Goal: Information Seeking & Learning: Learn about a topic

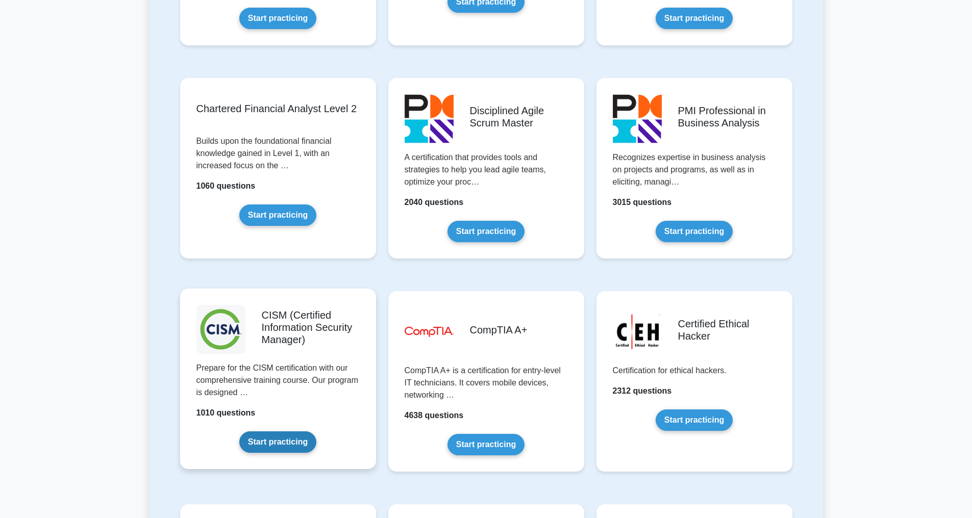
scroll to position [1227, 0]
click at [286, 443] on link "Start practicing" at bounding box center [277, 441] width 77 height 21
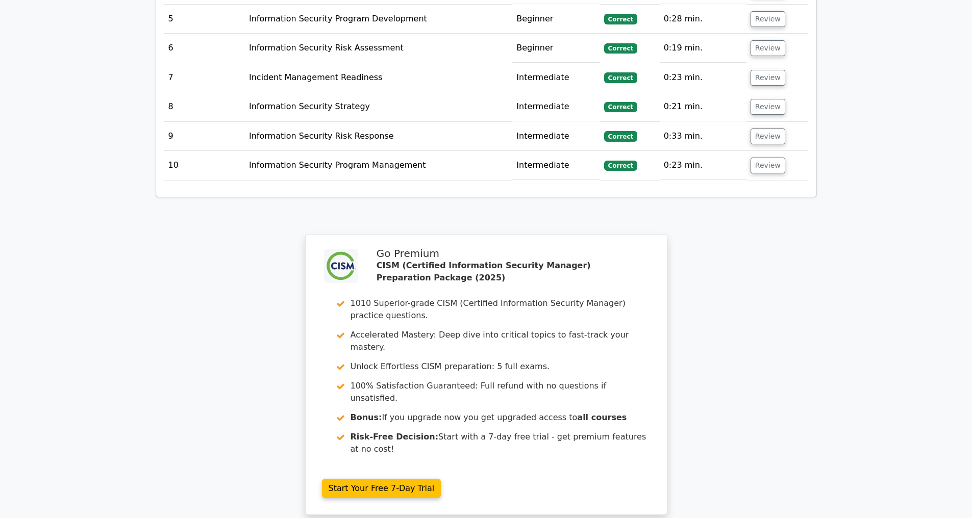
scroll to position [1778, 0]
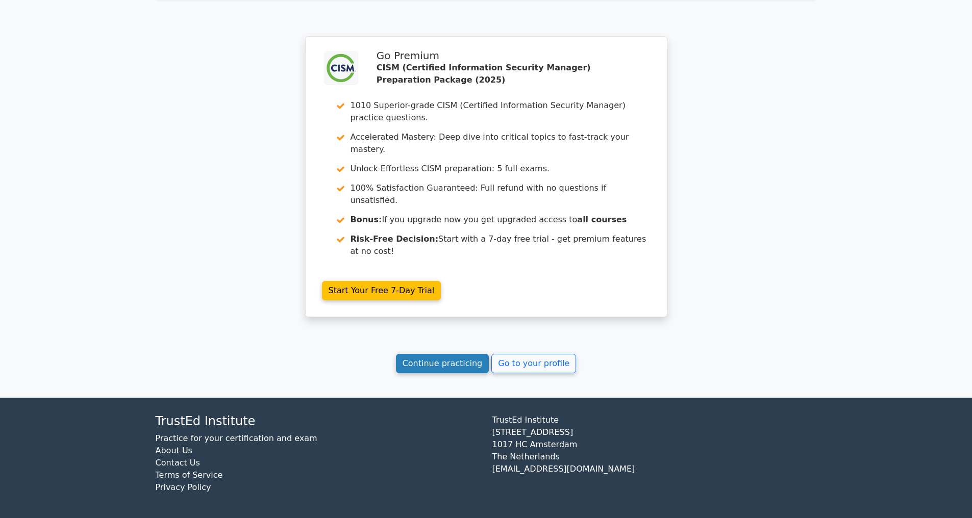
click at [433, 354] on link "Continue practicing" at bounding box center [442, 363] width 93 height 19
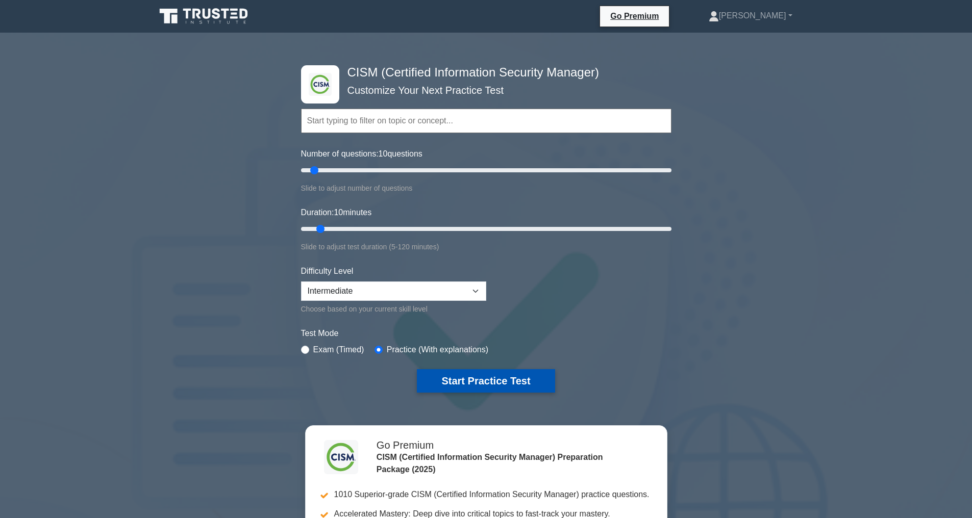
click at [500, 376] on button "Start Practice Test" at bounding box center [486, 380] width 138 height 23
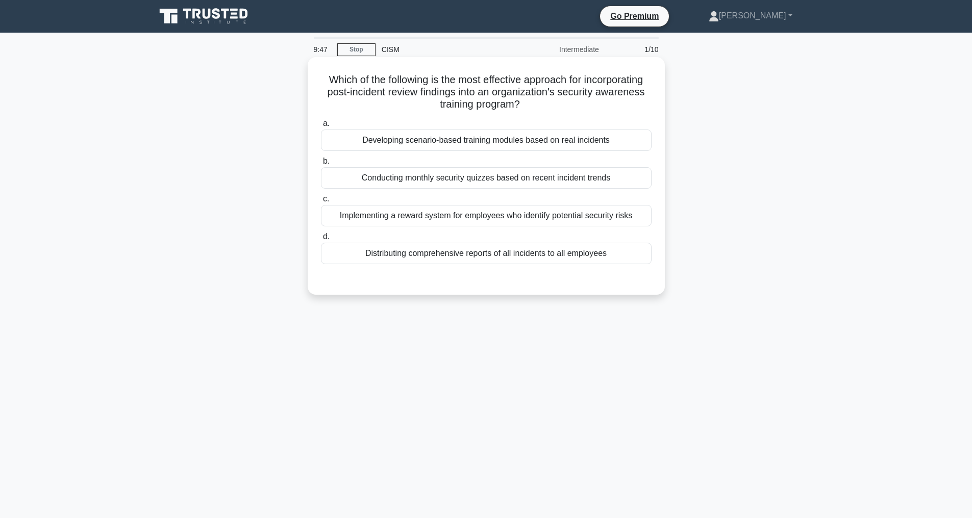
click at [427, 143] on div "Developing scenario-based training modules based on real incidents" at bounding box center [486, 140] width 331 height 21
click at [321, 127] on input "a. Developing scenario-based training modules based on real incidents" at bounding box center [321, 123] width 0 height 7
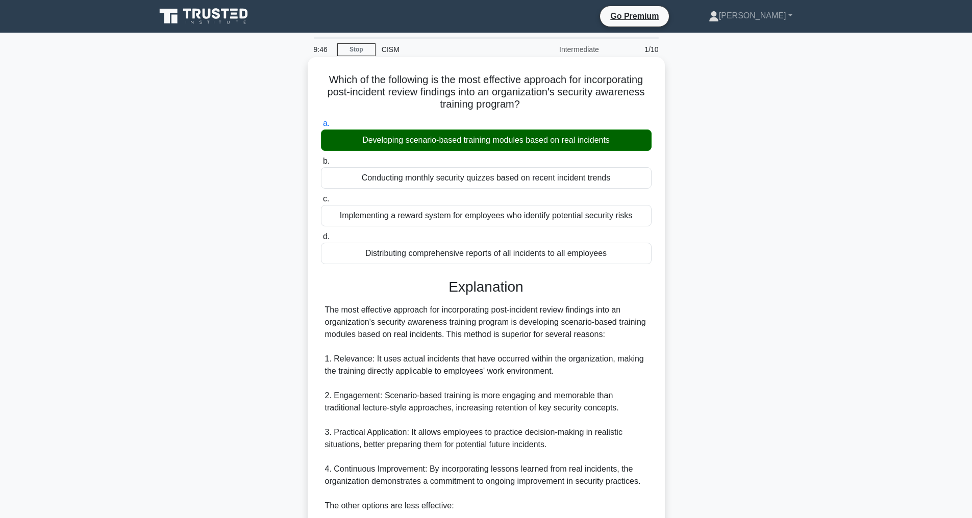
scroll to position [245, 0]
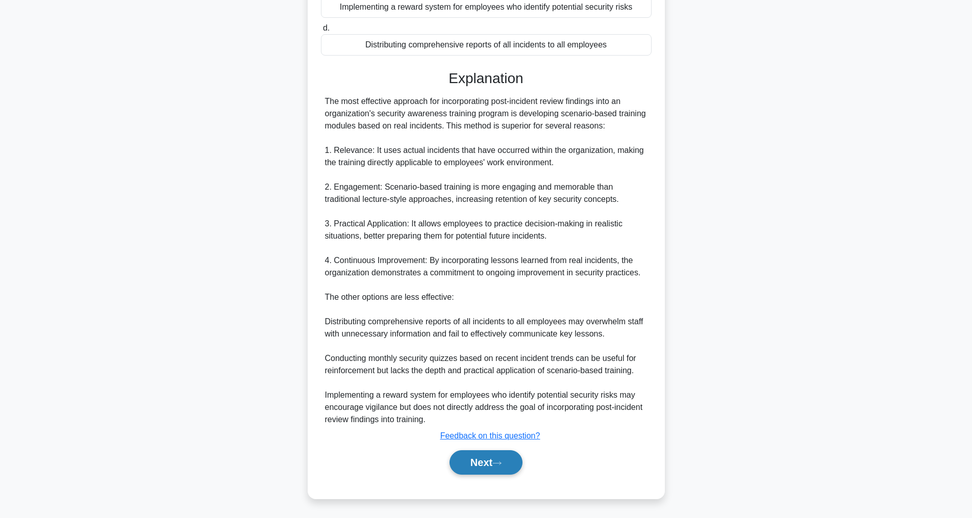
click at [491, 466] on button "Next" at bounding box center [486, 463] width 73 height 24
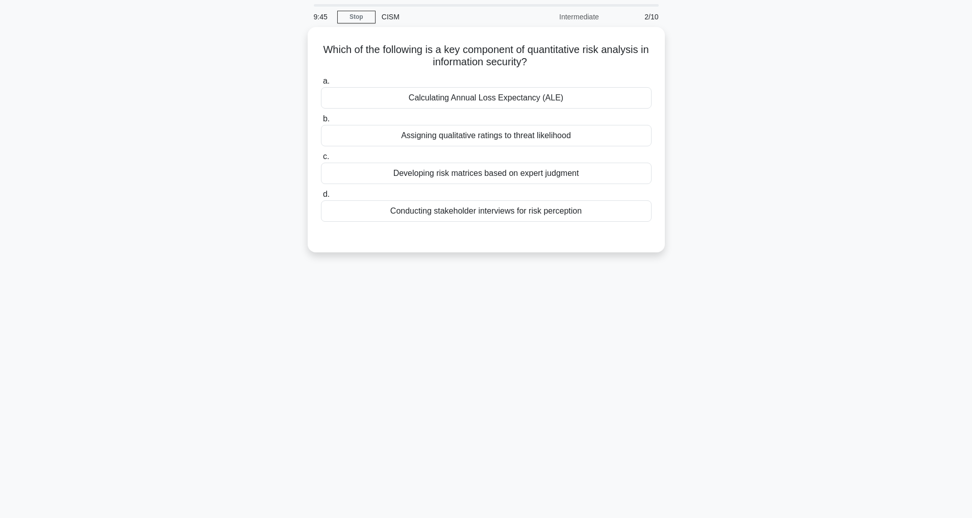
scroll to position [33, 0]
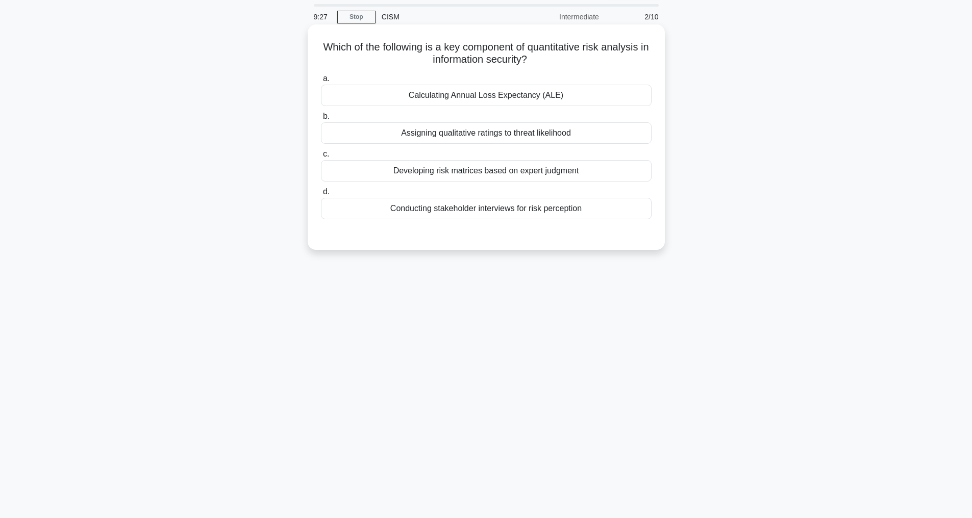
click at [481, 92] on div "Calculating Annual Loss Expectancy (ALE)" at bounding box center [486, 95] width 331 height 21
click at [321, 82] on input "a. Calculating Annual Loss Expectancy (ALE)" at bounding box center [321, 79] width 0 height 7
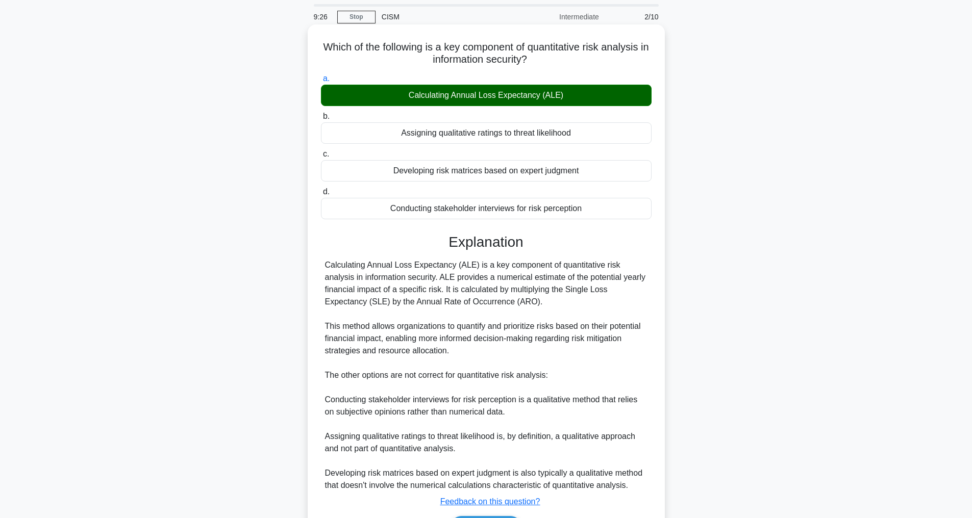
scroll to position [111, 0]
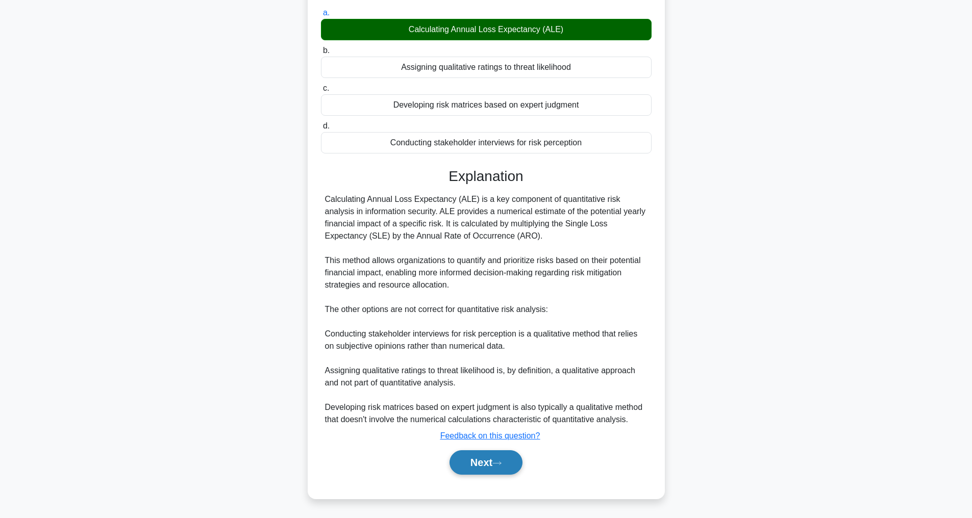
click at [491, 460] on button "Next" at bounding box center [486, 463] width 73 height 24
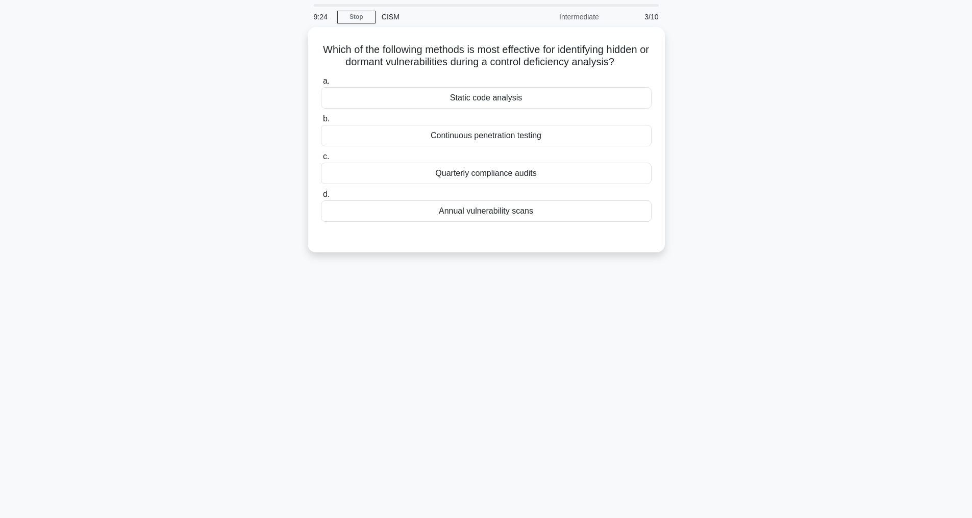
scroll to position [33, 0]
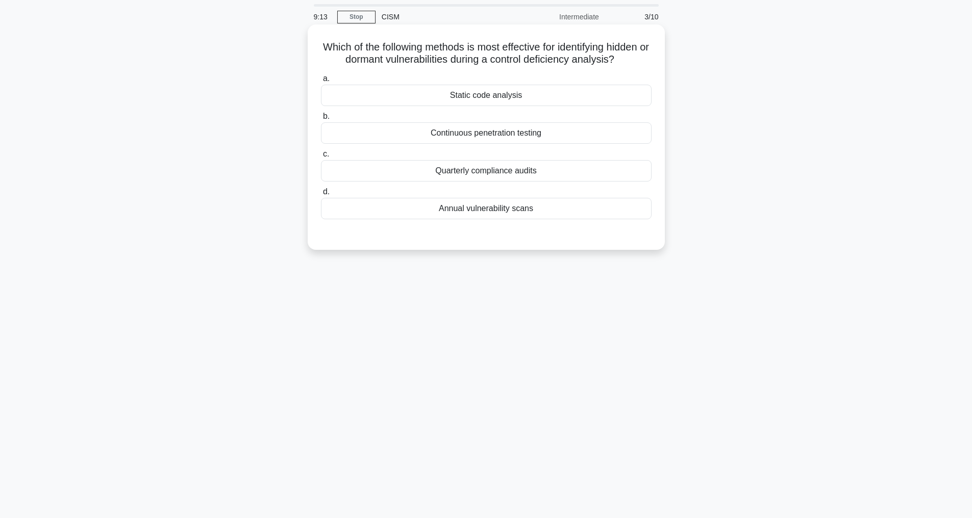
click at [488, 102] on div "Static code analysis" at bounding box center [486, 95] width 331 height 21
click at [321, 82] on input "a. Static code analysis" at bounding box center [321, 79] width 0 height 7
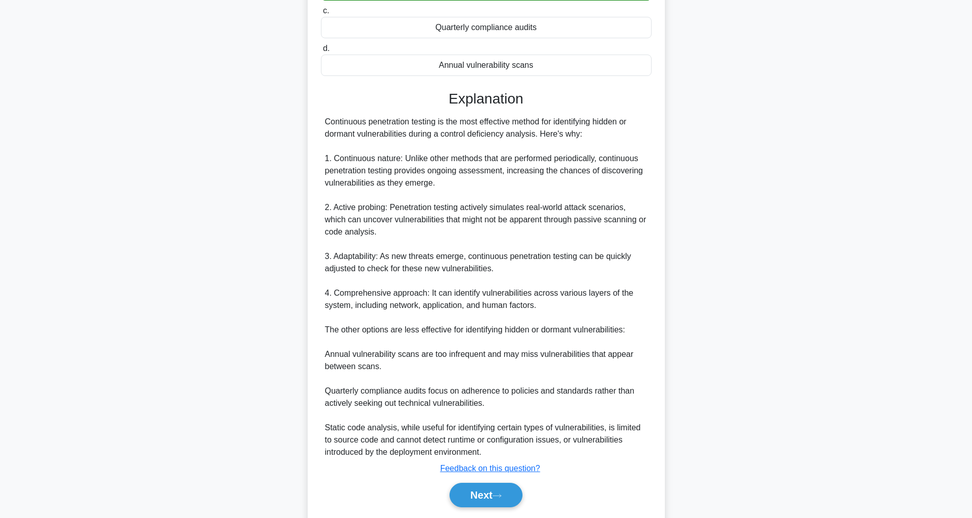
scroll to position [234, 0]
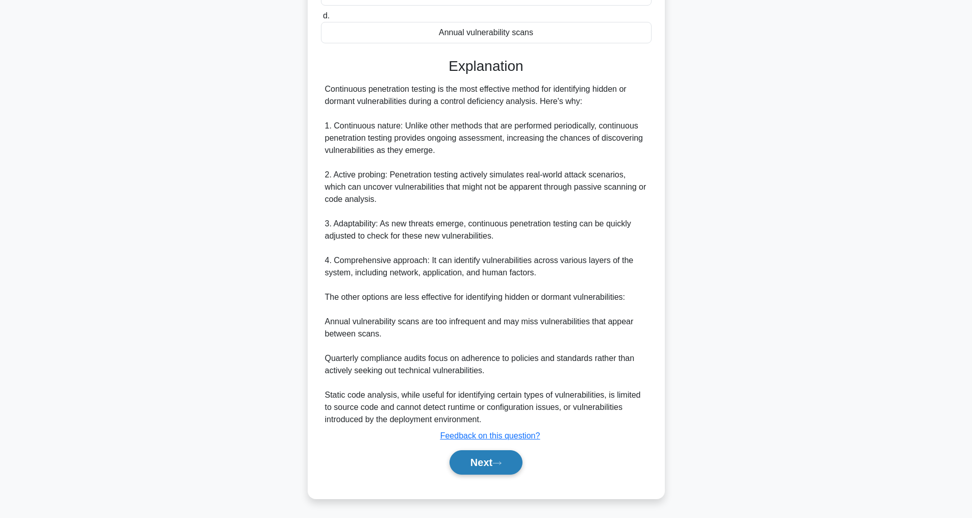
click at [498, 463] on icon at bounding box center [496, 464] width 9 height 6
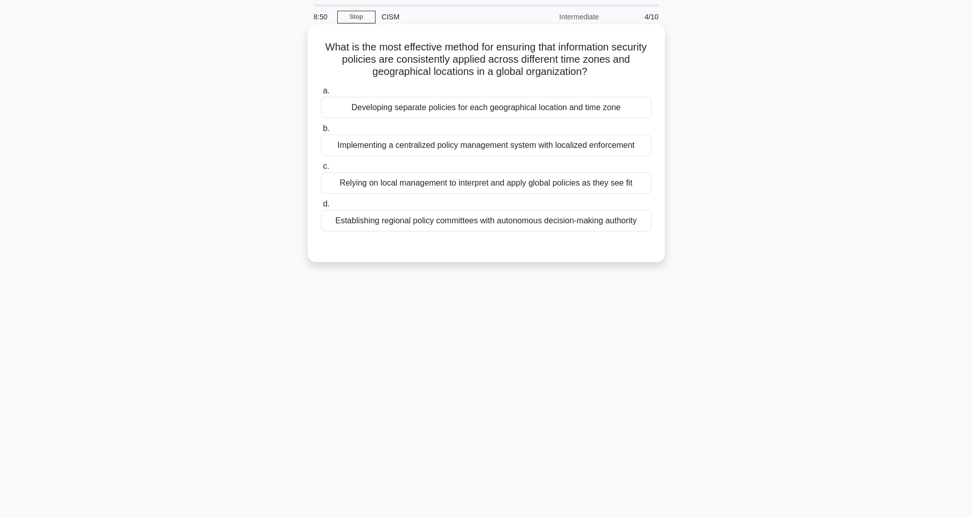
click at [576, 144] on div "Implementing a centralized policy management system with localized enforcement" at bounding box center [486, 145] width 331 height 21
click at [321, 132] on input "b. Implementing a centralized policy management system with localized enforceme…" at bounding box center [321, 129] width 0 height 7
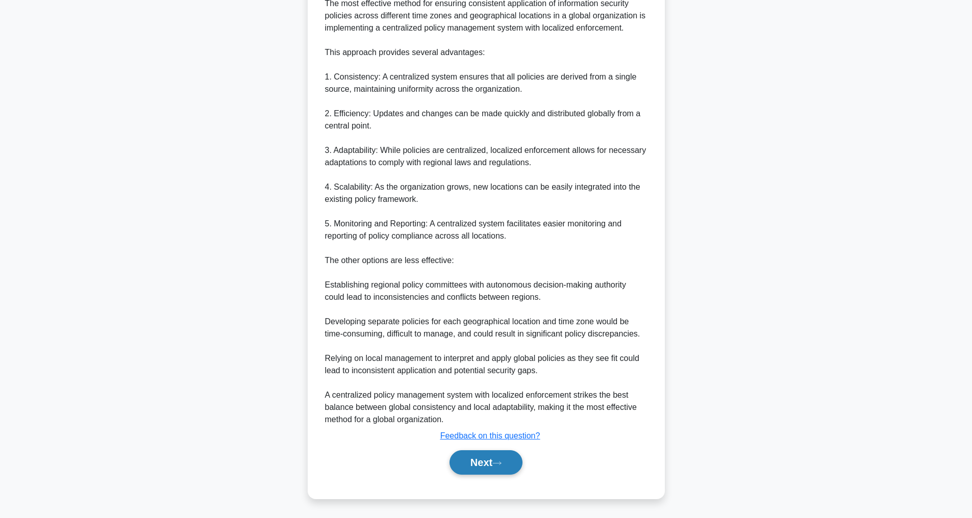
click at [476, 468] on button "Next" at bounding box center [486, 463] width 73 height 24
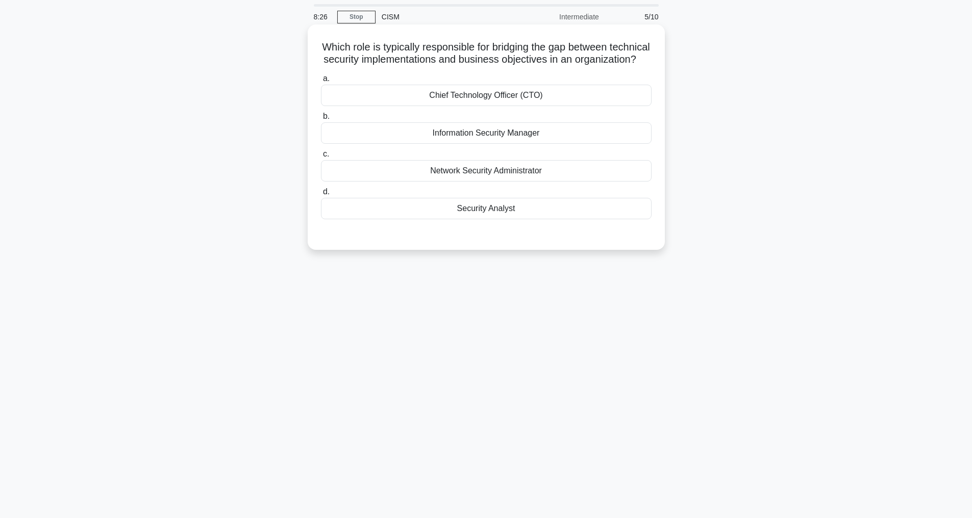
click at [477, 106] on div "Chief Technology Officer (CTO)" at bounding box center [486, 95] width 331 height 21
click at [321, 82] on input "a. Chief Technology Officer (CTO)" at bounding box center [321, 79] width 0 height 7
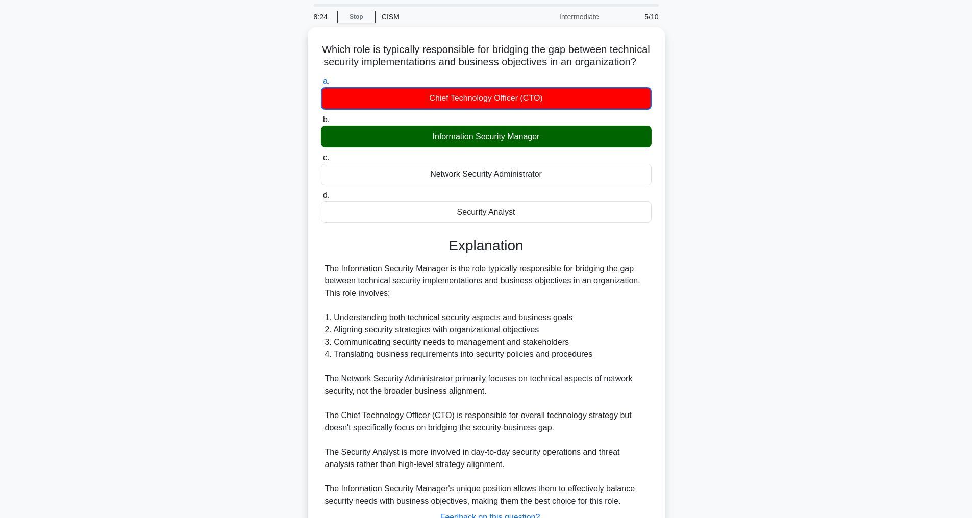
scroll to position [136, 0]
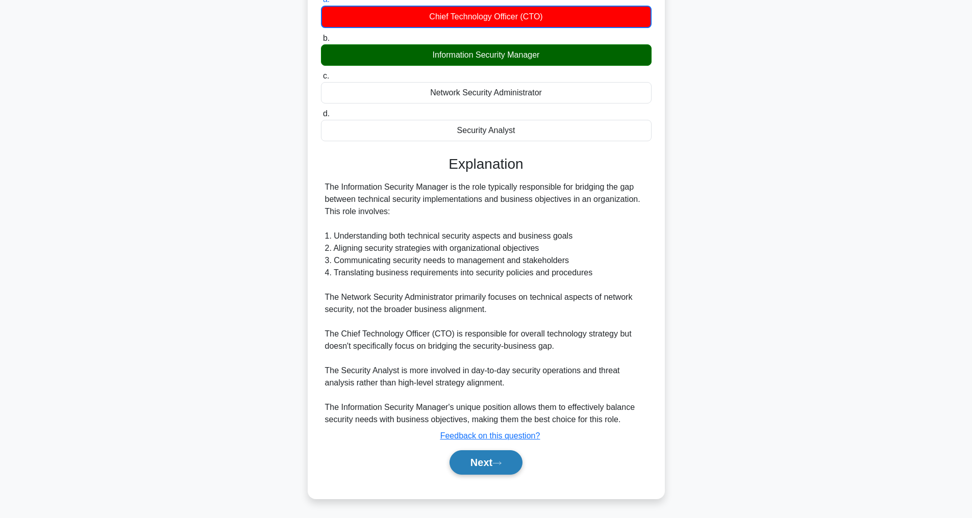
click at [486, 457] on button "Next" at bounding box center [486, 463] width 73 height 24
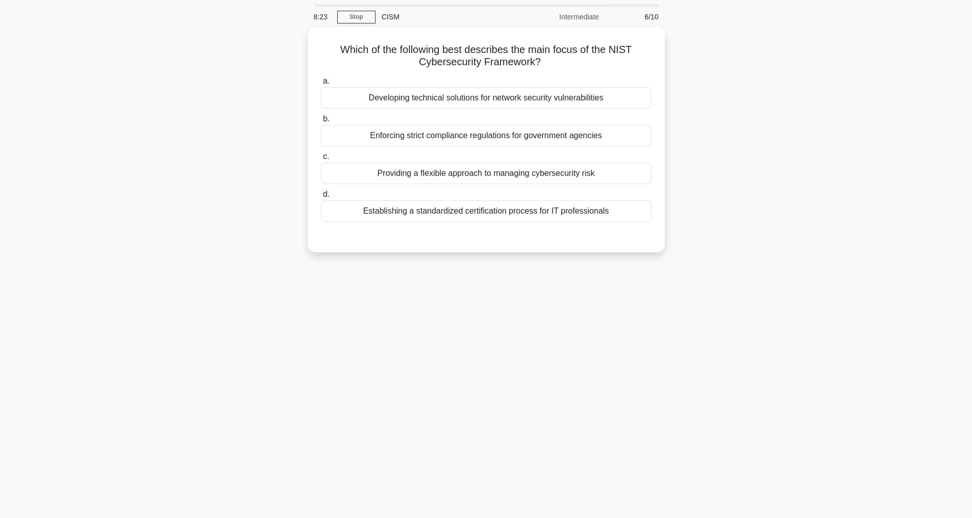
scroll to position [33, 0]
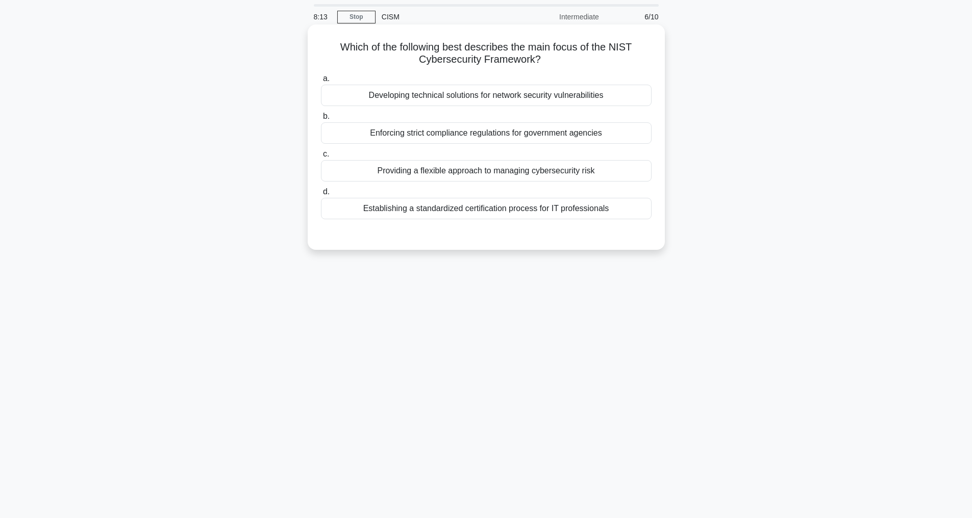
click at [530, 169] on div "Providing a flexible approach to managing cybersecurity risk" at bounding box center [486, 170] width 331 height 21
click at [321, 158] on input "c. Providing a flexible approach to managing cybersecurity risk" at bounding box center [321, 154] width 0 height 7
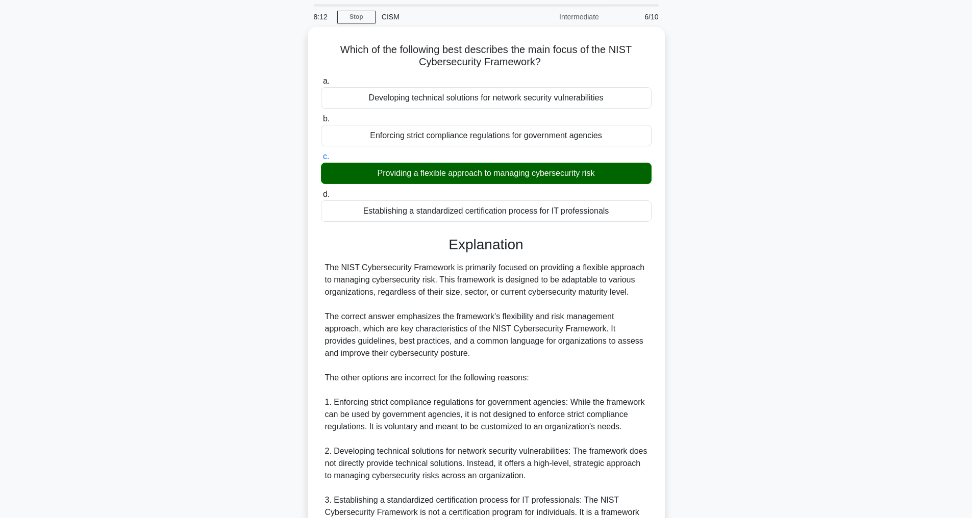
scroll to position [209, 0]
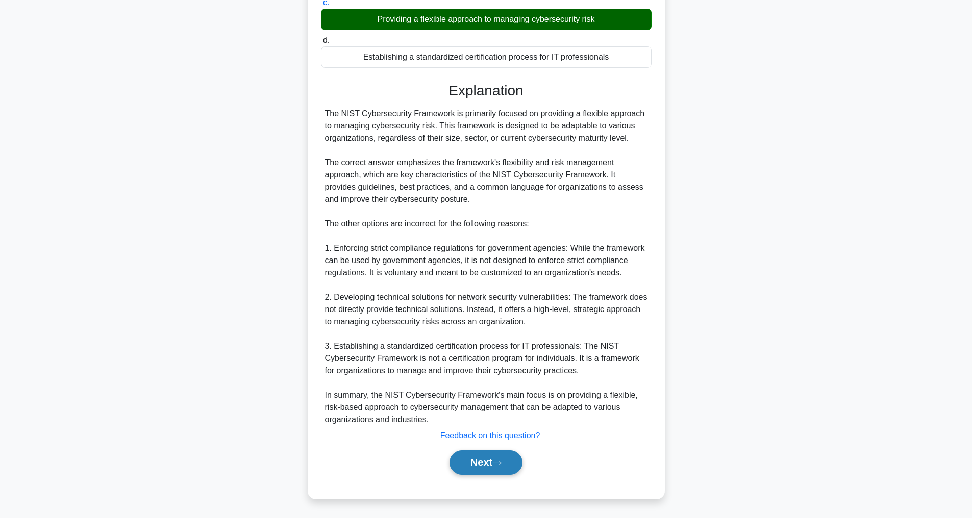
click at [502, 462] on icon at bounding box center [496, 464] width 9 height 6
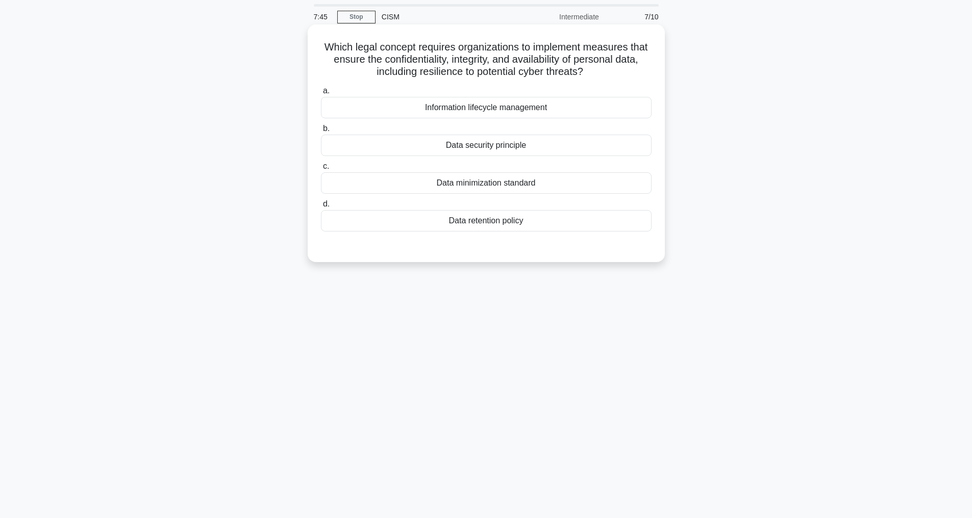
click at [469, 142] on div "Data security principle" at bounding box center [486, 145] width 331 height 21
click at [321, 132] on input "b. Data security principle" at bounding box center [321, 129] width 0 height 7
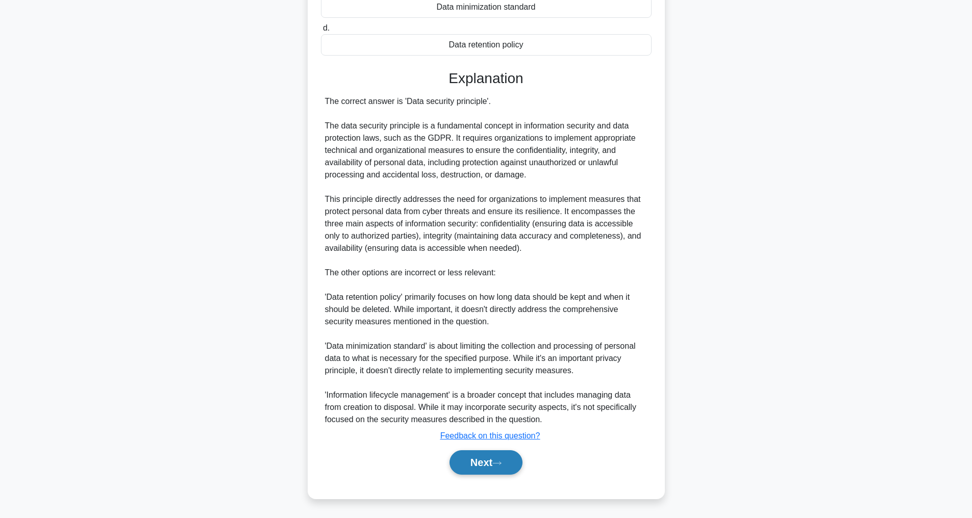
click at [491, 464] on button "Next" at bounding box center [486, 463] width 73 height 24
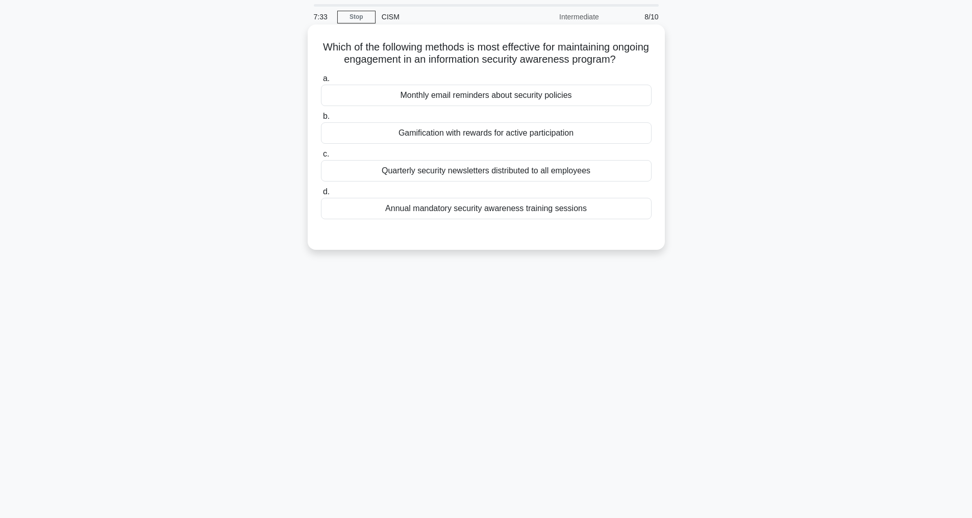
click at [550, 143] on div "Gamification with rewards for active participation" at bounding box center [486, 132] width 331 height 21
click at [321, 120] on input "b. Gamification with rewards for active participation" at bounding box center [321, 116] width 0 height 7
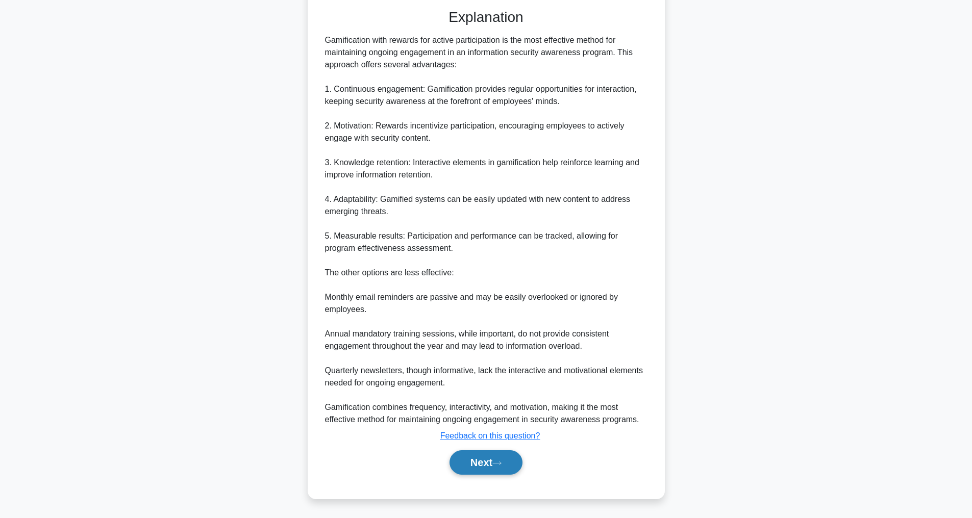
click at [459, 462] on button "Next" at bounding box center [486, 463] width 73 height 24
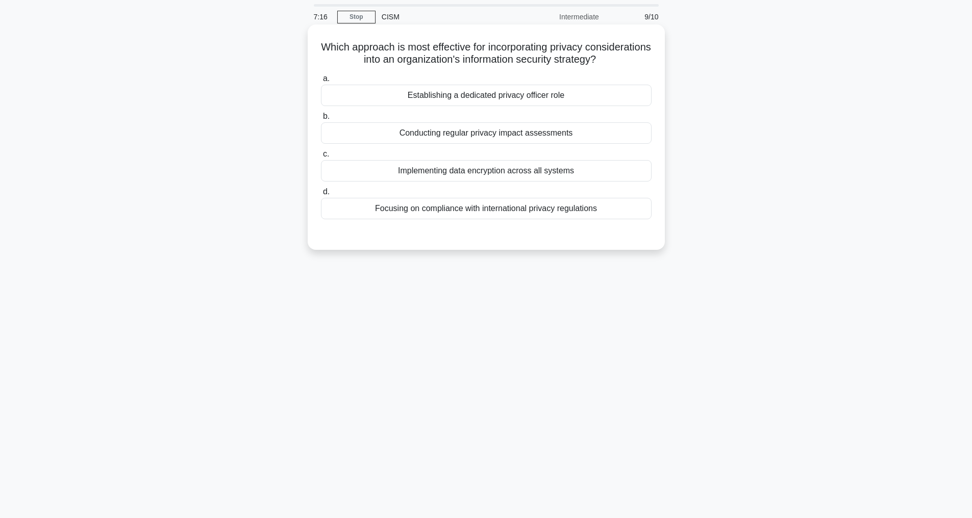
scroll to position [0, 0]
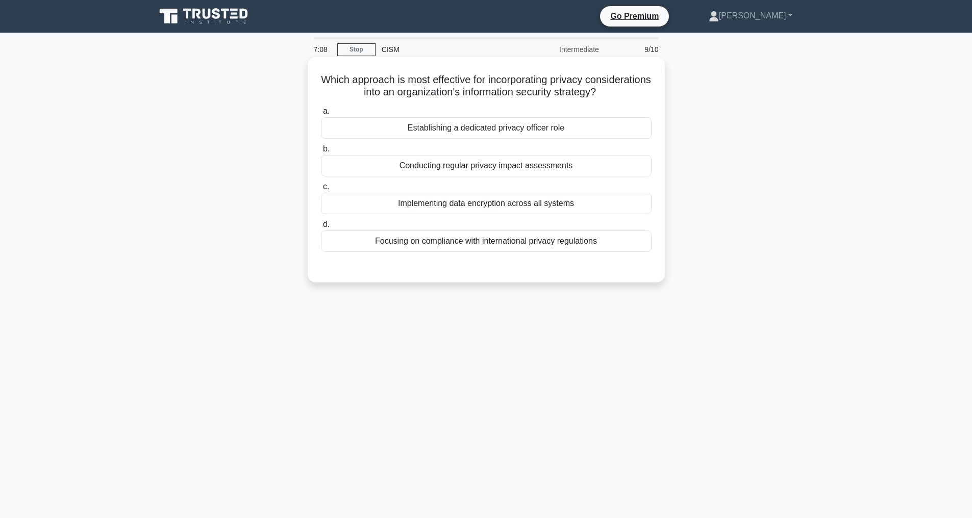
click at [476, 174] on div "Conducting regular privacy impact assessments" at bounding box center [486, 165] width 331 height 21
click at [321, 153] on input "b. Conducting regular privacy impact assessments" at bounding box center [321, 149] width 0 height 7
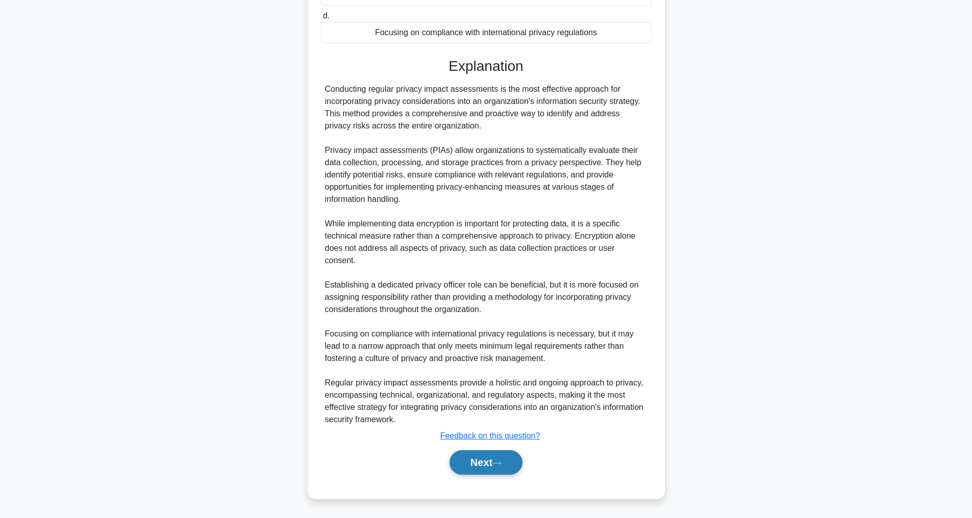
click at [471, 460] on button "Next" at bounding box center [486, 463] width 73 height 24
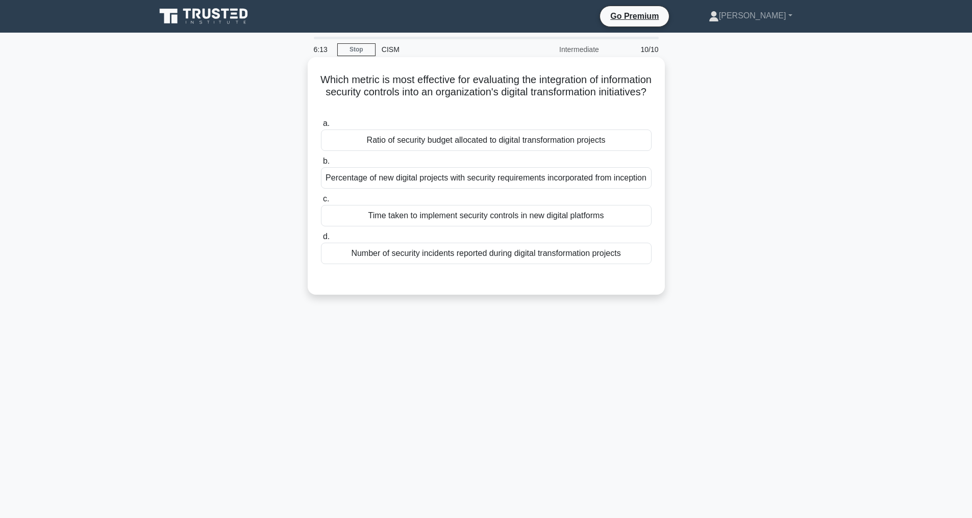
click at [491, 178] on div "Percentage of new digital projects with security requirements incorporated from…" at bounding box center [486, 177] width 331 height 21
click at [321, 165] on input "b. Percentage of new digital projects with security requirements incorporated f…" at bounding box center [321, 161] width 0 height 7
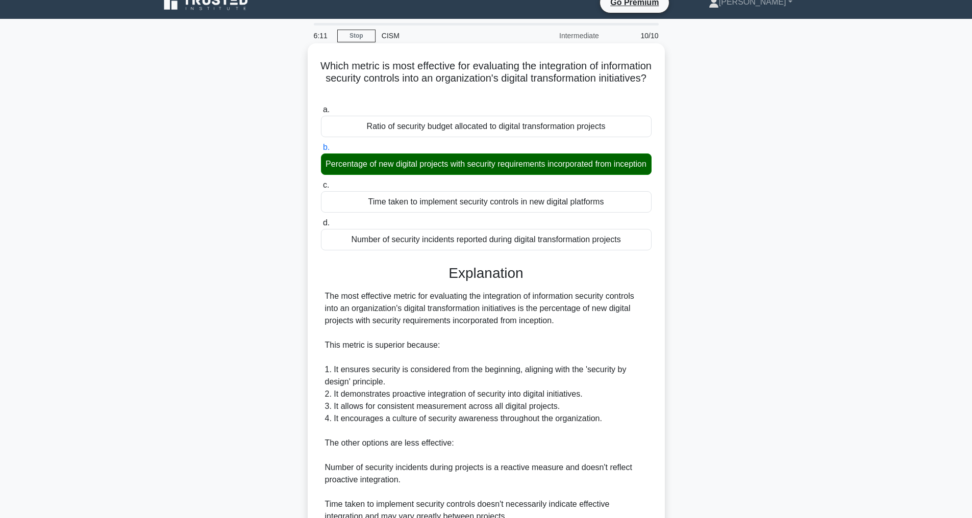
scroll to position [160, 0]
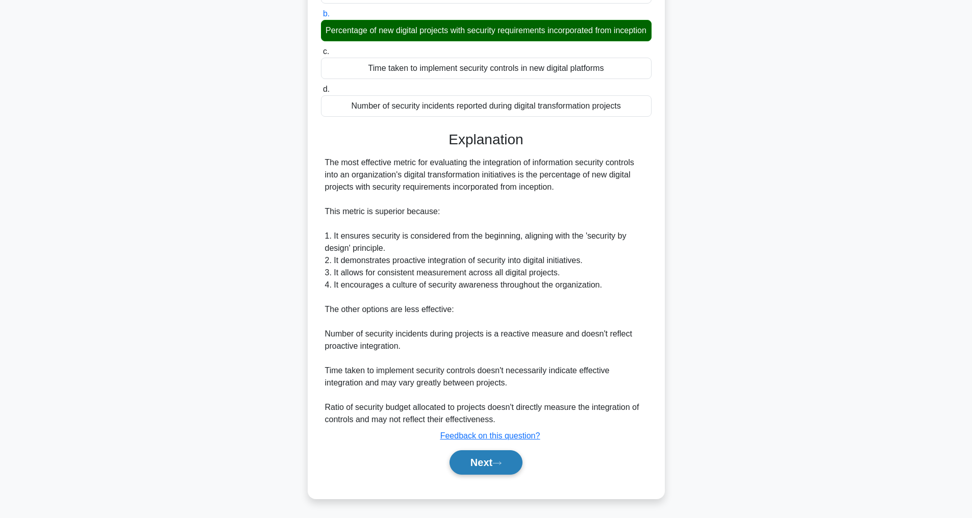
click at [496, 465] on button "Next" at bounding box center [486, 463] width 73 height 24
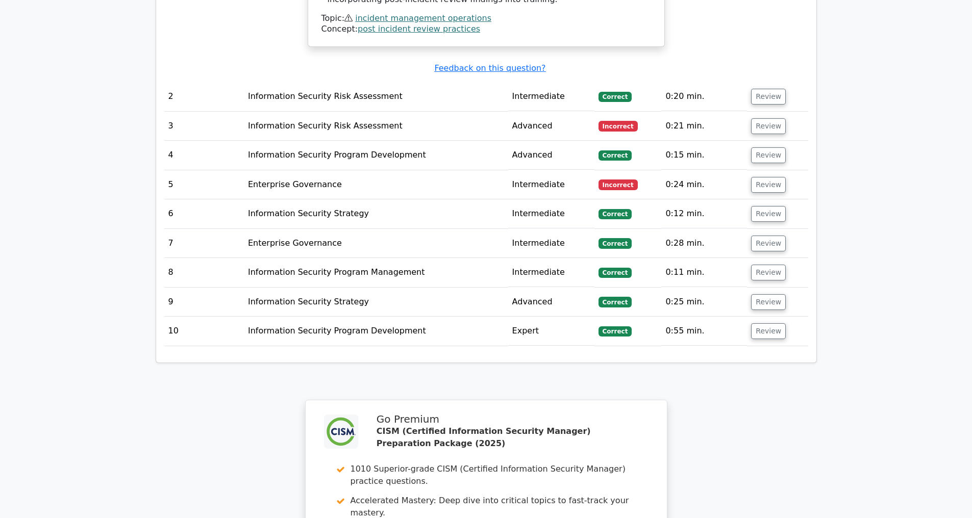
scroll to position [1858, 0]
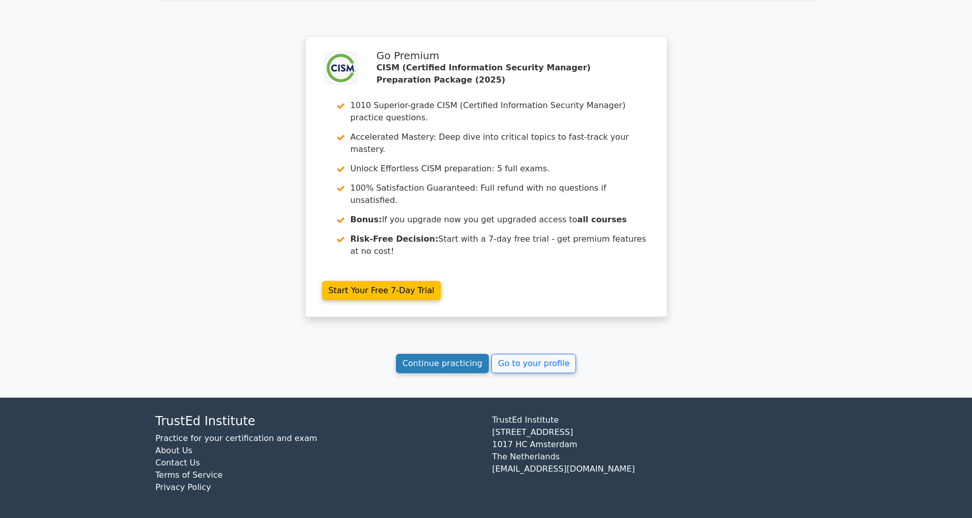
click at [432, 357] on link "Continue practicing" at bounding box center [442, 363] width 93 height 19
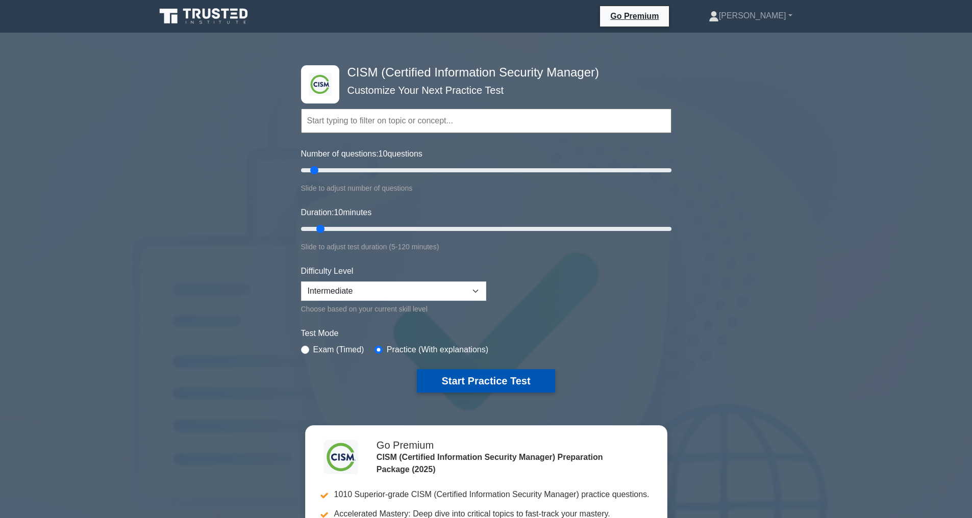
click at [482, 377] on button "Start Practice Test" at bounding box center [486, 380] width 138 height 23
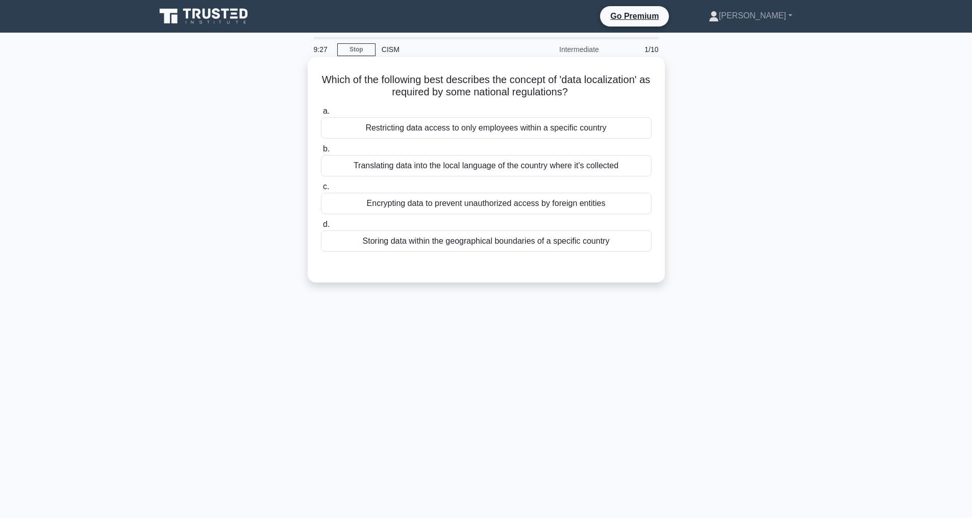
click at [481, 240] on div "Storing data within the geographical boundaries of a specific country" at bounding box center [486, 241] width 331 height 21
click at [321, 228] on input "d. Storing data within the geographical boundaries of a specific country" at bounding box center [321, 224] width 0 height 7
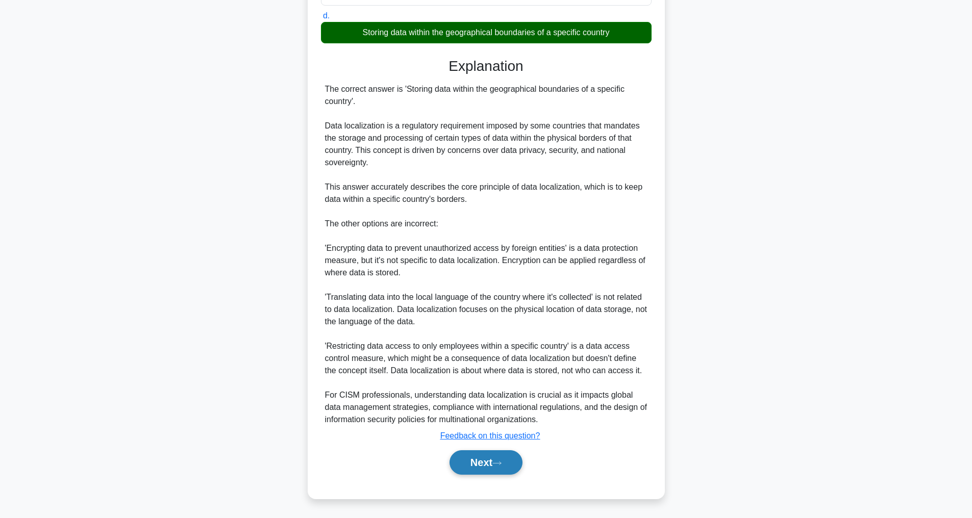
click at [475, 473] on button "Next" at bounding box center [486, 463] width 73 height 24
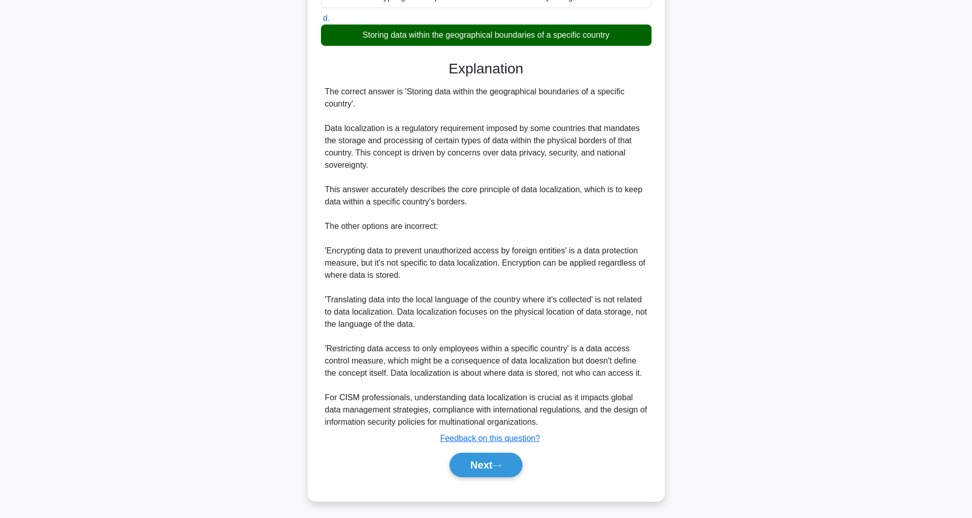
scroll to position [33, 0]
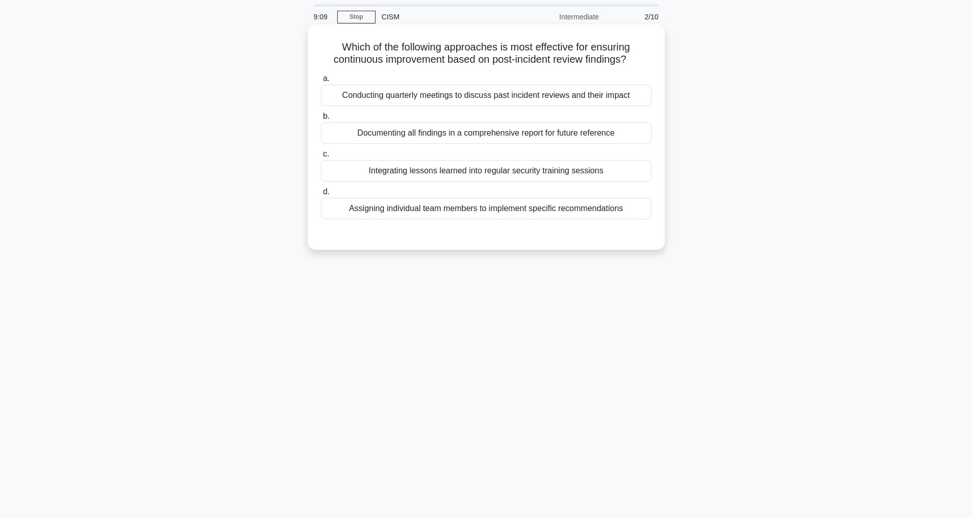
click at [469, 180] on div "Integrating lessons learned into regular security training sessions" at bounding box center [486, 170] width 331 height 21
click at [321, 158] on input "c. Integrating lessons learned into regular security training sessions" at bounding box center [321, 154] width 0 height 7
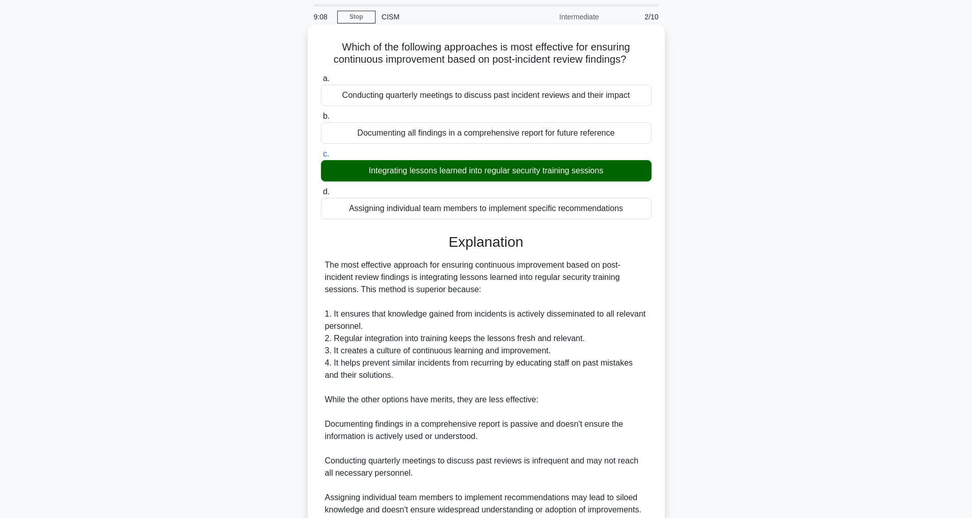
scroll to position [196, 0]
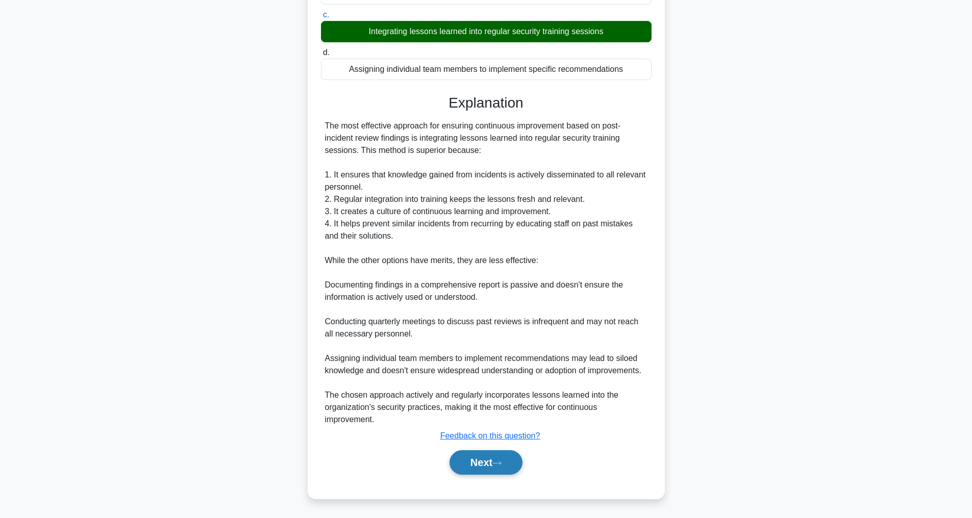
click at [469, 463] on button "Next" at bounding box center [486, 463] width 73 height 24
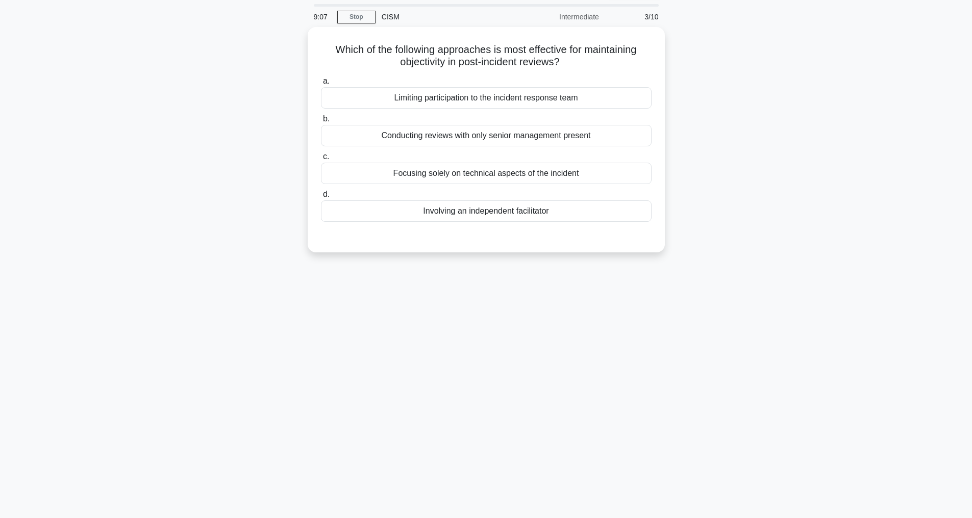
scroll to position [33, 0]
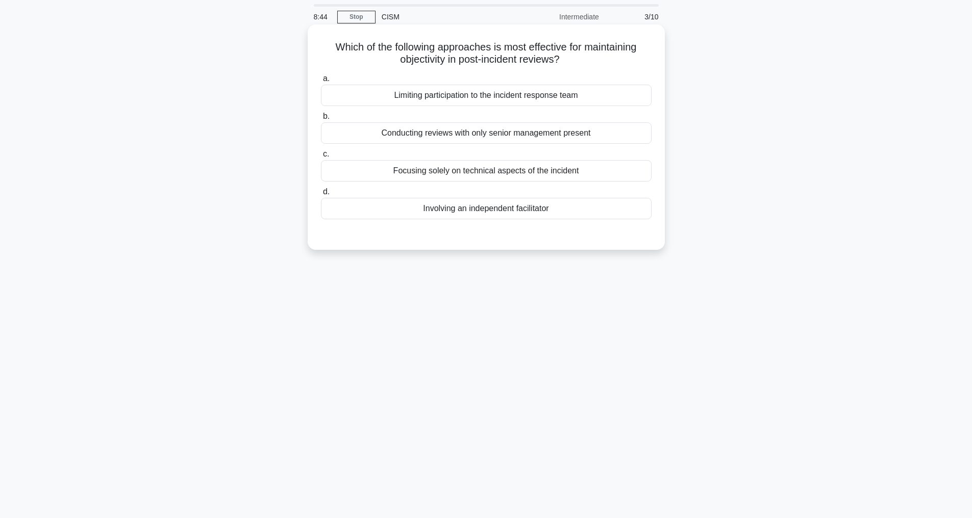
click at [501, 211] on div "Involving an independent facilitator" at bounding box center [486, 208] width 331 height 21
click at [321, 195] on input "d. Involving an independent facilitator" at bounding box center [321, 192] width 0 height 7
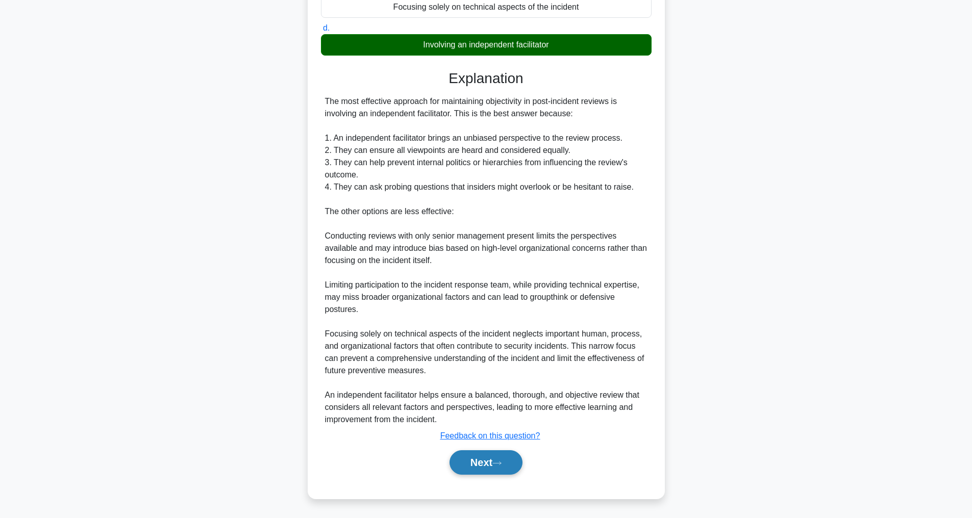
click at [486, 459] on button "Next" at bounding box center [486, 463] width 73 height 24
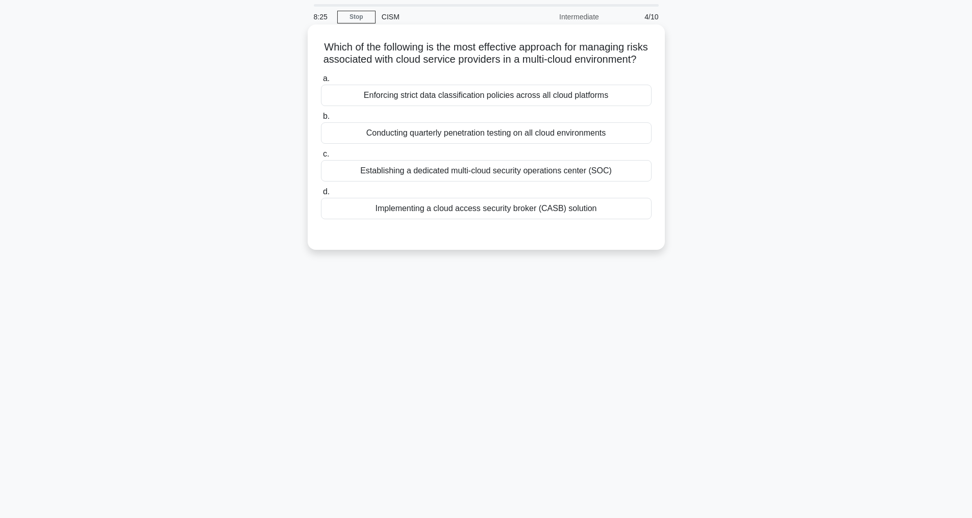
click at [499, 218] on div "Implementing a cloud access security broker (CASB) solution" at bounding box center [486, 208] width 331 height 21
click at [321, 195] on input "d. Implementing a cloud access security broker (CASB) solution" at bounding box center [321, 192] width 0 height 7
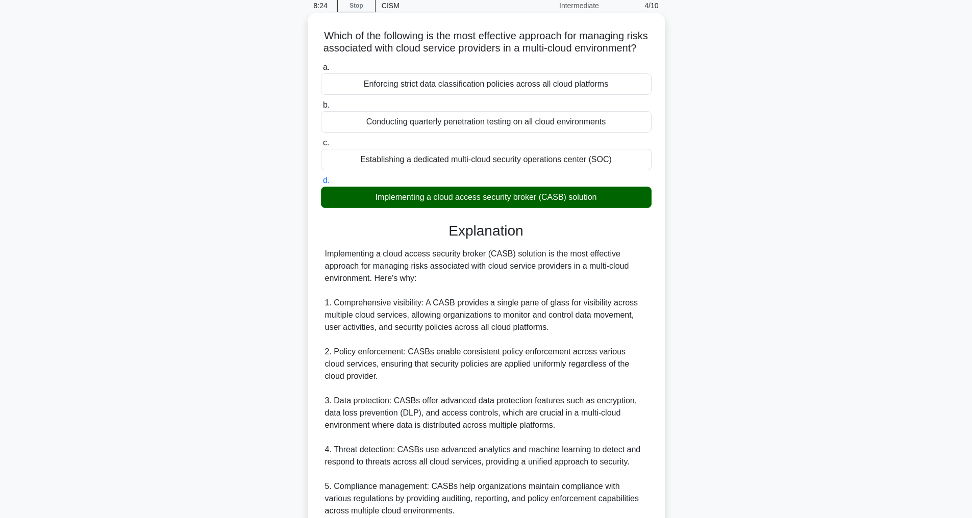
scroll to position [282, 0]
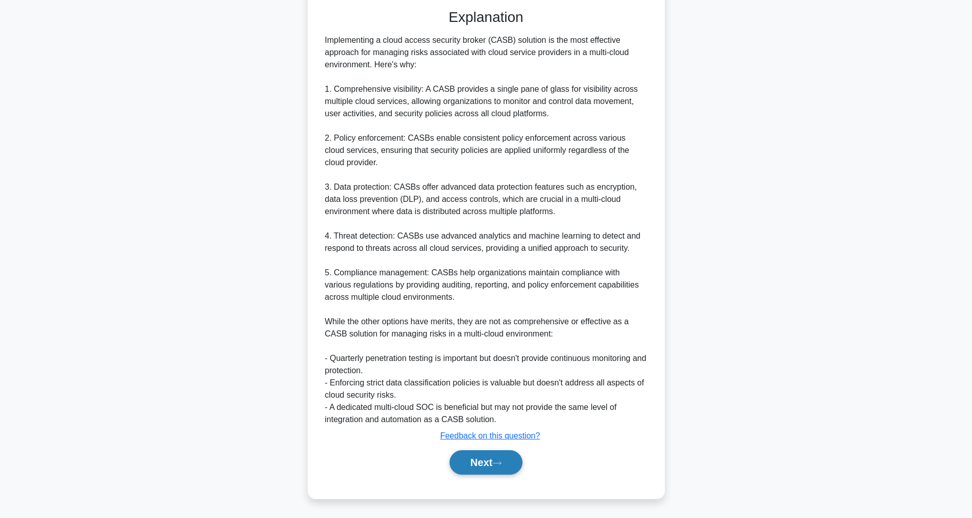
click at [494, 461] on button "Next" at bounding box center [486, 463] width 73 height 24
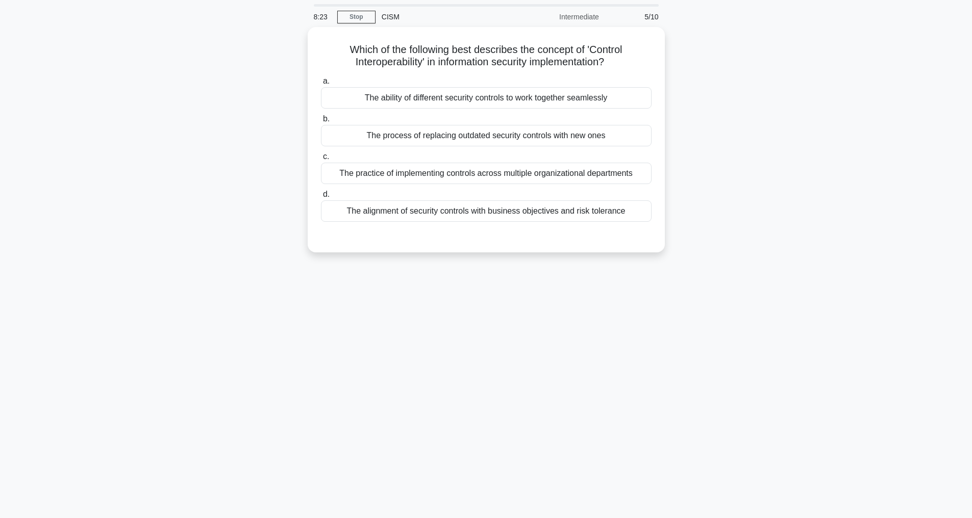
scroll to position [33, 0]
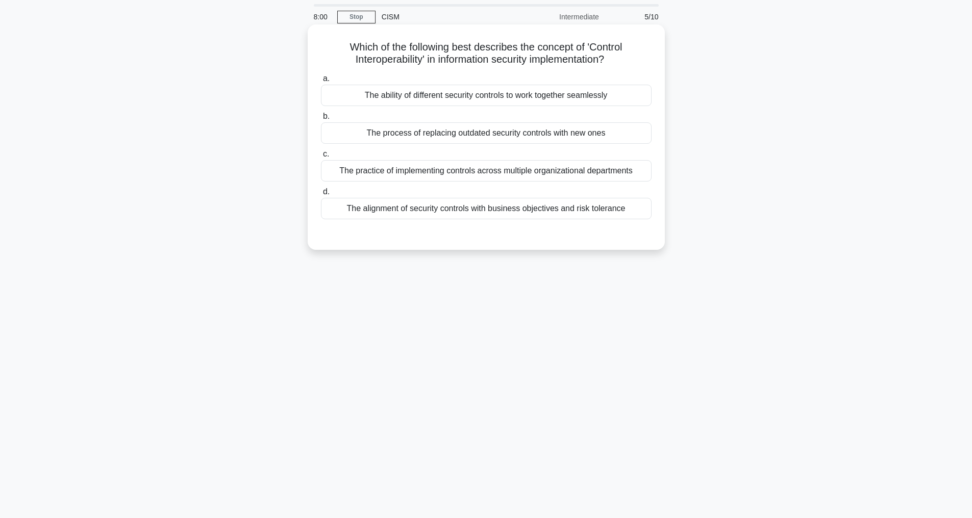
click at [482, 94] on div "The ability of different security controls to work together seamlessly" at bounding box center [486, 95] width 331 height 21
click at [321, 82] on input "a. The ability of different security controls to work together seamlessly" at bounding box center [321, 79] width 0 height 7
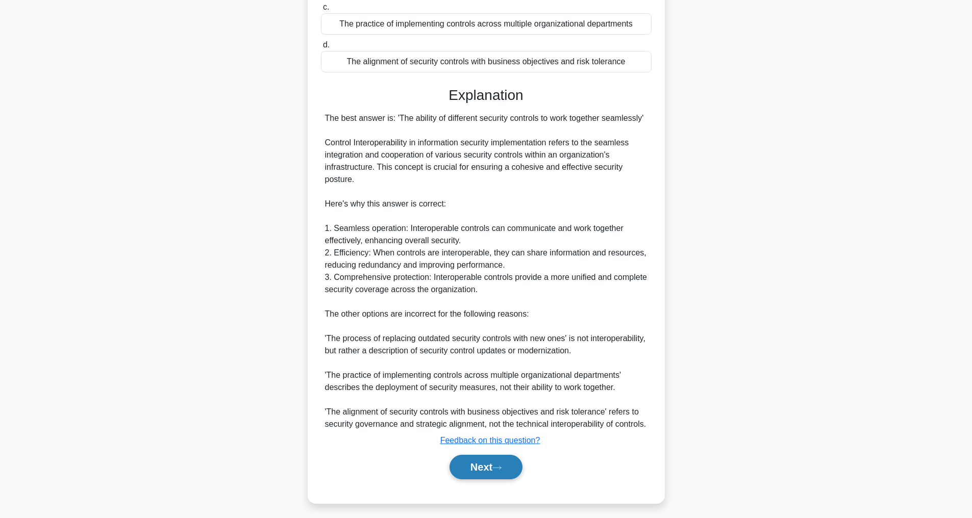
scroll to position [221, 0]
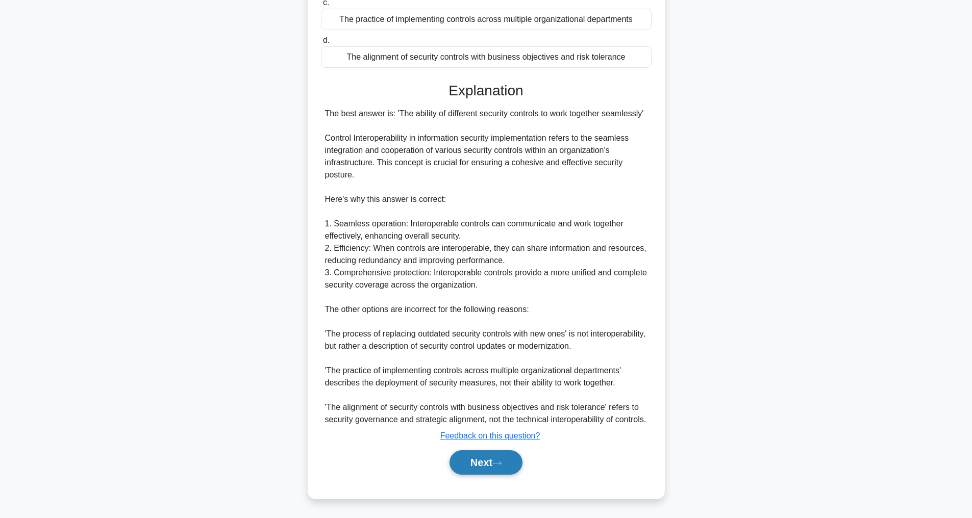
click at [501, 461] on icon at bounding box center [496, 464] width 9 height 6
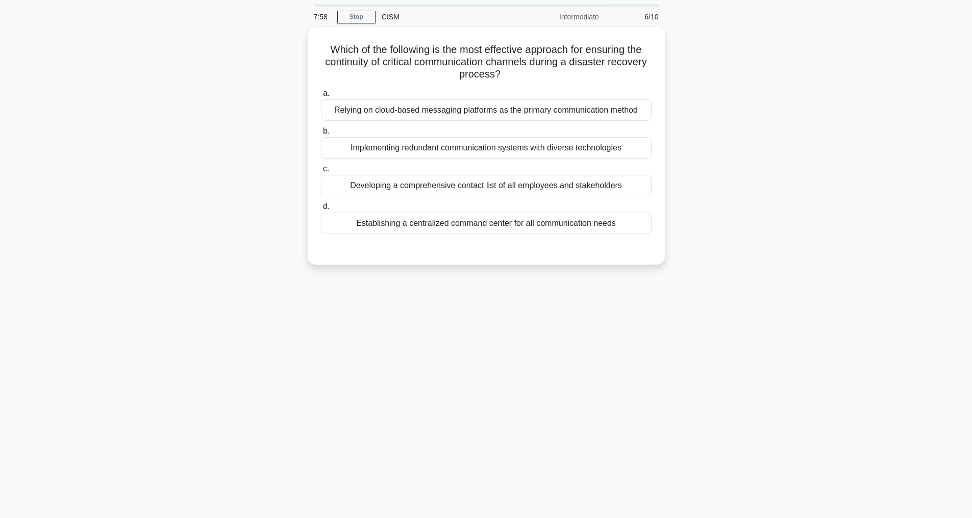
scroll to position [33, 0]
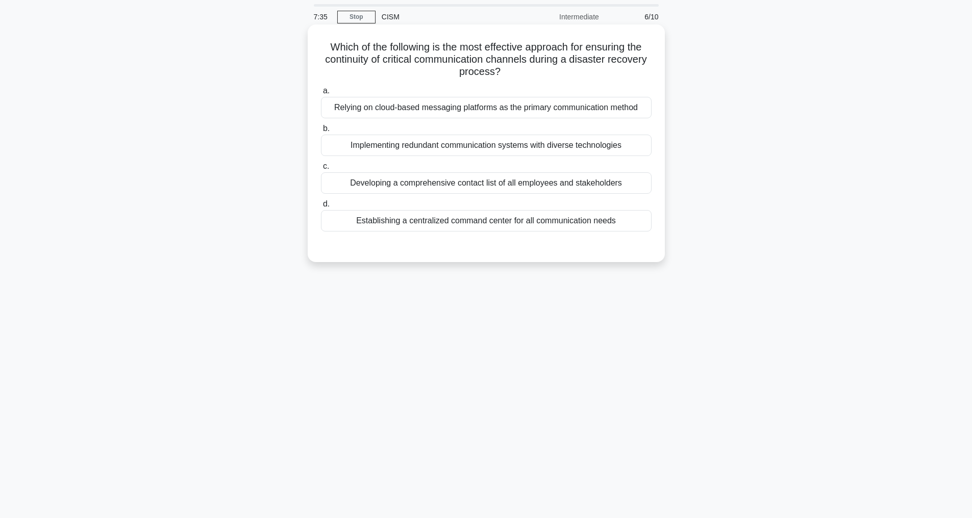
click at [527, 232] on div "Establishing a centralized command center for all communication needs" at bounding box center [486, 220] width 331 height 21
click at [321, 208] on input "d. Establishing a centralized command center for all communication needs" at bounding box center [321, 204] width 0 height 7
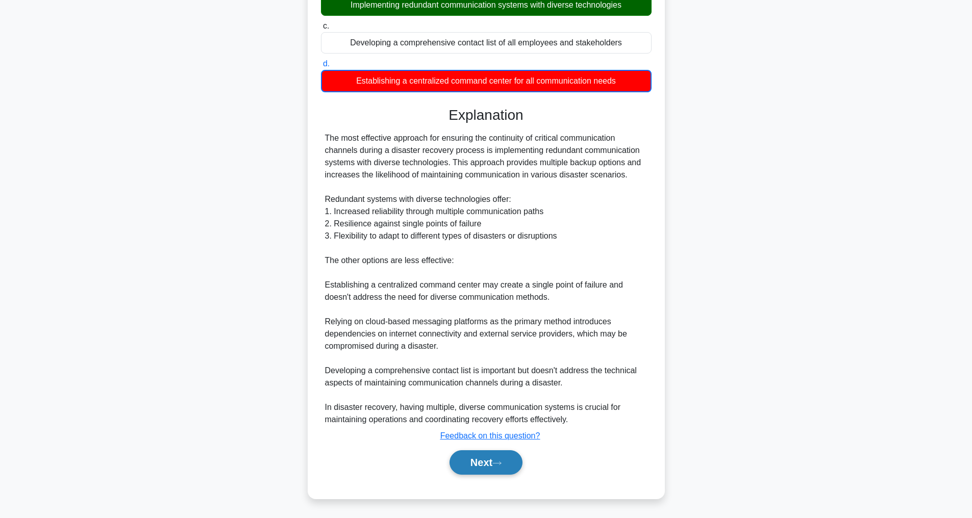
click at [461, 466] on button "Next" at bounding box center [486, 463] width 73 height 24
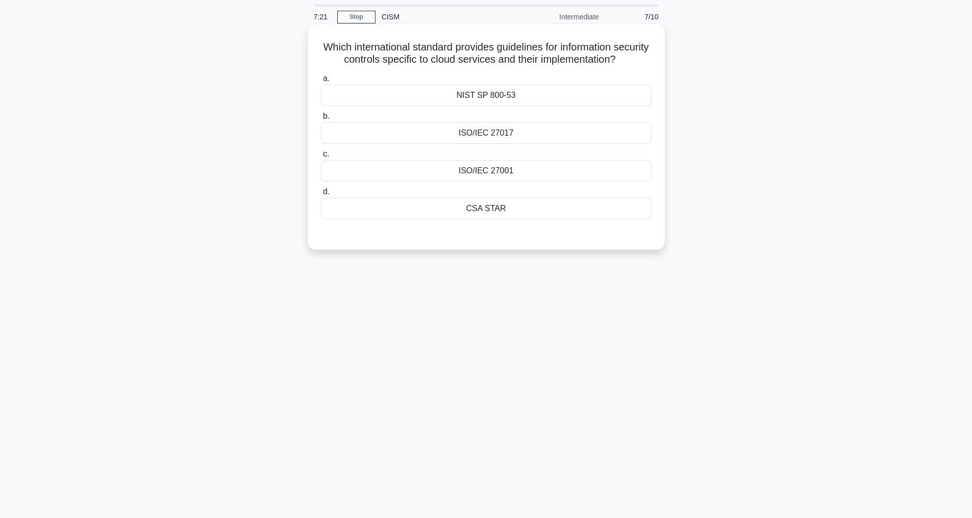
click at [485, 144] on div "ISO/IEC 27017" at bounding box center [486, 132] width 331 height 21
click at [321, 120] on input "b. ISO/IEC 27017" at bounding box center [321, 116] width 0 height 7
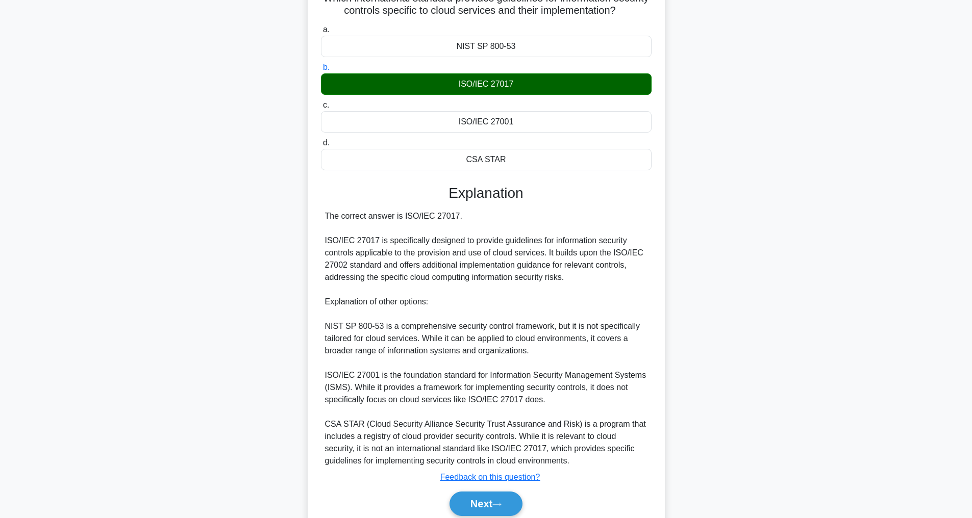
scroll to position [135, 0]
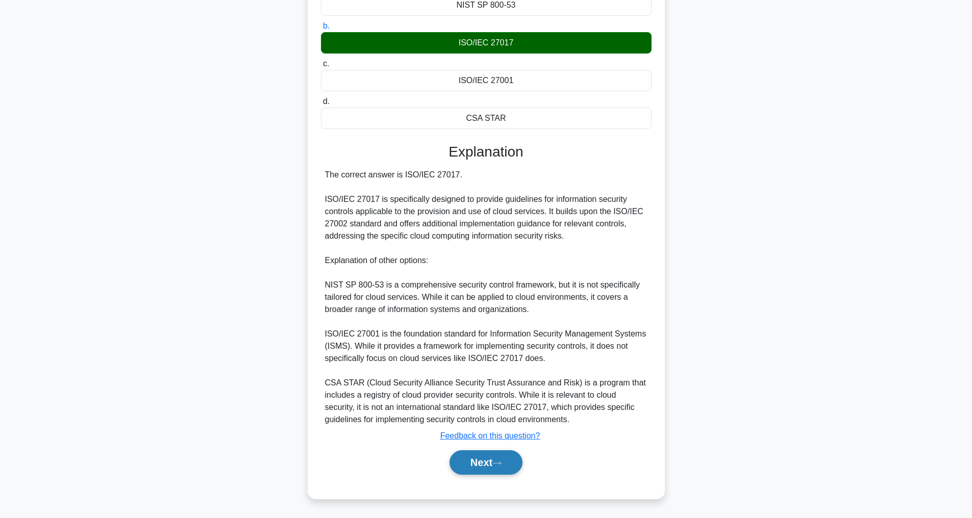
click at [479, 462] on button "Next" at bounding box center [486, 463] width 73 height 24
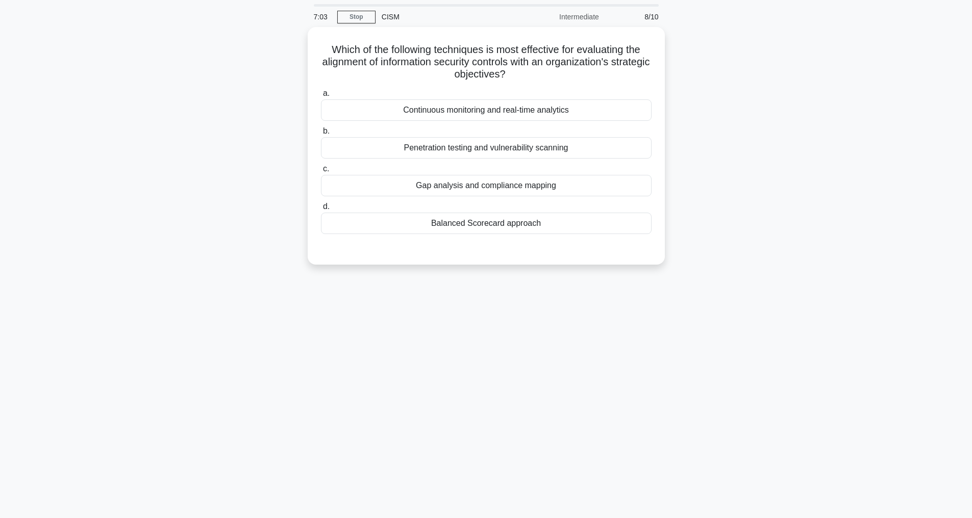
scroll to position [33, 0]
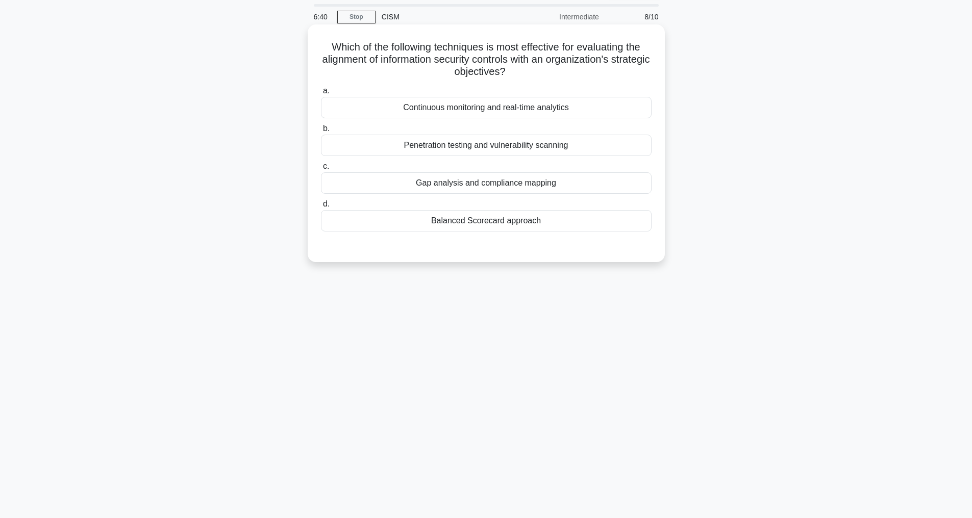
click at [495, 219] on div "Balanced Scorecard approach" at bounding box center [486, 220] width 331 height 21
click at [321, 208] on input "d. Balanced Scorecard approach" at bounding box center [321, 204] width 0 height 7
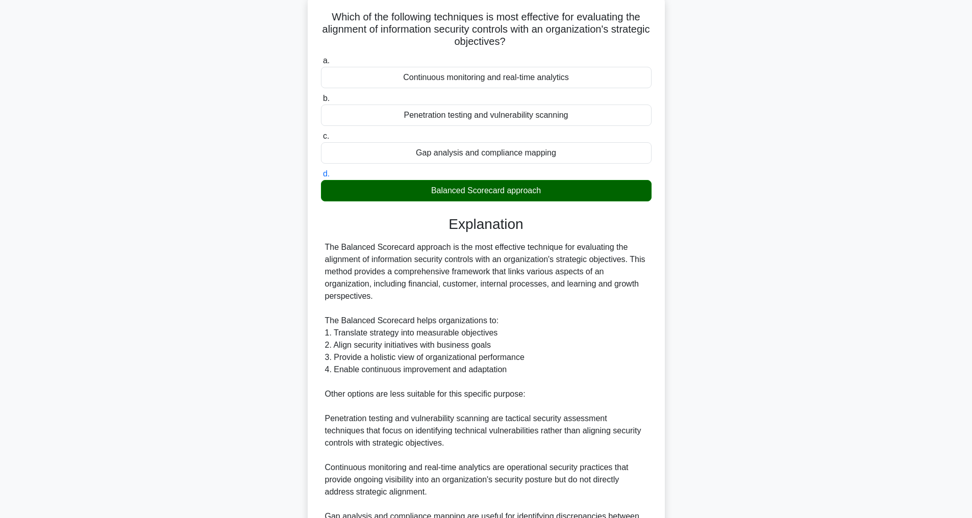
scroll to position [196, 0]
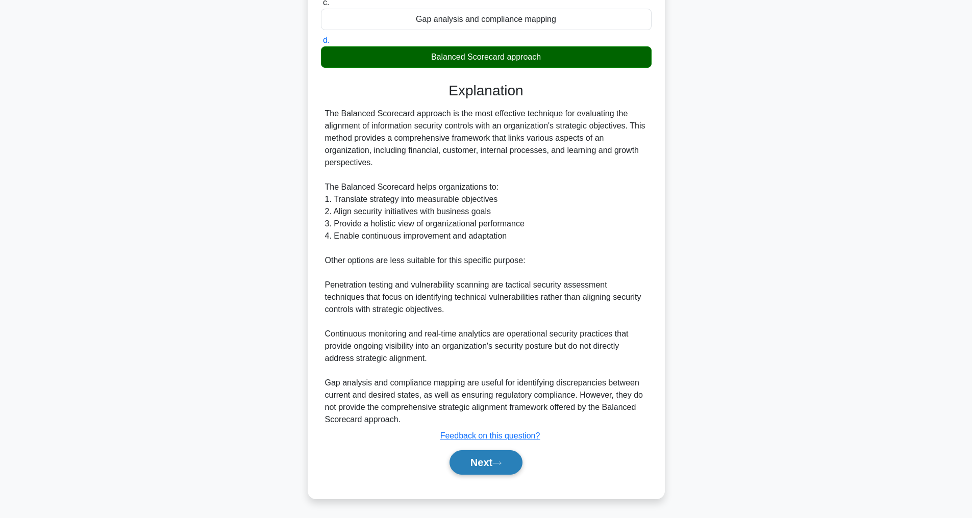
click at [476, 468] on button "Next" at bounding box center [486, 463] width 73 height 24
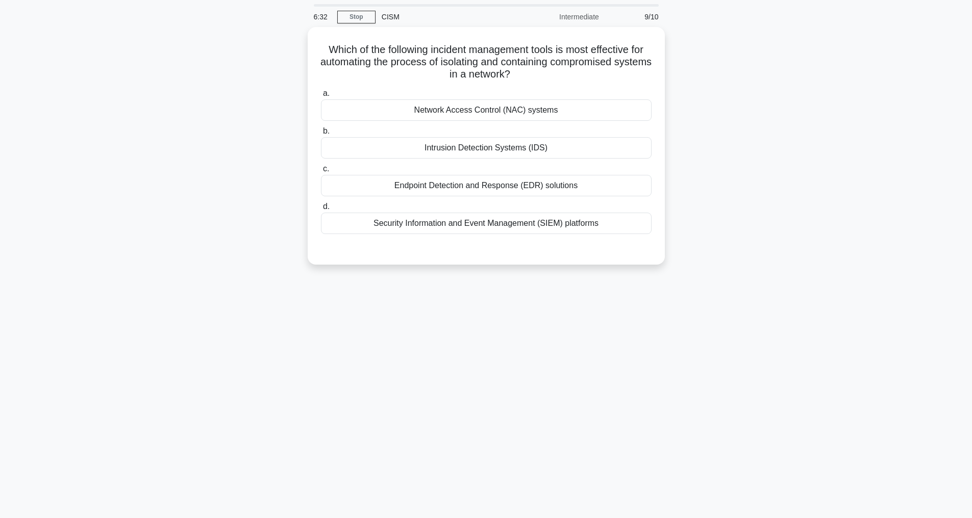
scroll to position [33, 0]
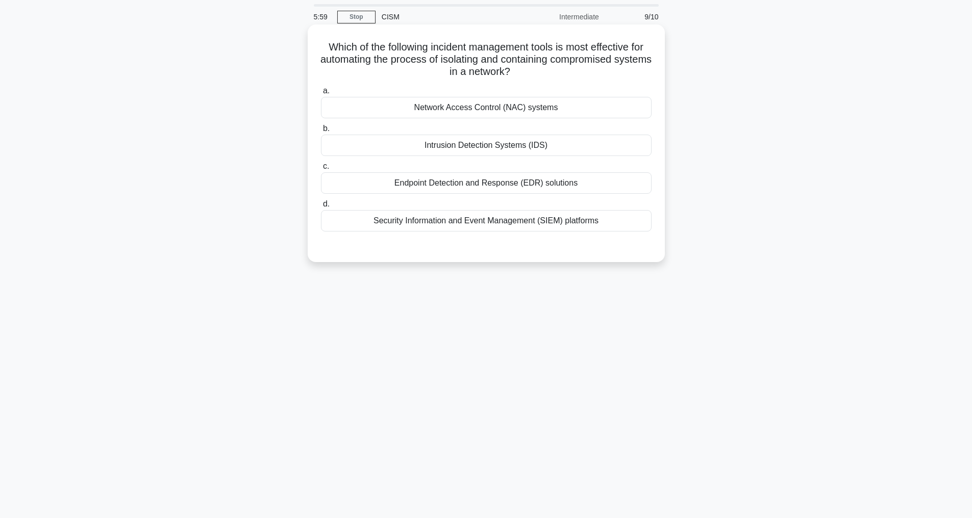
click at [476, 107] on div "Network Access Control (NAC) systems" at bounding box center [486, 107] width 331 height 21
click at [321, 94] on input "a. Network Access Control (NAC) systems" at bounding box center [321, 91] width 0 height 7
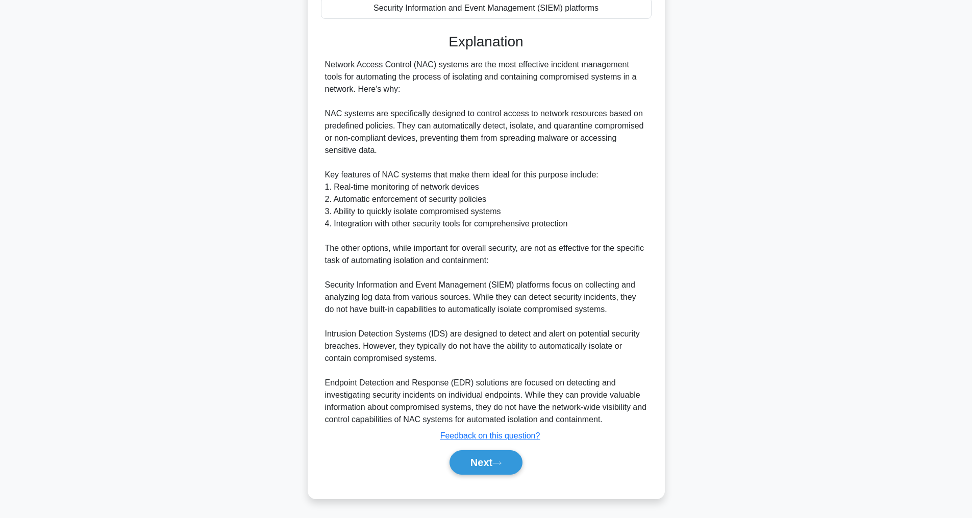
scroll to position [270, 0]
click at [487, 462] on button "Next" at bounding box center [486, 463] width 73 height 24
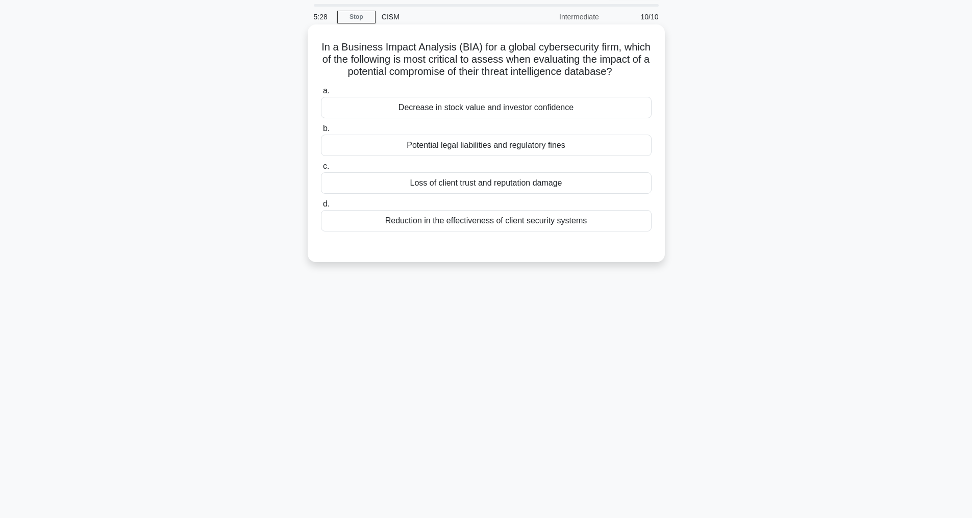
click at [462, 191] on div "Loss of client trust and reputation damage" at bounding box center [486, 182] width 331 height 21
click at [321, 170] on input "c. Loss of client trust and reputation damage" at bounding box center [321, 166] width 0 height 7
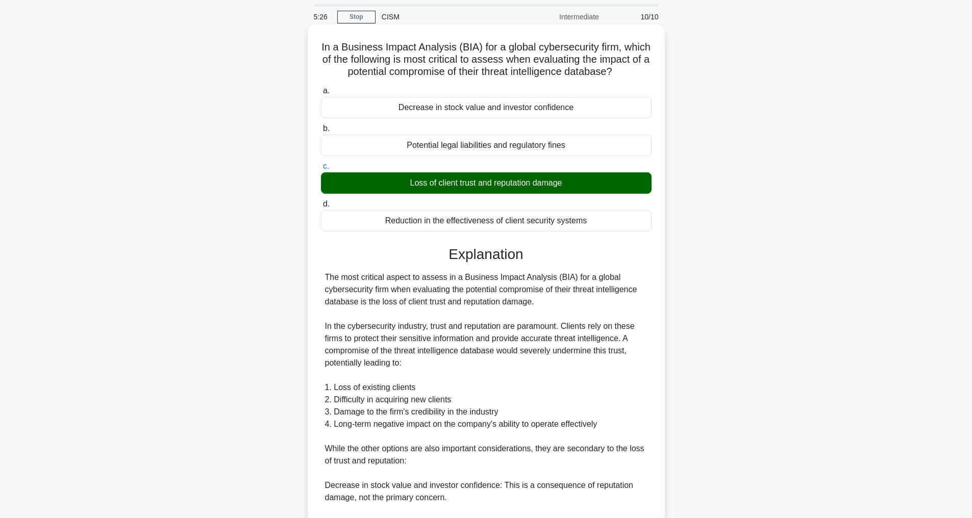
scroll to position [282, 0]
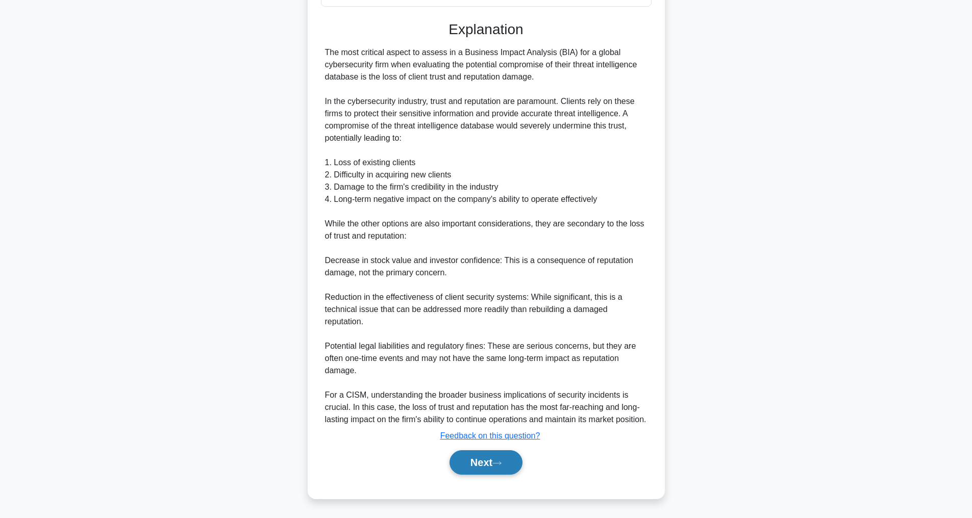
click at [483, 468] on button "Next" at bounding box center [486, 463] width 73 height 24
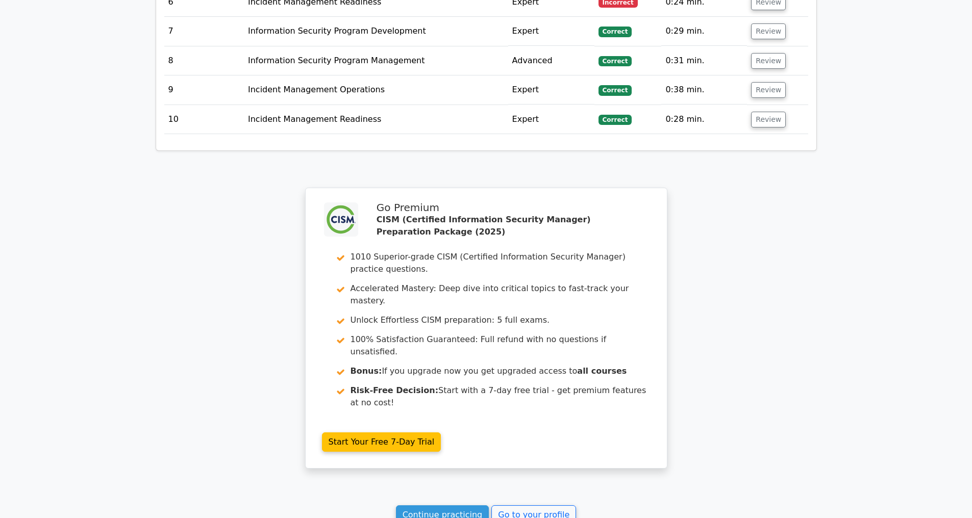
scroll to position [1776, 0]
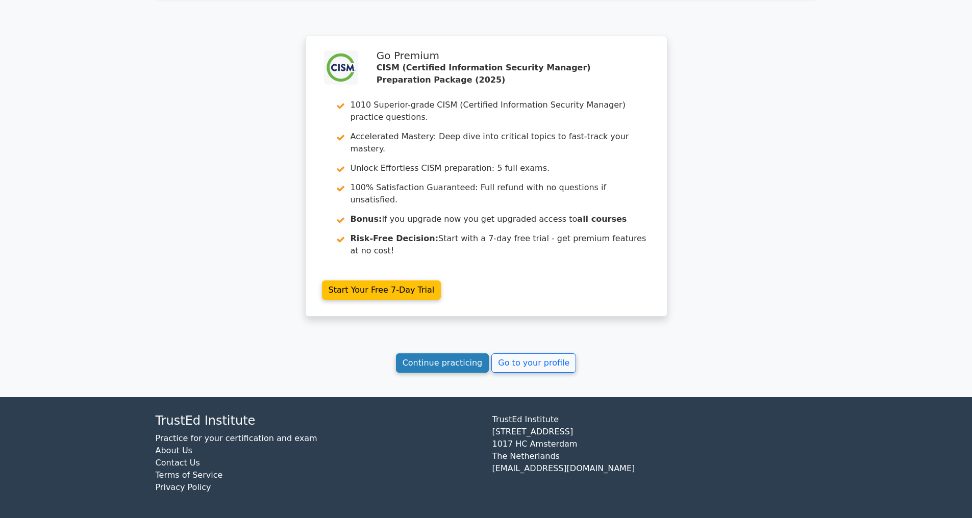
click at [439, 358] on link "Continue practicing" at bounding box center [442, 363] width 93 height 19
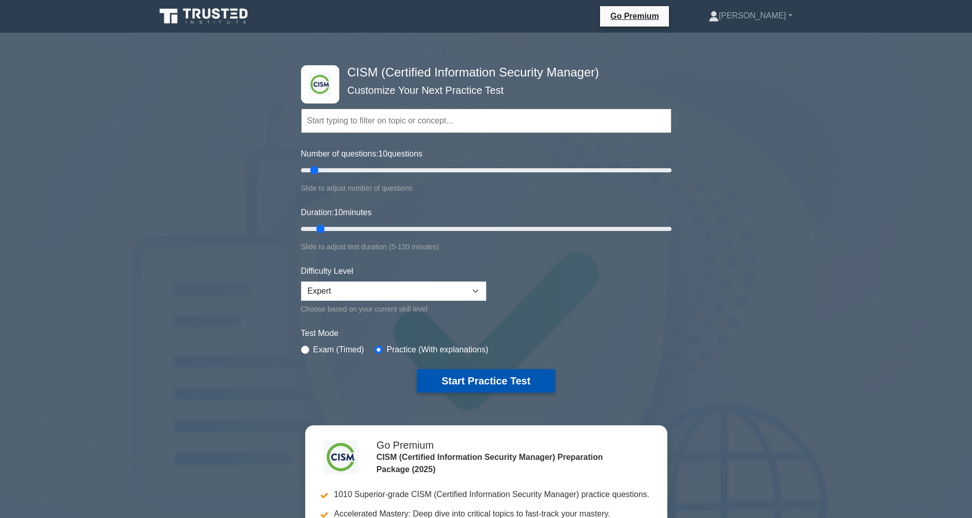
click at [498, 380] on button "Start Practice Test" at bounding box center [486, 380] width 138 height 23
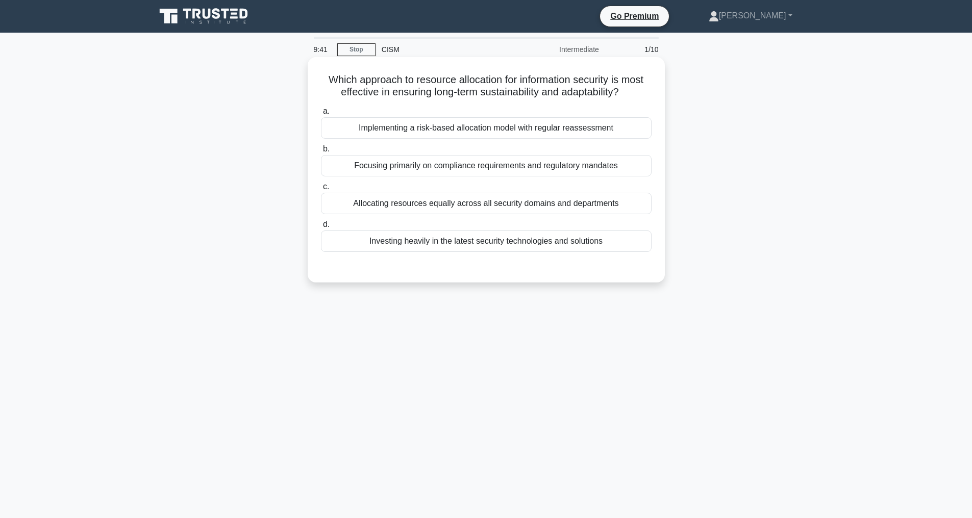
click at [518, 139] on div "Implementing a risk-based allocation model with regular reassessment" at bounding box center [486, 127] width 331 height 21
click at [321, 115] on input "a. Implementing a risk-based allocation model with regular reassessment" at bounding box center [321, 111] width 0 height 7
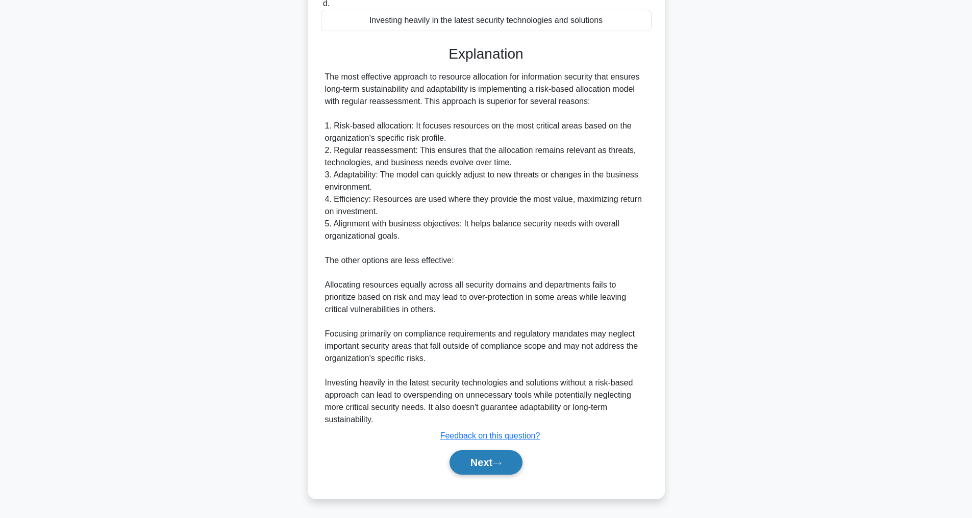
click at [488, 460] on button "Next" at bounding box center [486, 463] width 73 height 24
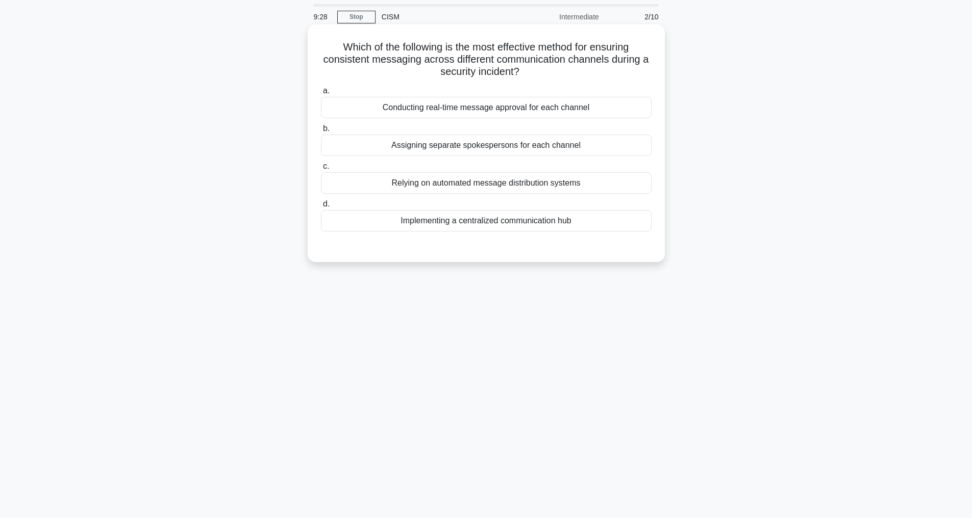
click at [558, 223] on div "Implementing a centralized communication hub" at bounding box center [486, 220] width 331 height 21
click at [321, 208] on input "d. Implementing a centralized communication hub" at bounding box center [321, 204] width 0 height 7
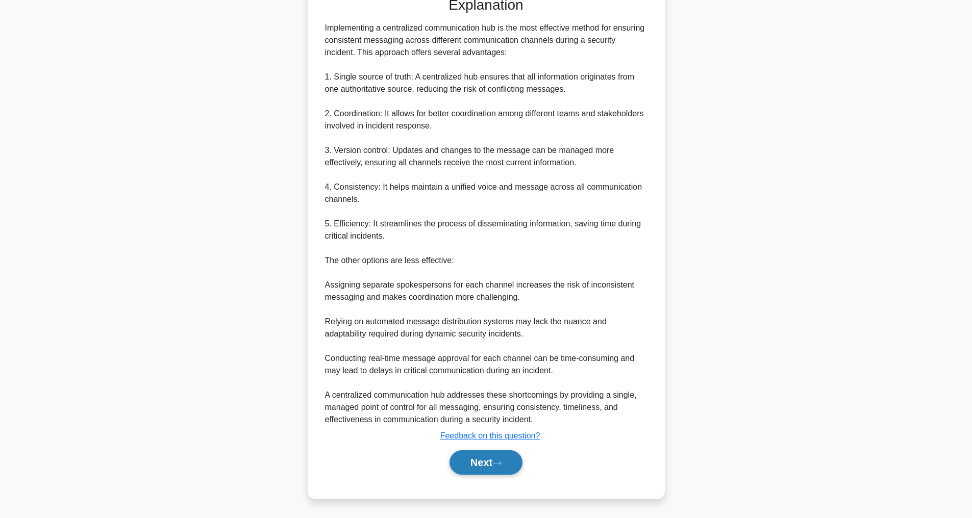
click at [488, 458] on button "Next" at bounding box center [486, 463] width 73 height 24
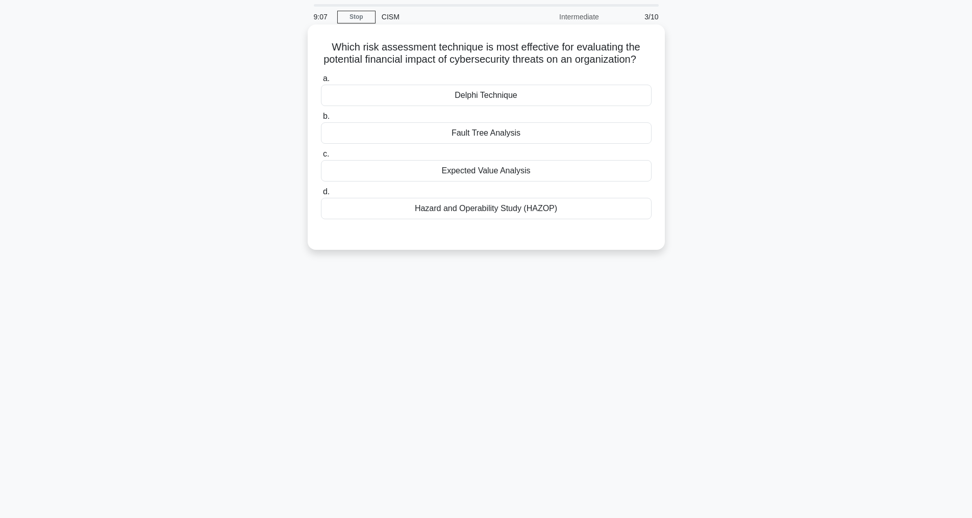
click at [495, 106] on div "Delphi Technique" at bounding box center [486, 95] width 331 height 21
click at [321, 82] on input "a. Delphi Technique" at bounding box center [321, 79] width 0 height 7
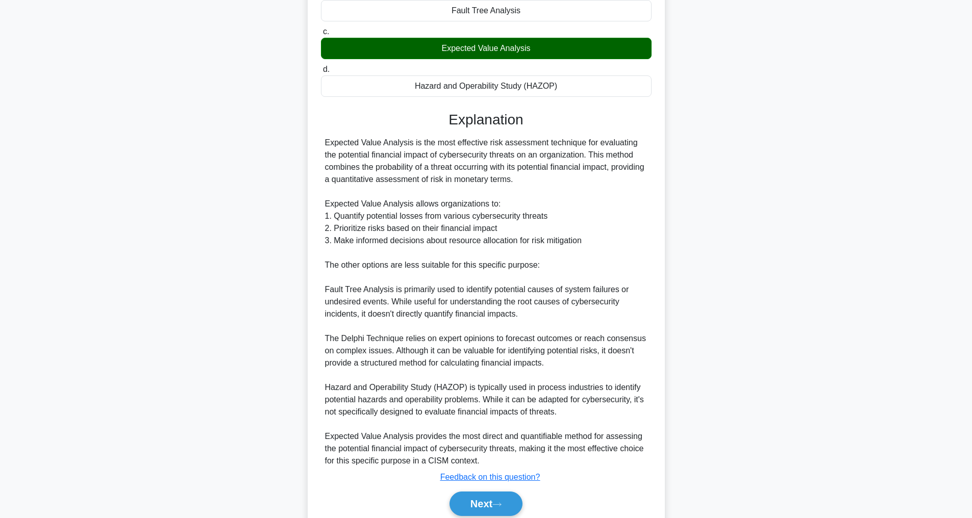
scroll to position [222, 0]
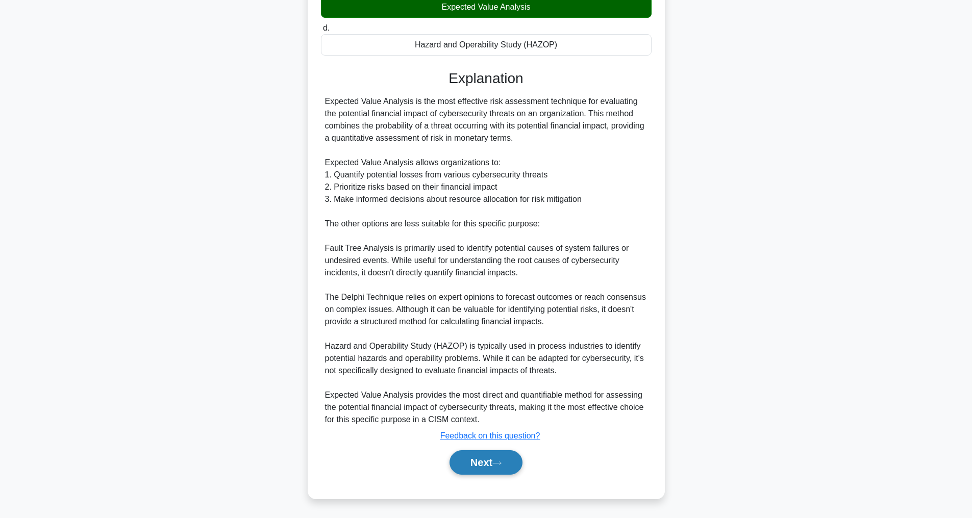
click at [479, 463] on button "Next" at bounding box center [486, 463] width 73 height 24
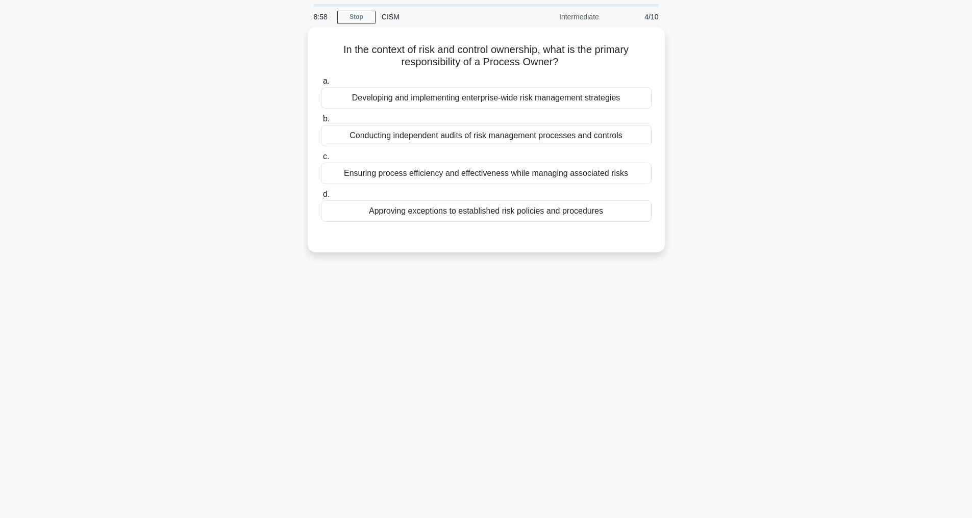
scroll to position [33, 0]
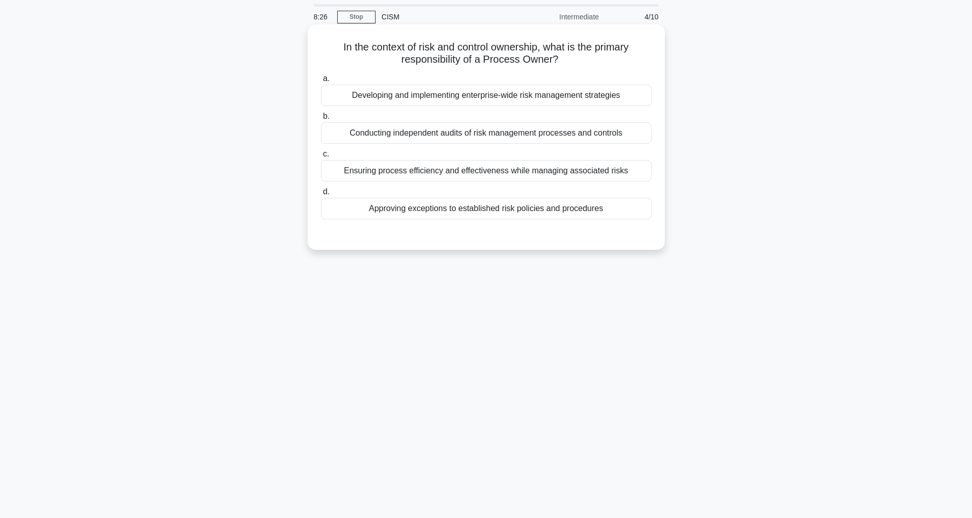
click at [469, 135] on div "Conducting independent audits of risk management processes and controls" at bounding box center [486, 132] width 331 height 21
click at [321, 120] on input "b. Conducting independent audits of risk management processes and controls" at bounding box center [321, 116] width 0 height 7
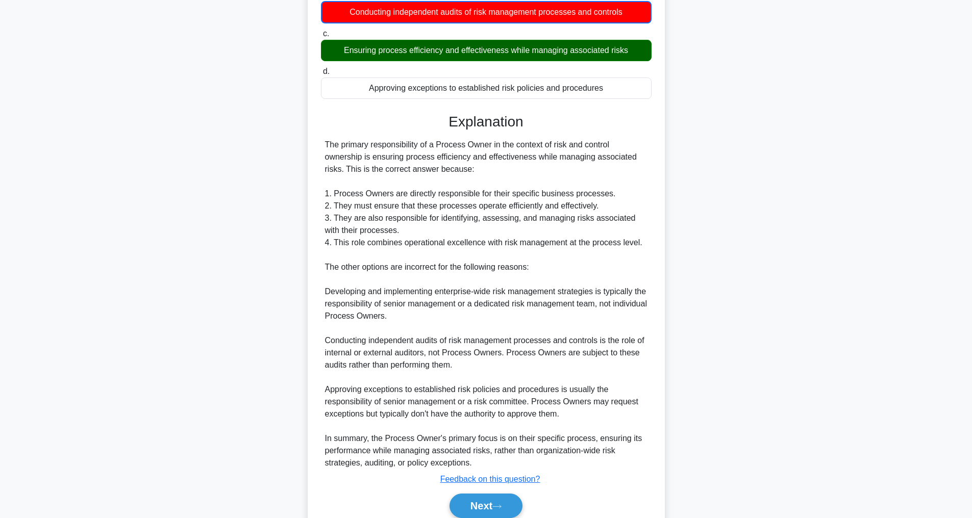
scroll to position [210, 0]
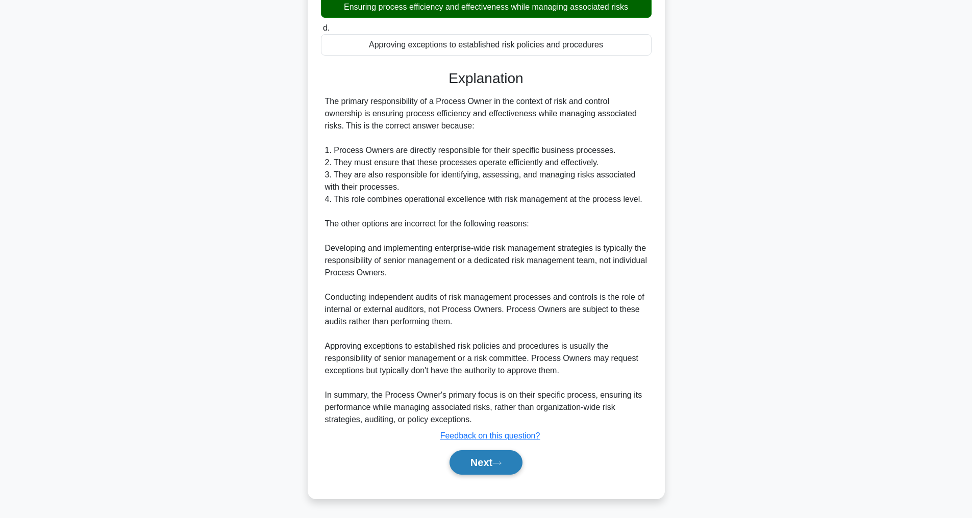
click at [490, 460] on button "Next" at bounding box center [486, 463] width 73 height 24
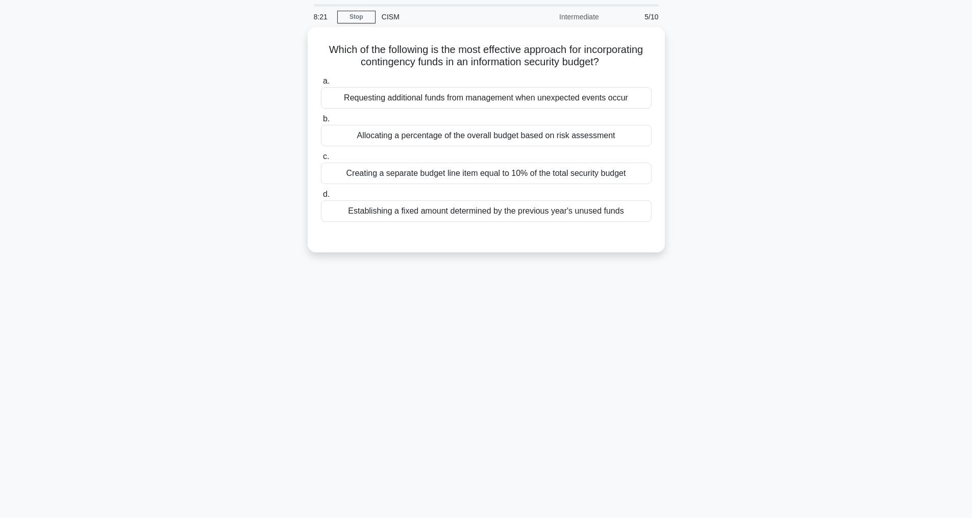
scroll to position [33, 0]
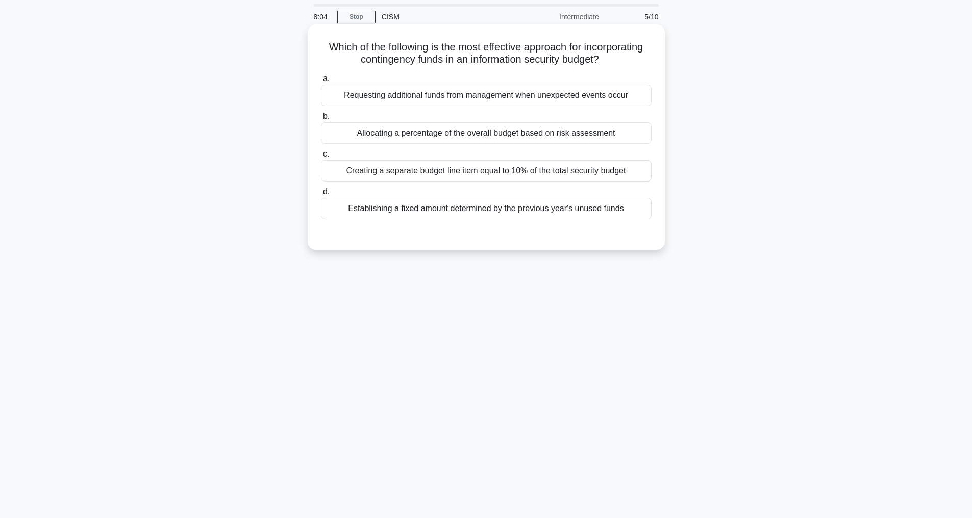
click at [467, 144] on div "Allocating a percentage of the overall budget based on risk assessment" at bounding box center [486, 132] width 331 height 21
click at [321, 120] on input "b. Allocating a percentage of the overall budget based on risk assessment" at bounding box center [321, 116] width 0 height 7
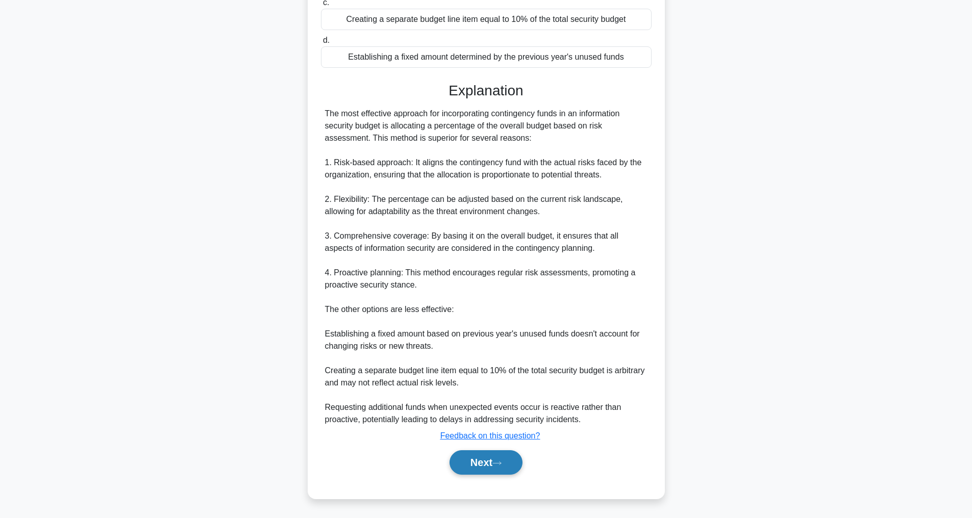
click at [484, 468] on button "Next" at bounding box center [486, 463] width 73 height 24
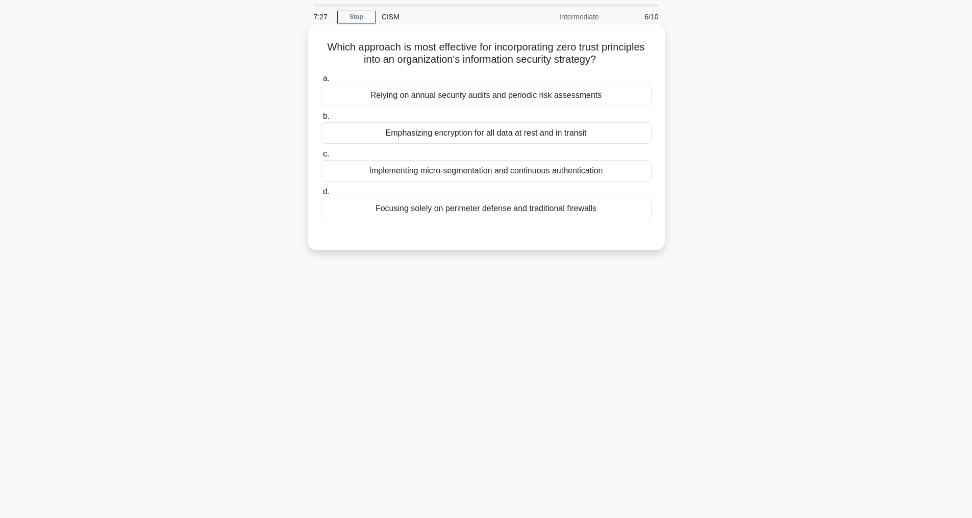
click at [553, 135] on div "Emphasizing encryption for all data at rest and in transit" at bounding box center [486, 132] width 331 height 21
click at [321, 120] on input "b. Emphasizing encryption for all data at rest and in transit" at bounding box center [321, 116] width 0 height 7
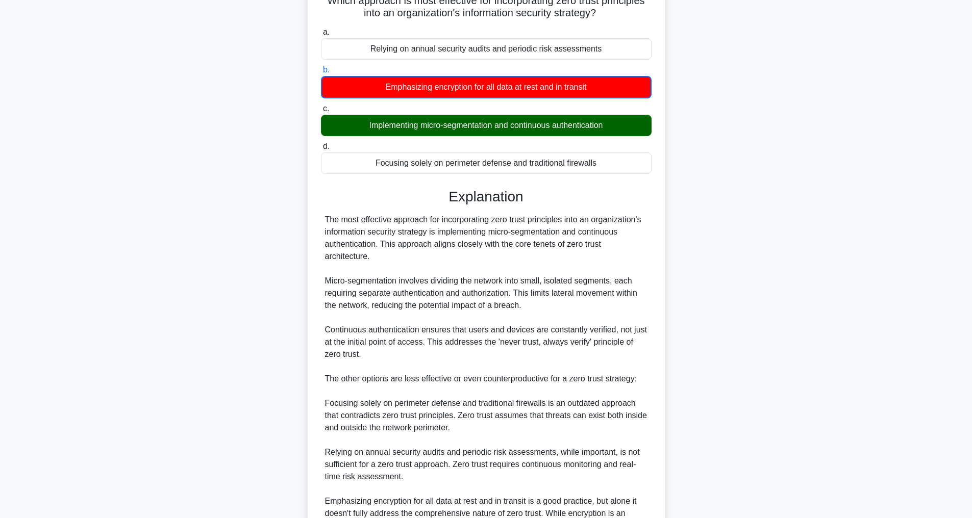
scroll to position [210, 0]
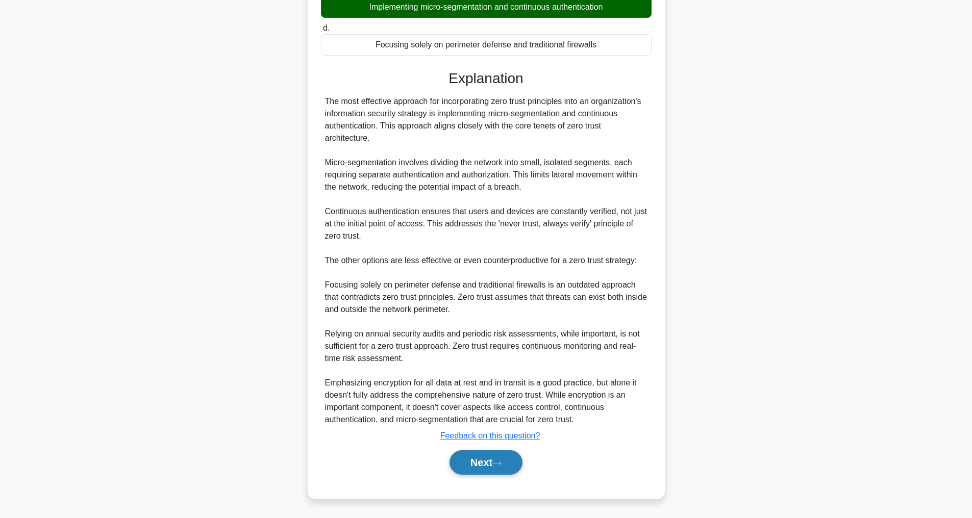
click at [484, 462] on button "Next" at bounding box center [486, 463] width 73 height 24
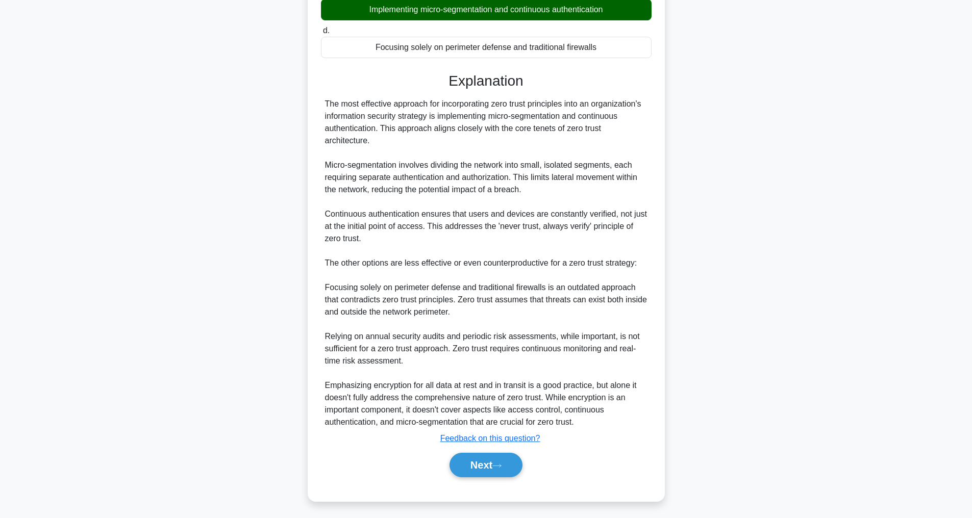
scroll to position [33, 0]
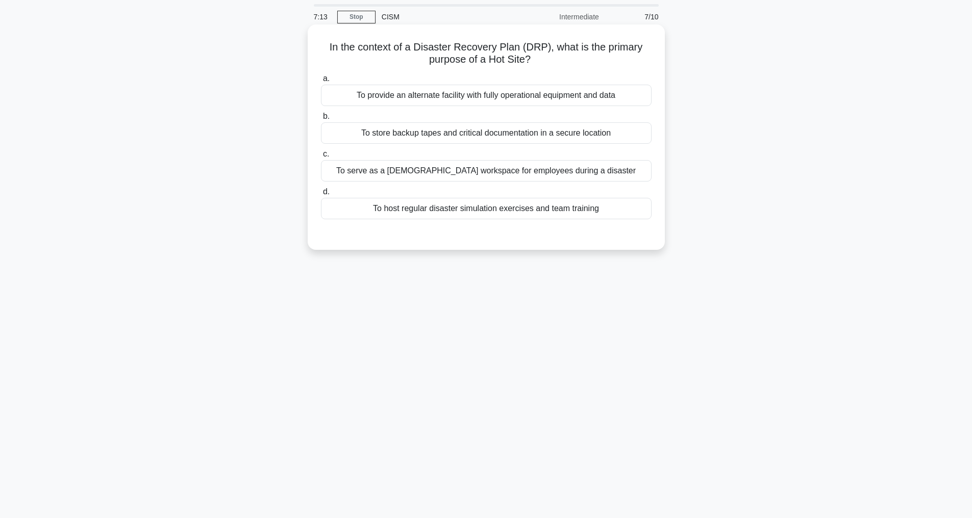
click at [565, 95] on div "To provide an alternate facility with fully operational equipment and data" at bounding box center [486, 95] width 331 height 21
click at [321, 82] on input "a. To provide an alternate facility with fully operational equipment and data" at bounding box center [321, 79] width 0 height 7
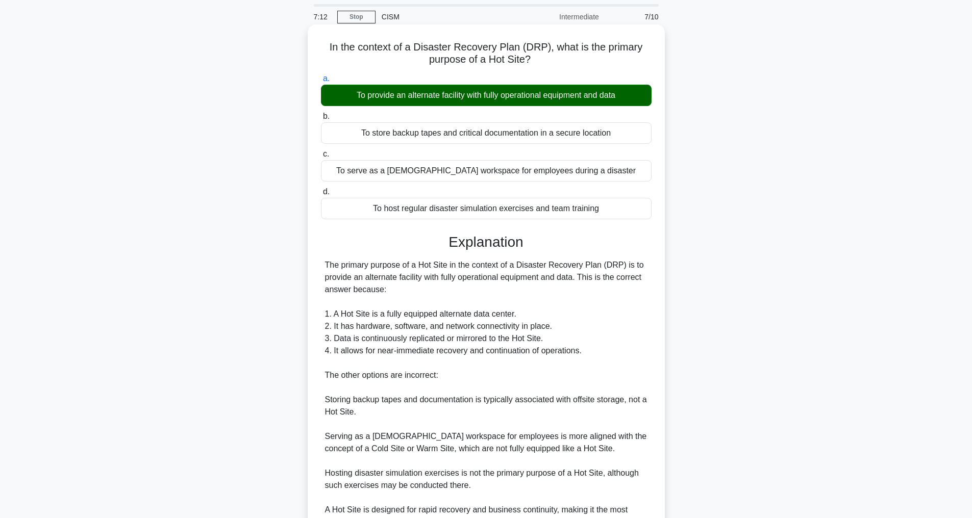
scroll to position [135, 0]
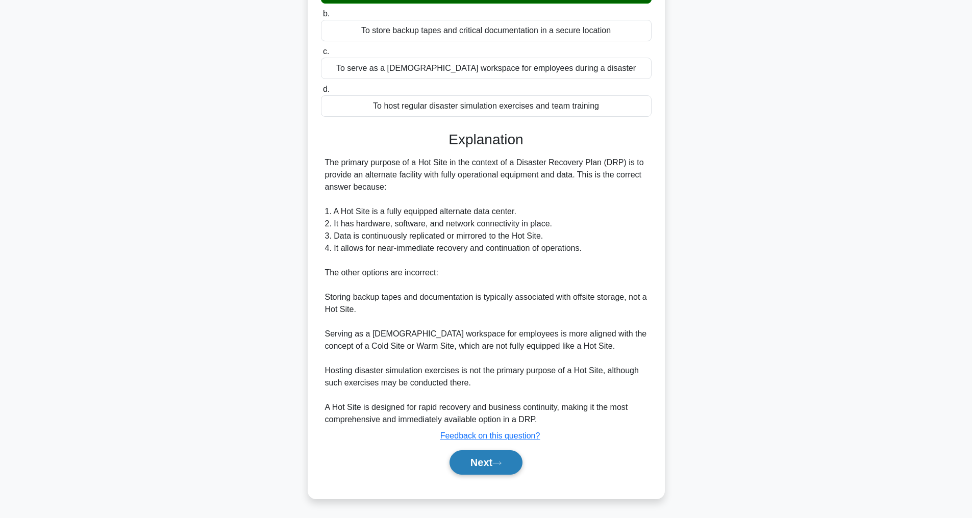
click at [476, 463] on button "Next" at bounding box center [486, 463] width 73 height 24
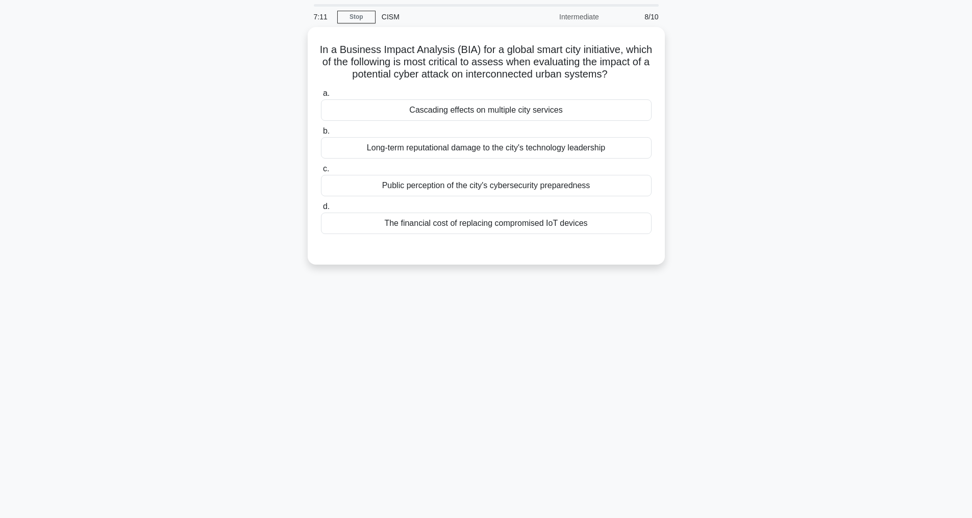
scroll to position [33, 0]
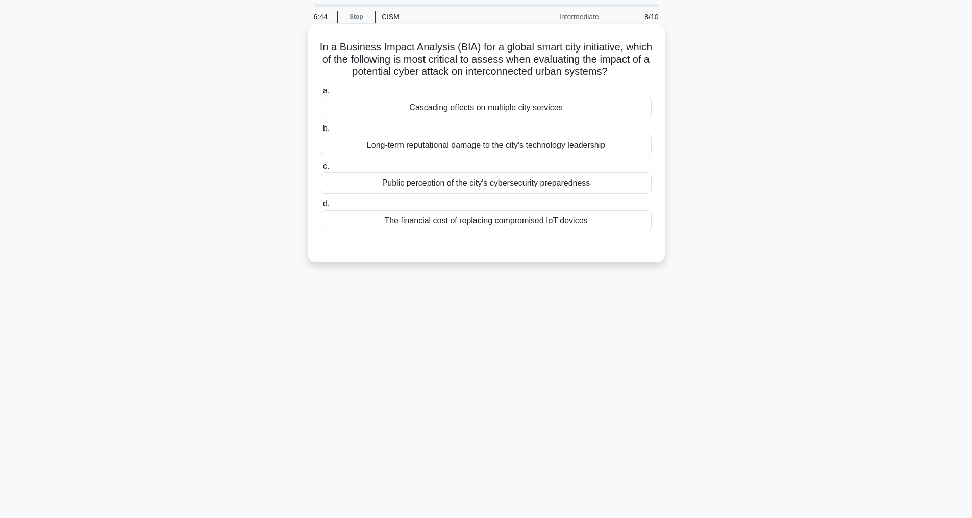
click at [531, 115] on div "Cascading effects on multiple city services" at bounding box center [486, 107] width 331 height 21
click at [321, 94] on input "a. Cascading effects on multiple city services" at bounding box center [321, 91] width 0 height 7
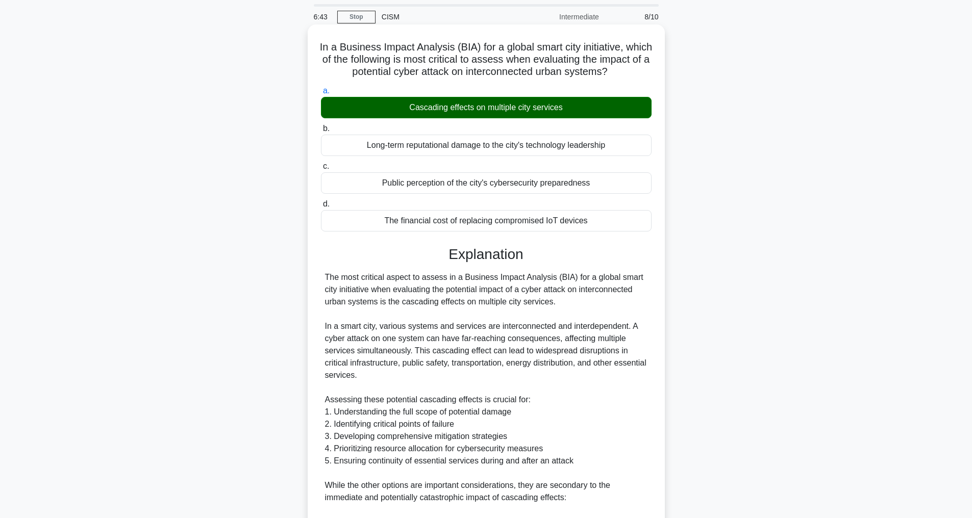
scroll to position [282, 0]
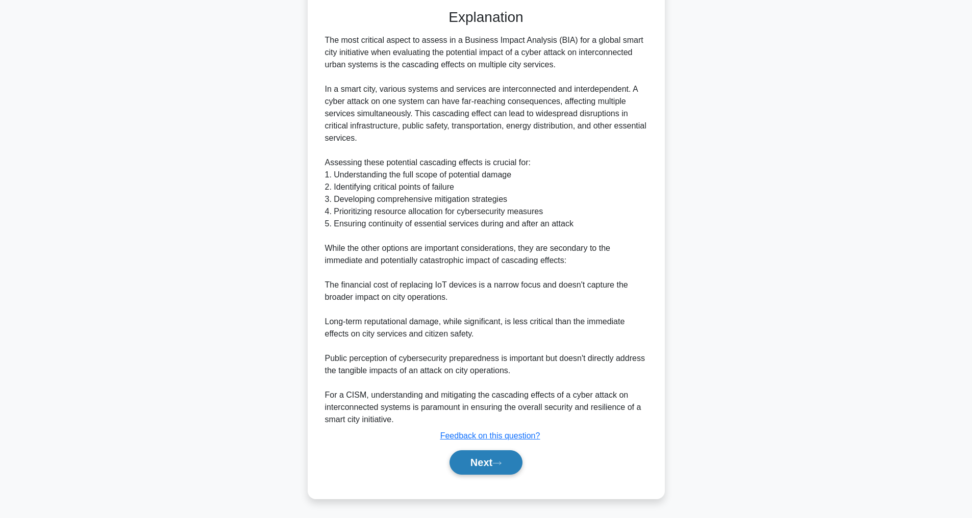
click at [476, 467] on button "Next" at bounding box center [486, 463] width 73 height 24
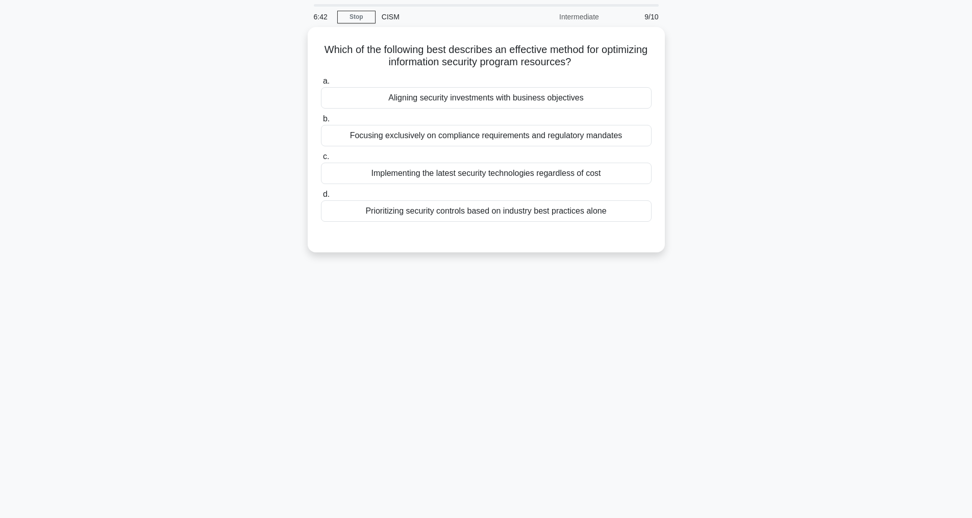
scroll to position [33, 0]
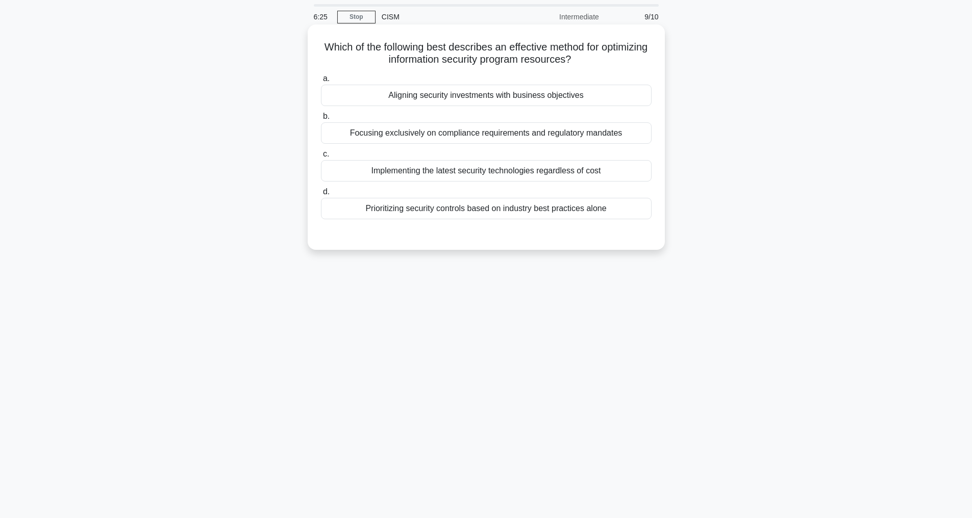
click at [494, 93] on div "Aligning security investments with business objectives" at bounding box center [486, 95] width 331 height 21
click at [321, 82] on input "a. Aligning security investments with business objectives" at bounding box center [321, 79] width 0 height 7
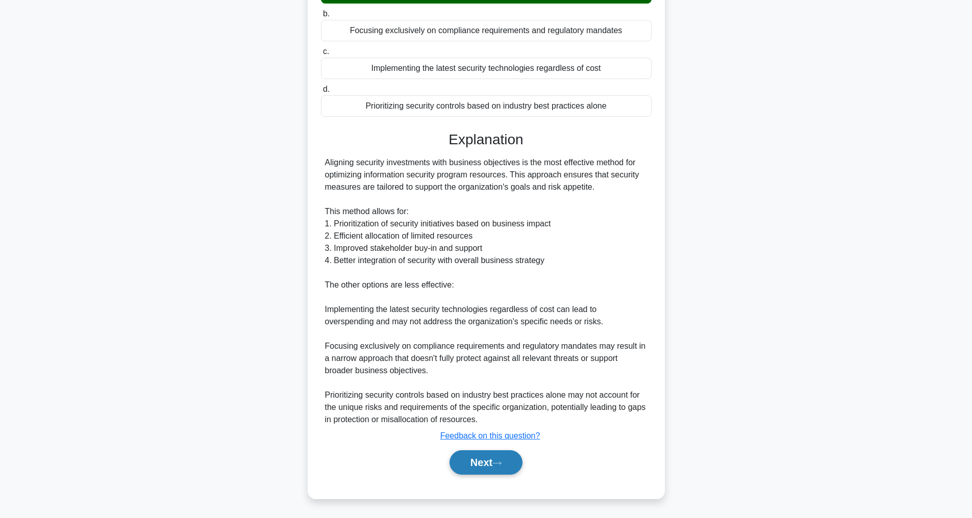
click at [483, 459] on button "Next" at bounding box center [486, 463] width 73 height 24
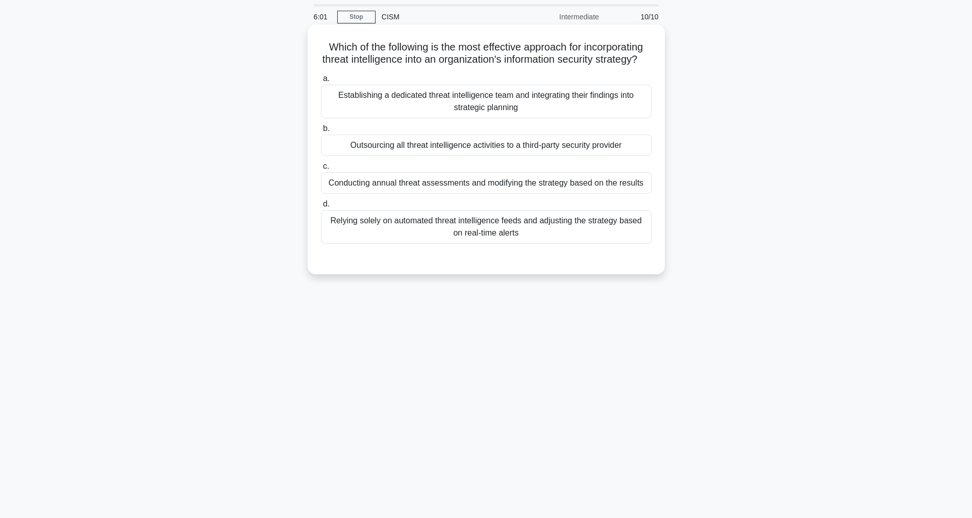
click at [425, 110] on div "Establishing a dedicated threat intelligence team and integrating their finding…" at bounding box center [486, 102] width 331 height 34
click at [321, 82] on input "a. Establishing a dedicated threat intelligence team and integrating their find…" at bounding box center [321, 79] width 0 height 7
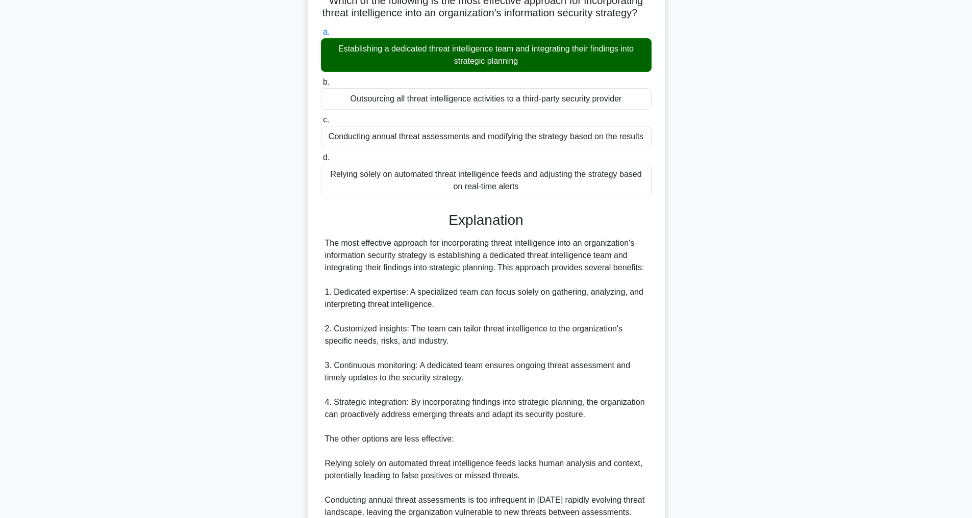
scroll to position [319, 0]
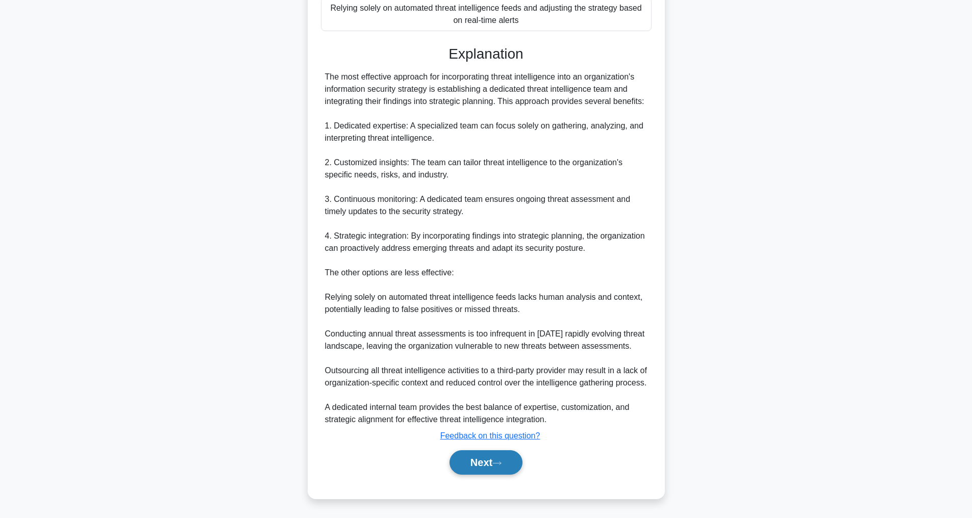
click at [460, 459] on button "Next" at bounding box center [486, 463] width 73 height 24
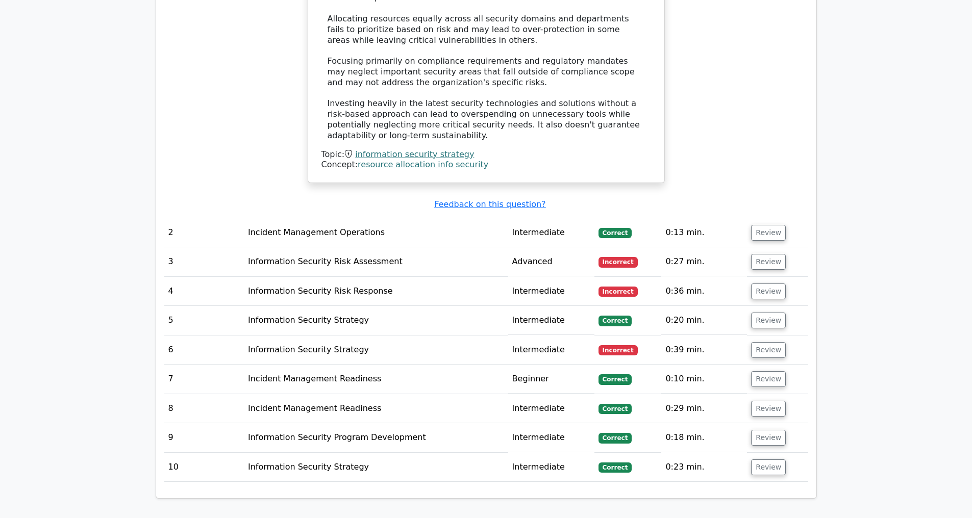
scroll to position [1401, 0]
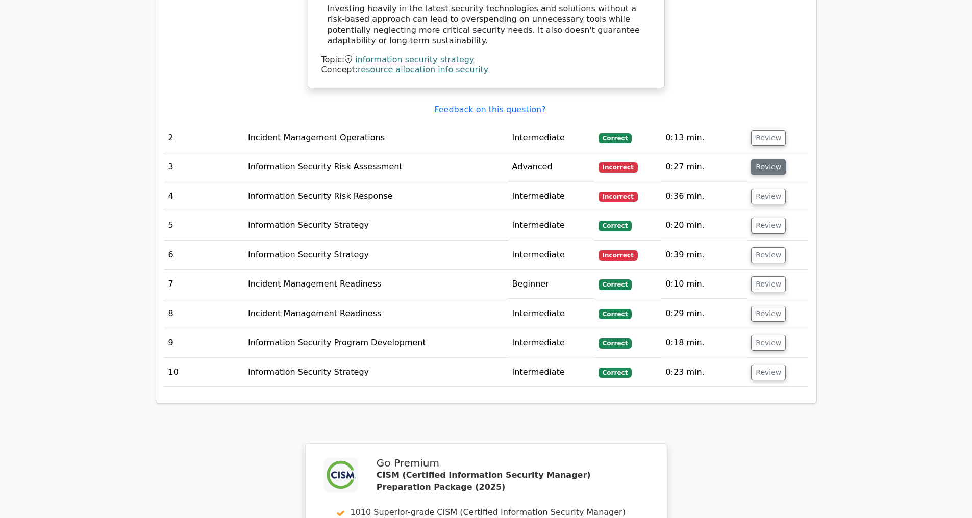
click at [772, 166] on button "Review" at bounding box center [768, 167] width 35 height 16
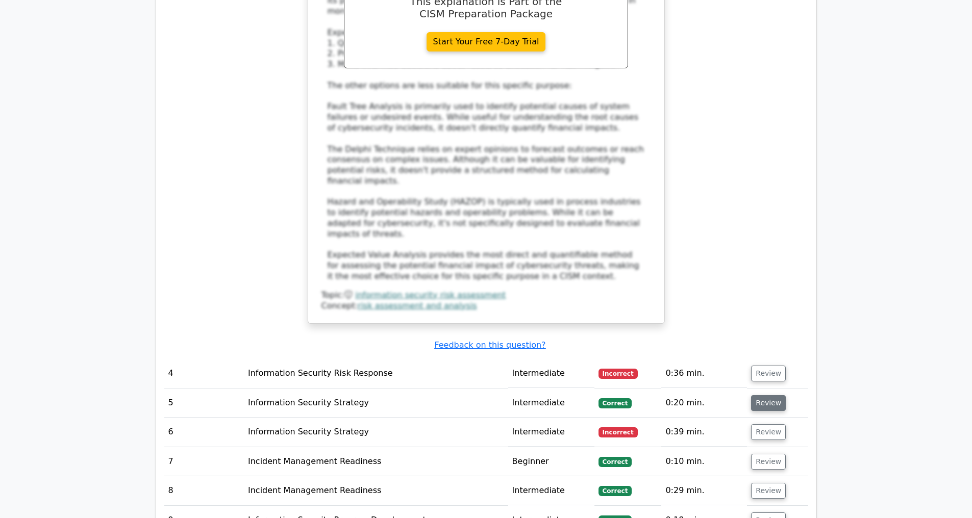
scroll to position [2111, 0]
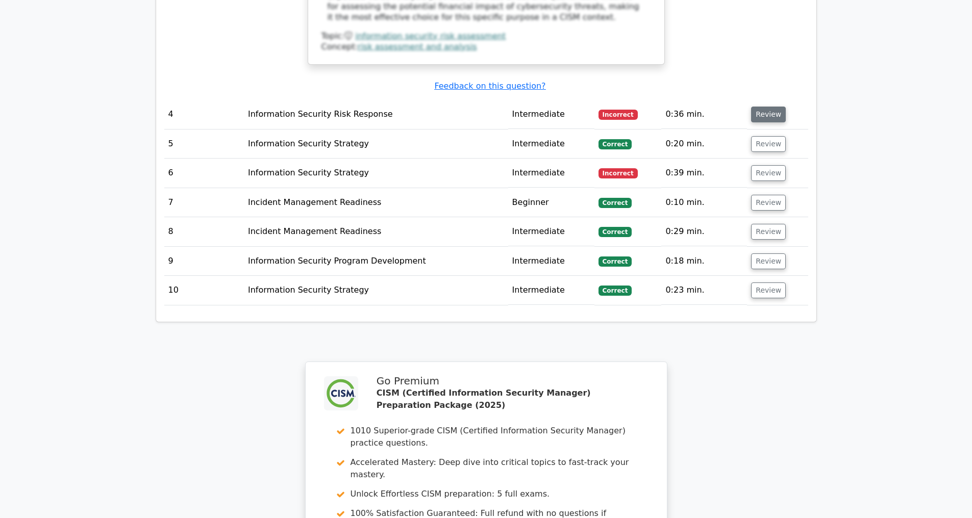
click at [762, 119] on button "Review" at bounding box center [768, 115] width 35 height 16
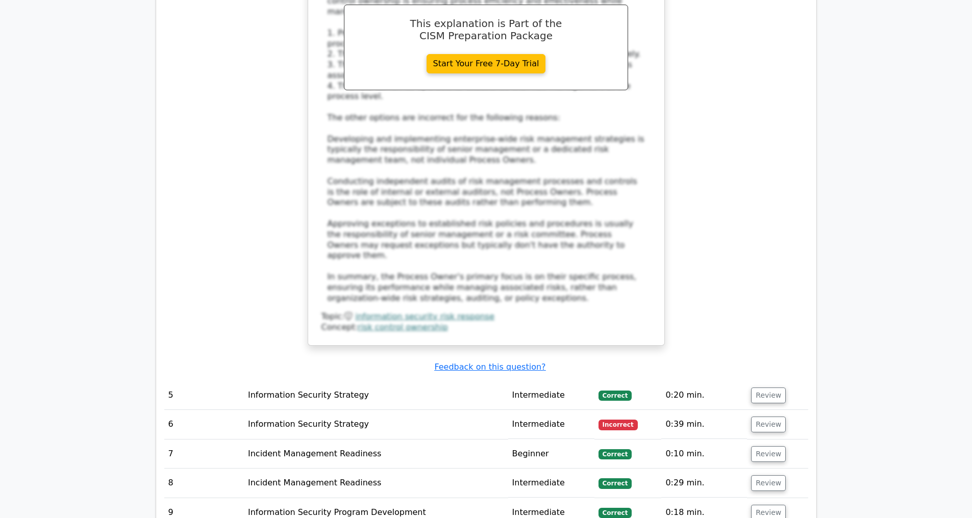
scroll to position [2713, 0]
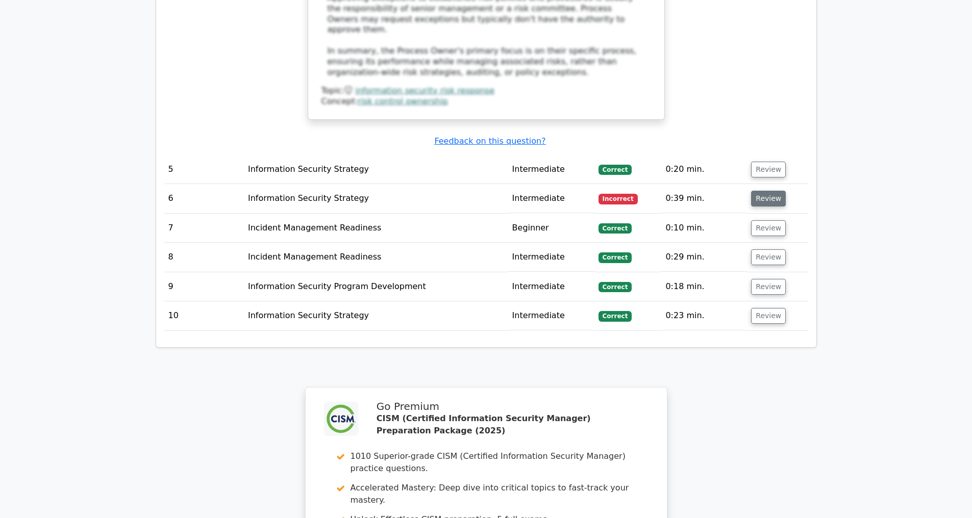
click at [761, 199] on button "Review" at bounding box center [768, 199] width 35 height 16
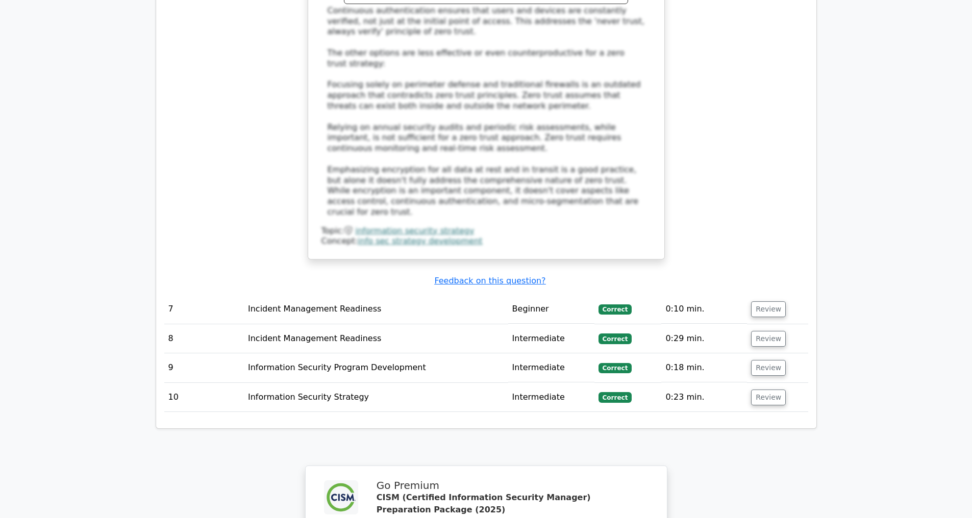
scroll to position [3684, 0]
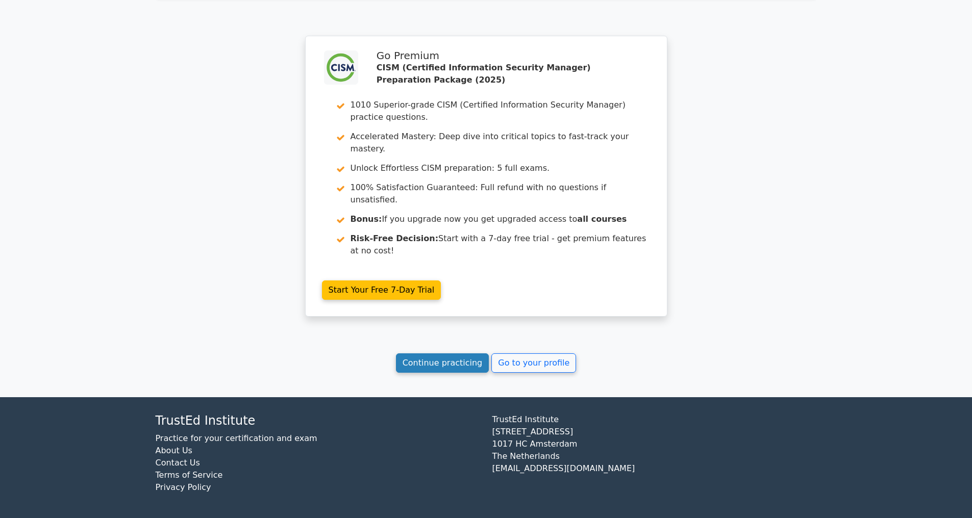
click at [442, 365] on link "Continue practicing" at bounding box center [442, 363] width 93 height 19
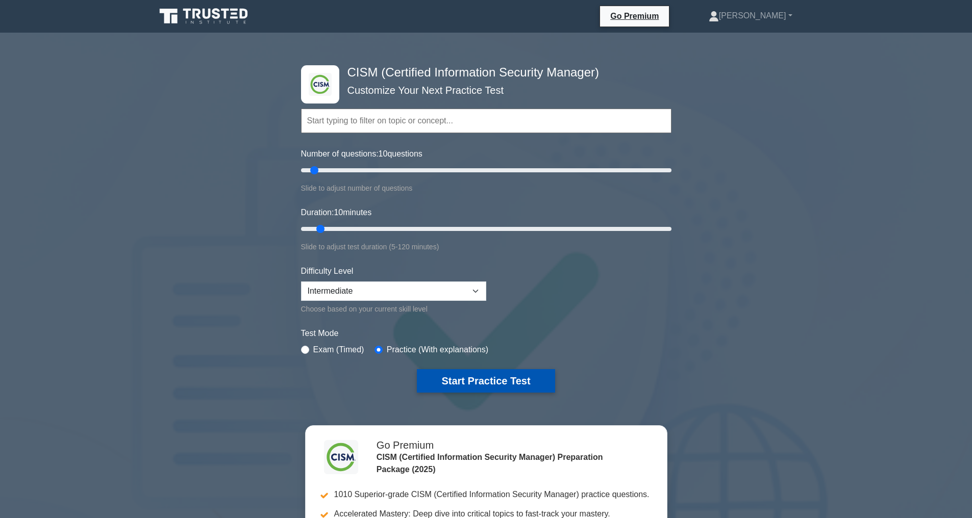
click at [486, 381] on button "Start Practice Test" at bounding box center [486, 380] width 138 height 23
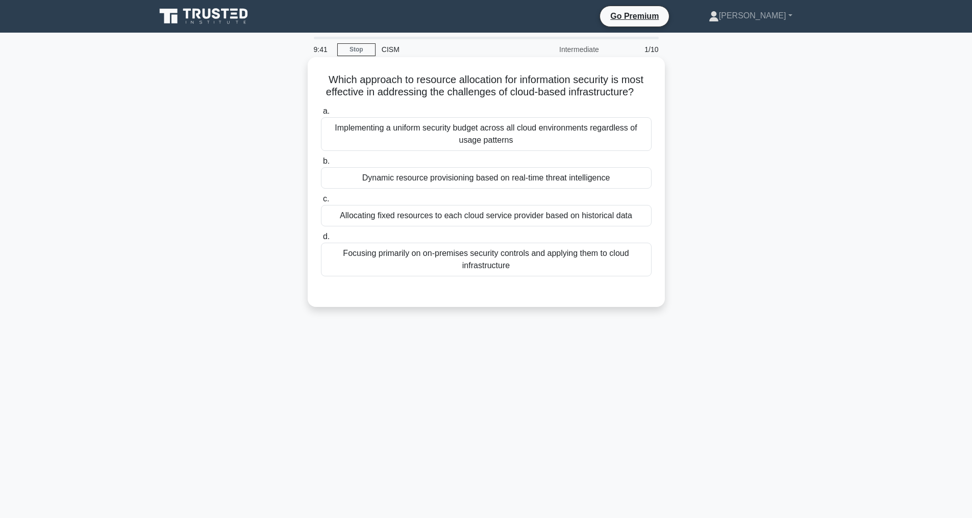
click at [466, 189] on div "Dynamic resource provisioning based on real-time threat intelligence" at bounding box center [486, 177] width 331 height 21
click at [321, 165] on input "b. Dynamic resource provisioning based on real-time threat intelligence" at bounding box center [321, 161] width 0 height 7
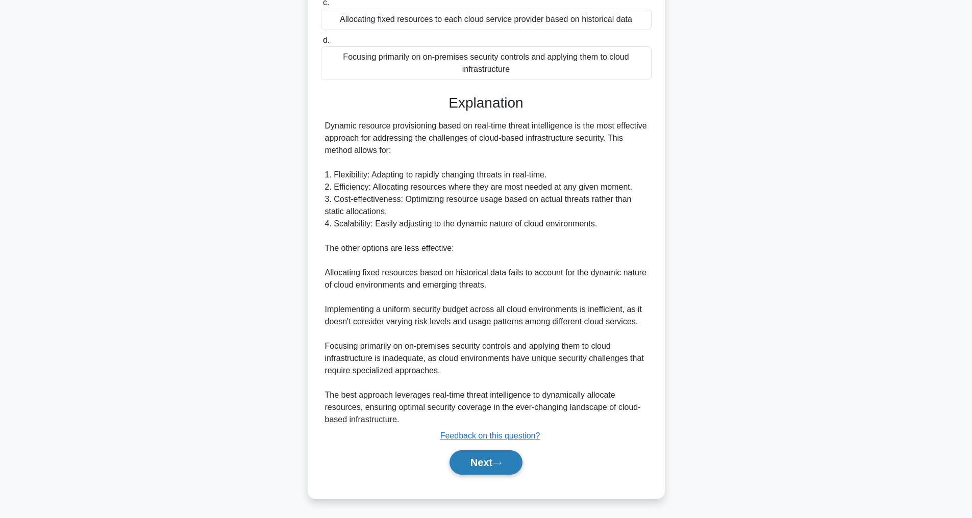
click at [474, 464] on button "Next" at bounding box center [486, 463] width 73 height 24
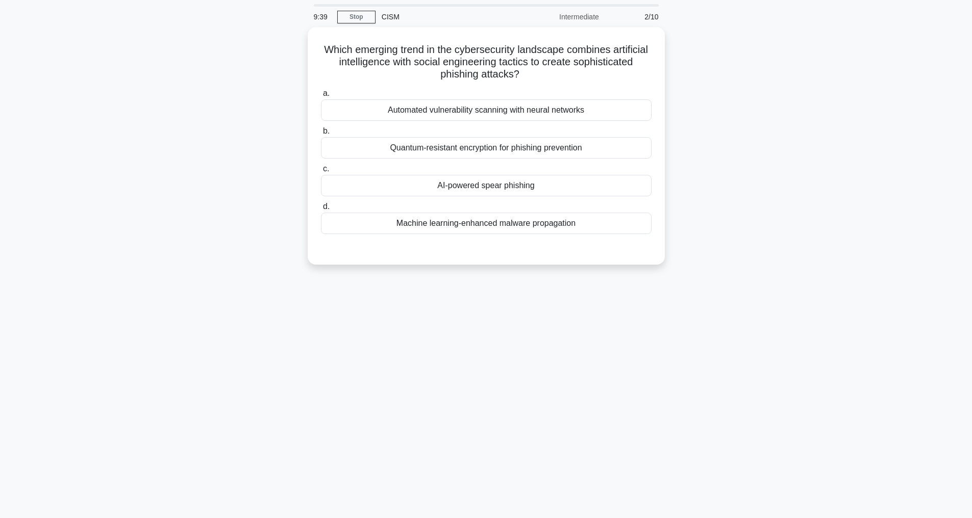
scroll to position [33, 0]
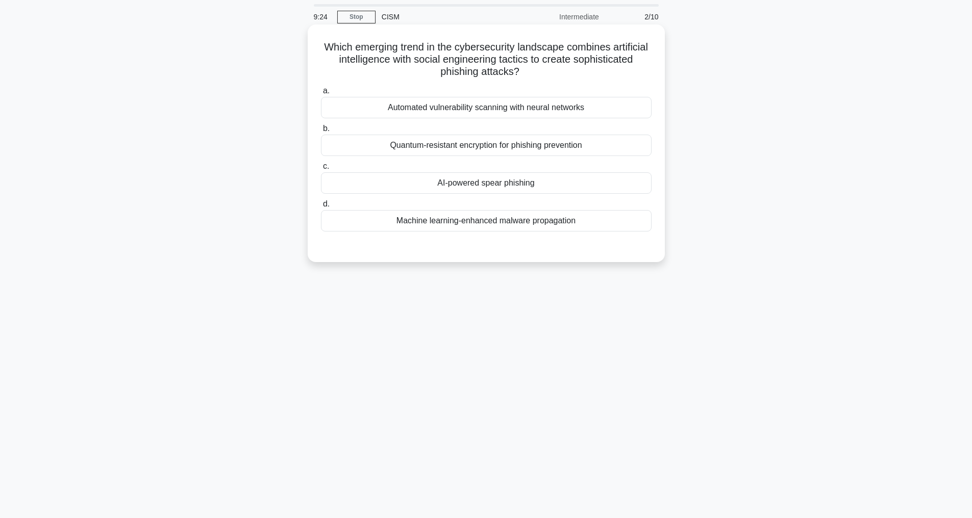
click at [495, 179] on div "AI-powered spear phishing" at bounding box center [486, 182] width 331 height 21
click at [321, 170] on input "c. AI-powered spear phishing" at bounding box center [321, 166] width 0 height 7
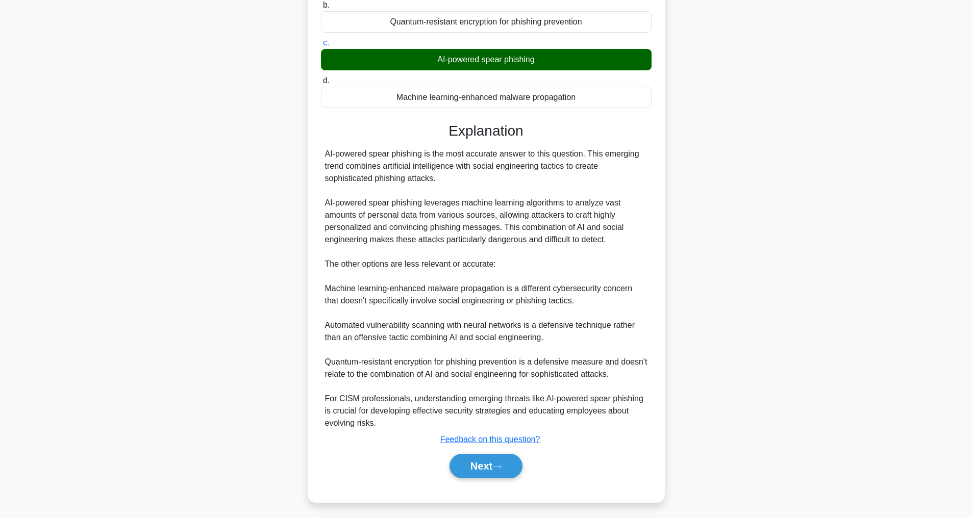
scroll to position [172, 0]
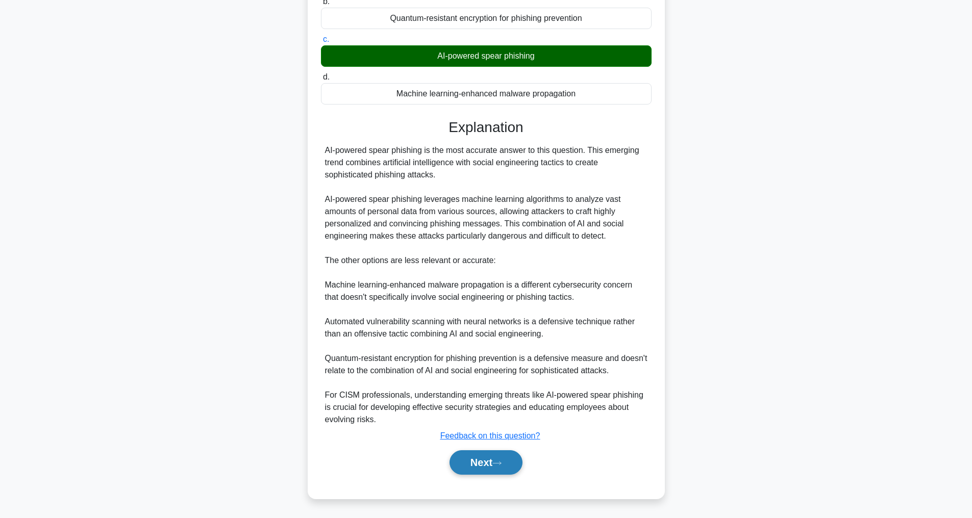
click at [483, 459] on button "Next" at bounding box center [486, 463] width 73 height 24
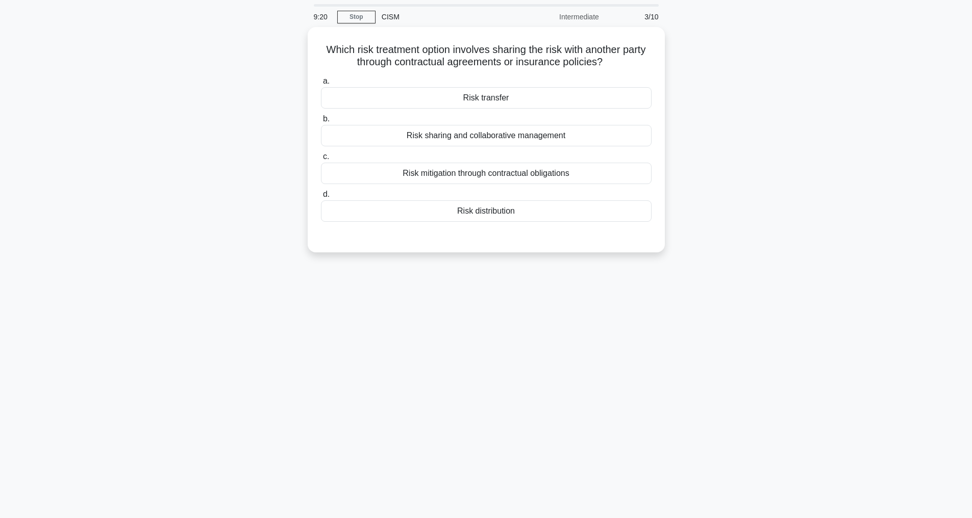
scroll to position [33, 0]
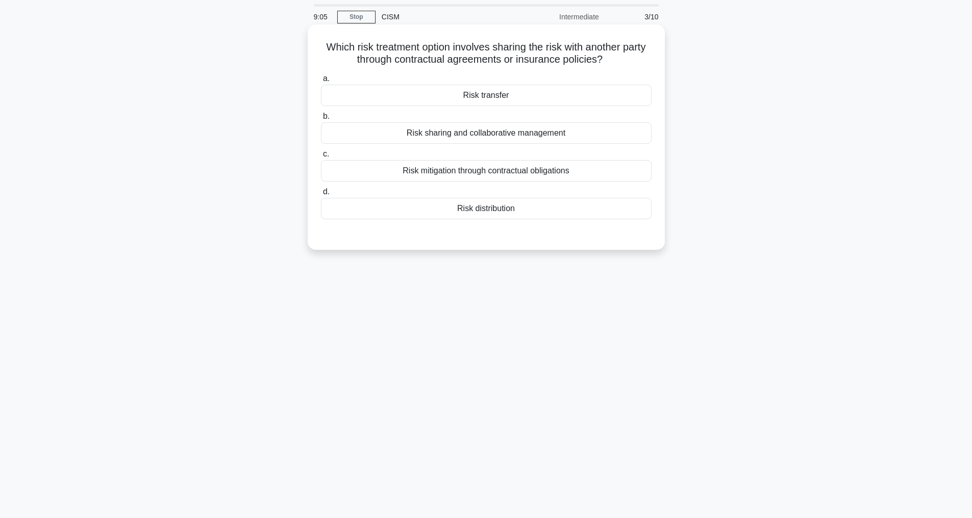
click at [491, 212] on div "Risk distribution" at bounding box center [486, 208] width 331 height 21
click at [321, 195] on input "d. Risk distribution" at bounding box center [321, 192] width 0 height 7
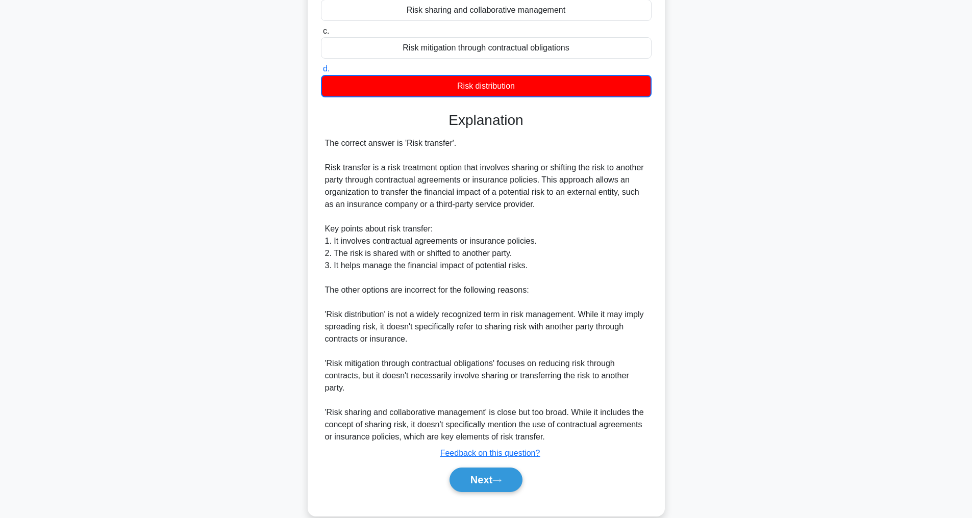
scroll to position [185, 0]
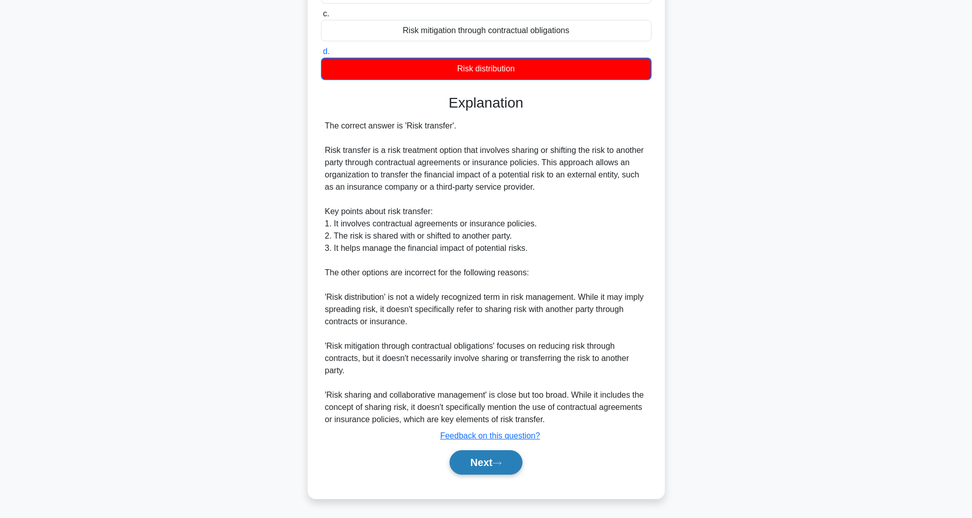
click at [491, 461] on button "Next" at bounding box center [486, 463] width 73 height 24
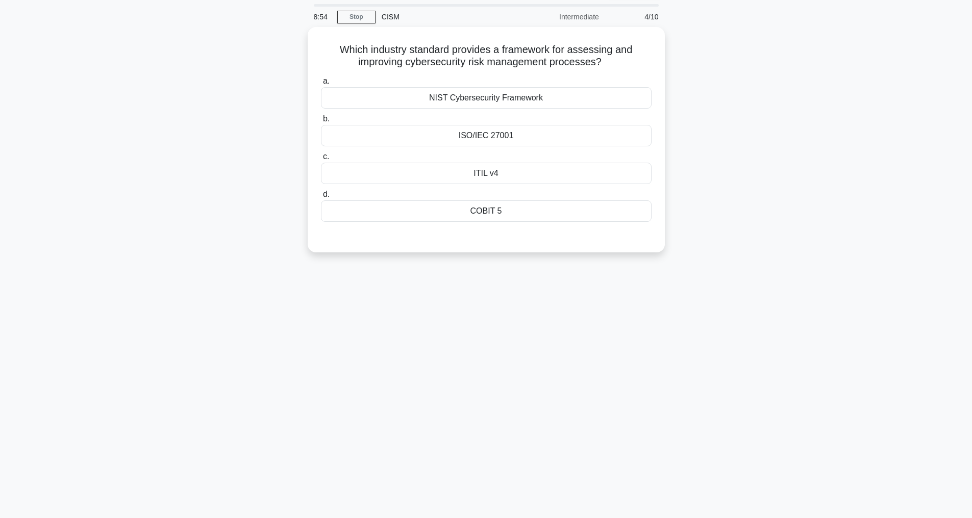
scroll to position [33, 0]
click at [504, 129] on div "ISO/IEC 27001" at bounding box center [486, 132] width 331 height 21
click at [321, 120] on input "b. ISO/IEC 27001" at bounding box center [321, 116] width 0 height 7
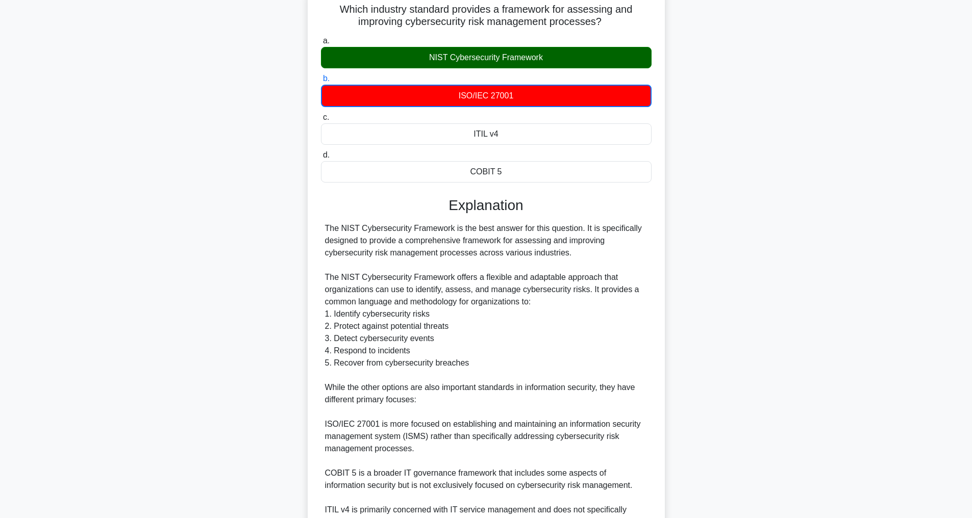
scroll to position [0, 0]
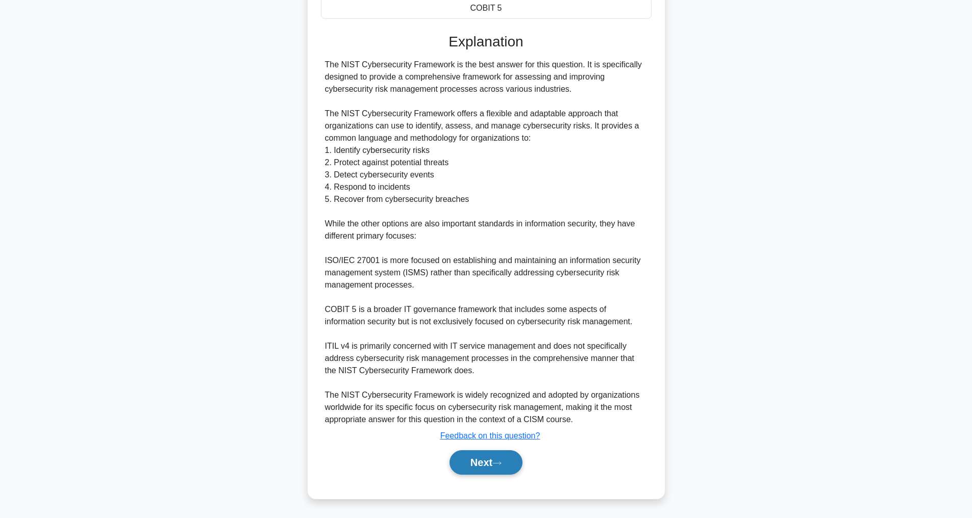
click at [493, 459] on button "Next" at bounding box center [486, 463] width 73 height 24
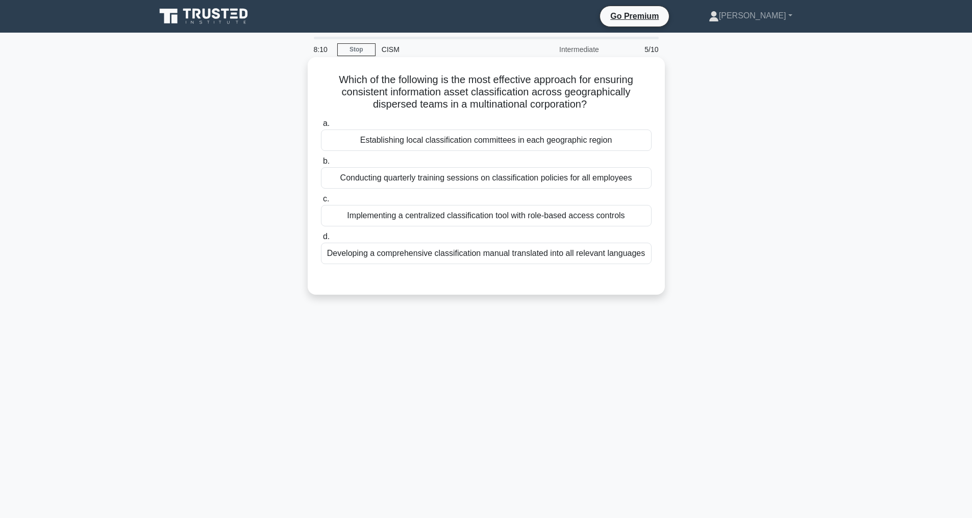
click at [495, 211] on div "Implementing a centralized classification tool with role-based access controls" at bounding box center [486, 215] width 331 height 21
click at [321, 203] on input "c. Implementing a centralized classification tool with role-based access contro…" at bounding box center [321, 199] width 0 height 7
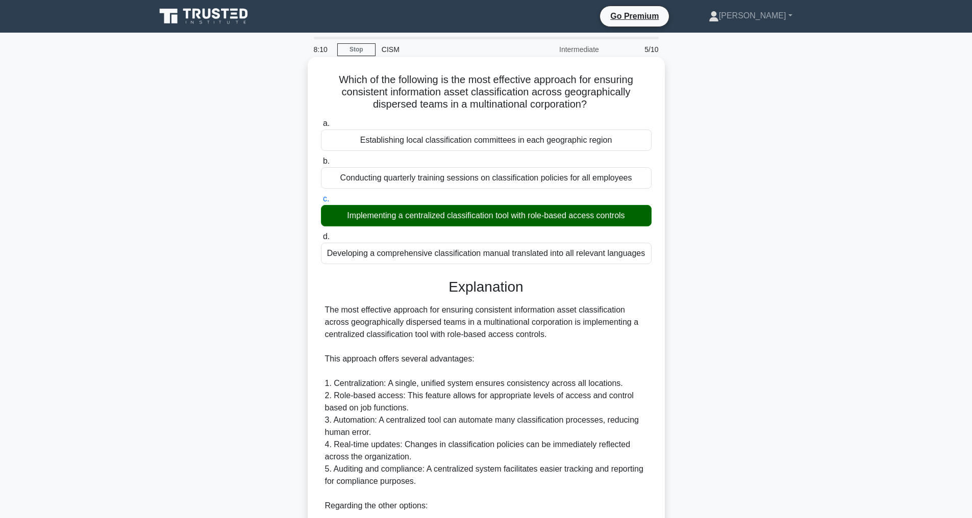
scroll to position [245, 0]
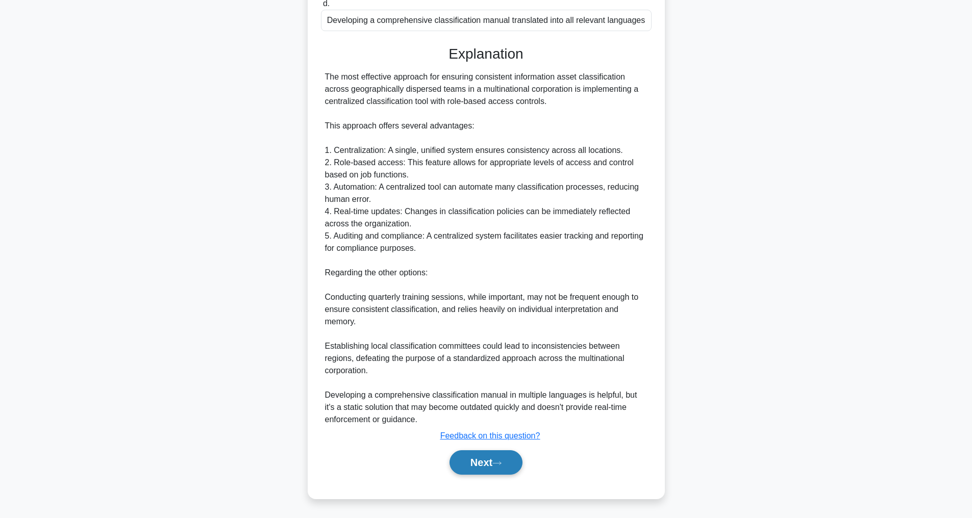
click at [490, 457] on button "Next" at bounding box center [486, 463] width 73 height 24
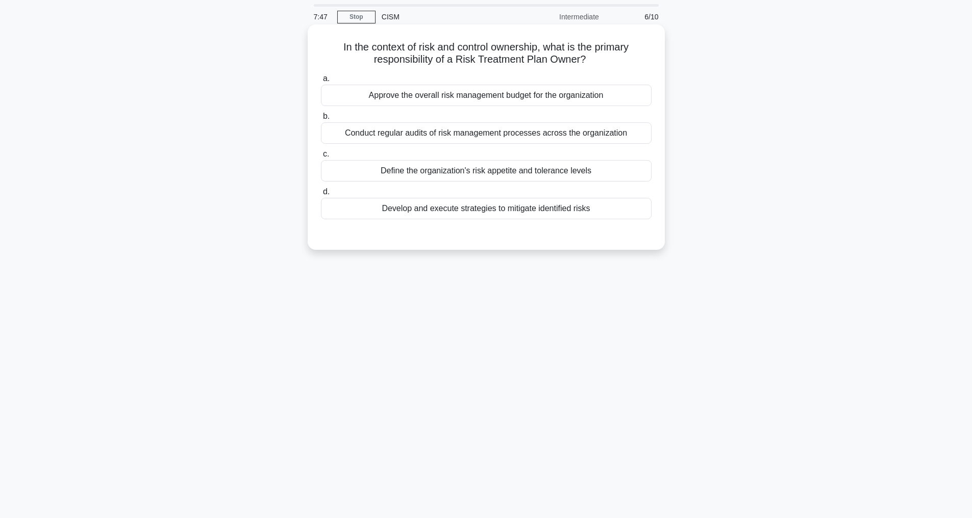
click at [516, 169] on div "Define the organization's risk appetite and tolerance levels" at bounding box center [486, 170] width 331 height 21
click at [321, 158] on input "c. Define the organization's risk appetite and tolerance levels" at bounding box center [321, 154] width 0 height 7
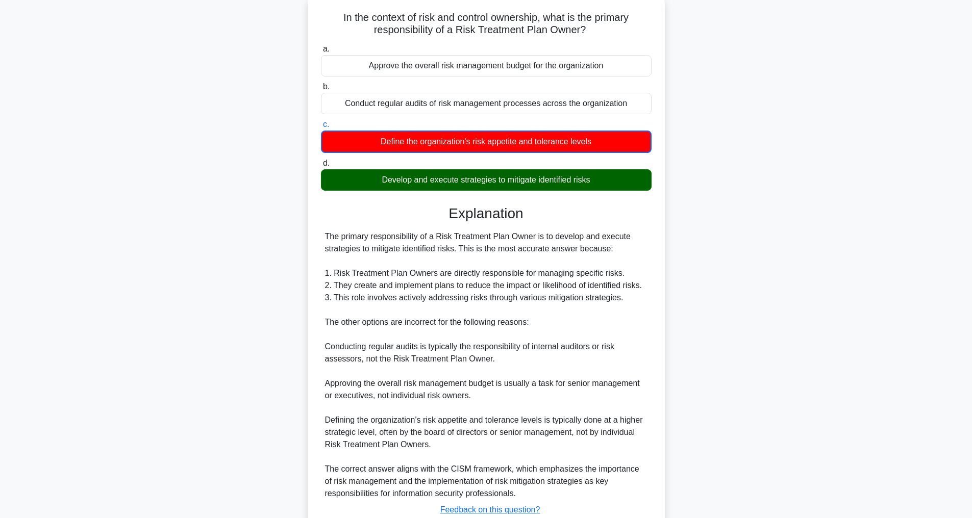
scroll to position [148, 0]
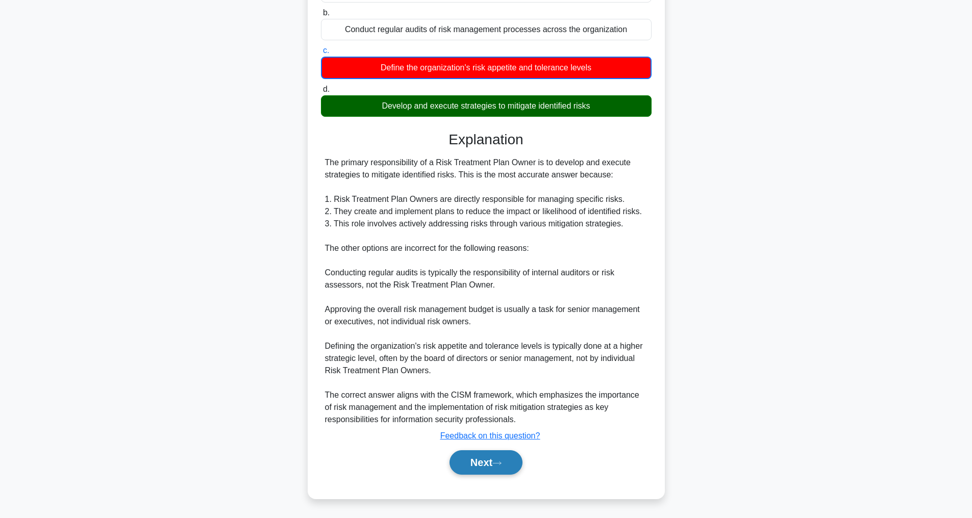
click at [485, 459] on button "Next" at bounding box center [486, 463] width 73 height 24
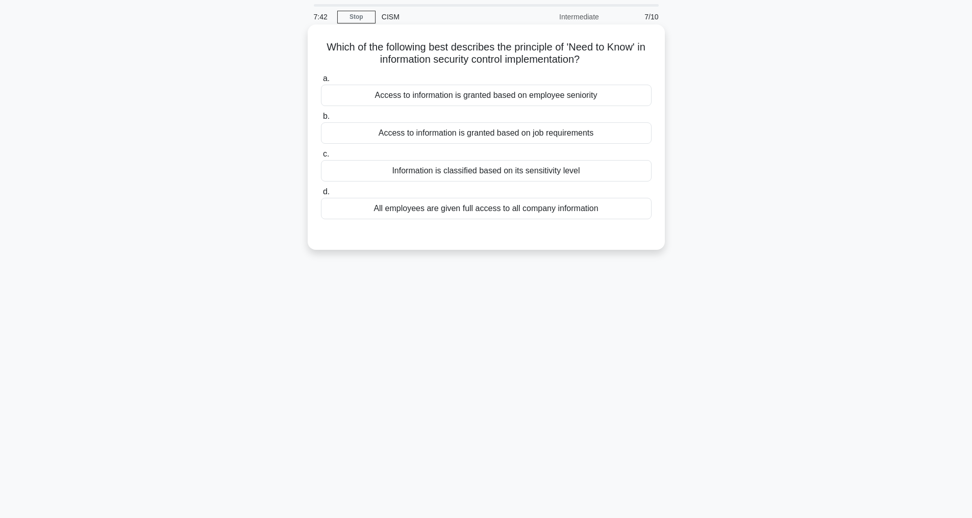
scroll to position [33, 0]
click at [419, 133] on div "Access to information is granted based on job requirements" at bounding box center [486, 132] width 331 height 21
click at [321, 120] on input "b. Access to information is granted based on job requirements" at bounding box center [321, 116] width 0 height 7
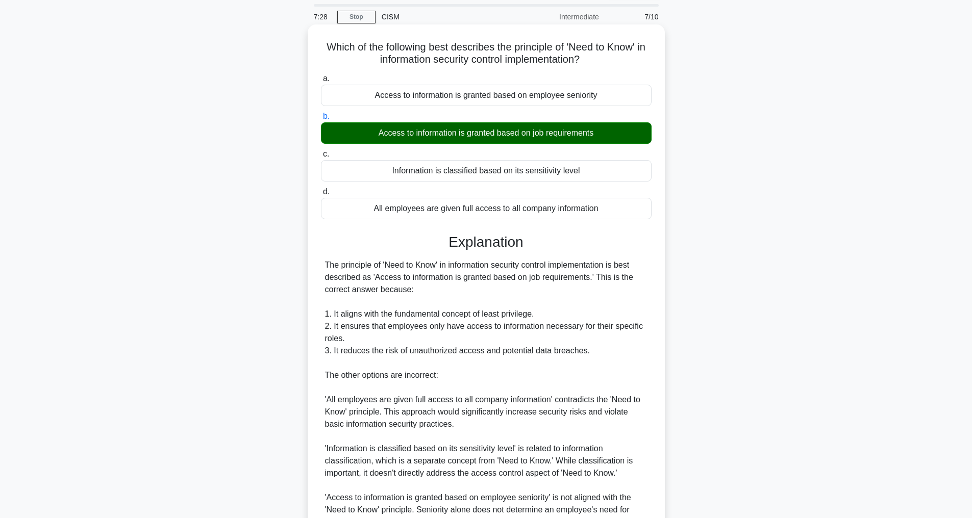
scroll to position [209, 0]
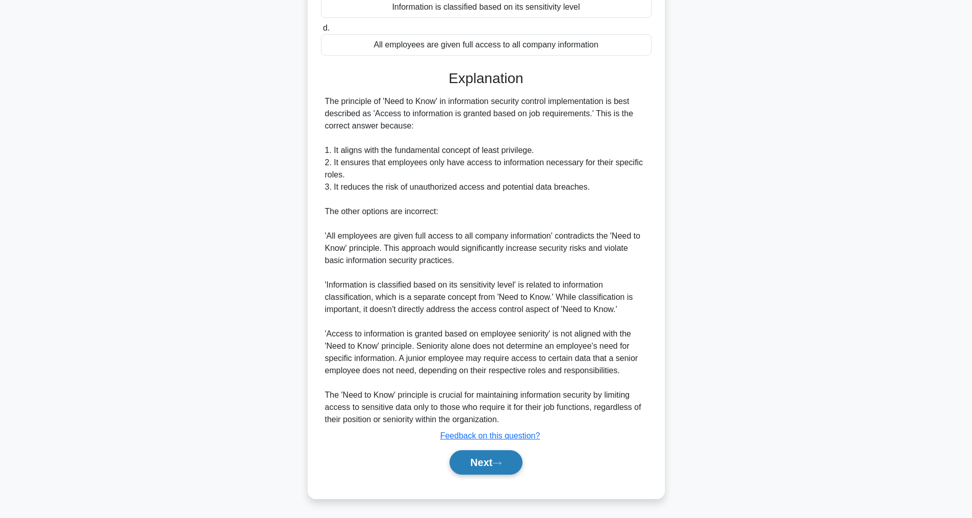
click at [481, 459] on button "Next" at bounding box center [486, 463] width 73 height 24
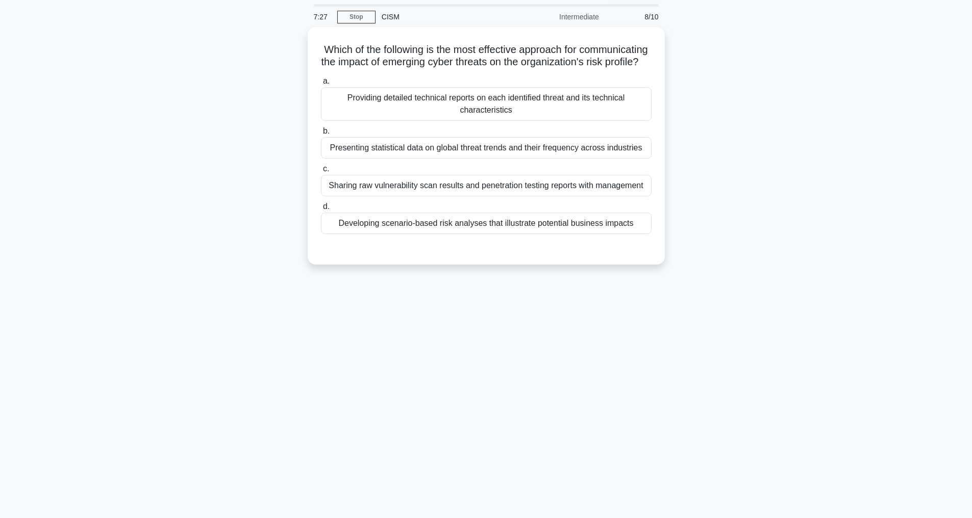
scroll to position [33, 0]
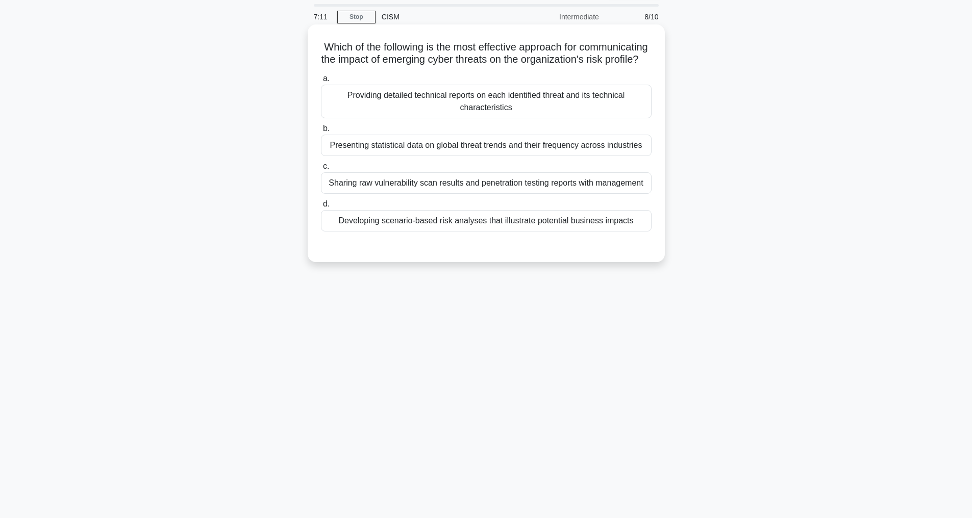
click at [568, 232] on div "Developing scenario-based risk analyses that illustrate potential business impa…" at bounding box center [486, 220] width 331 height 21
click at [321, 208] on input "d. Developing scenario-based risk analyses that illustrate potential business i…" at bounding box center [321, 204] width 0 height 7
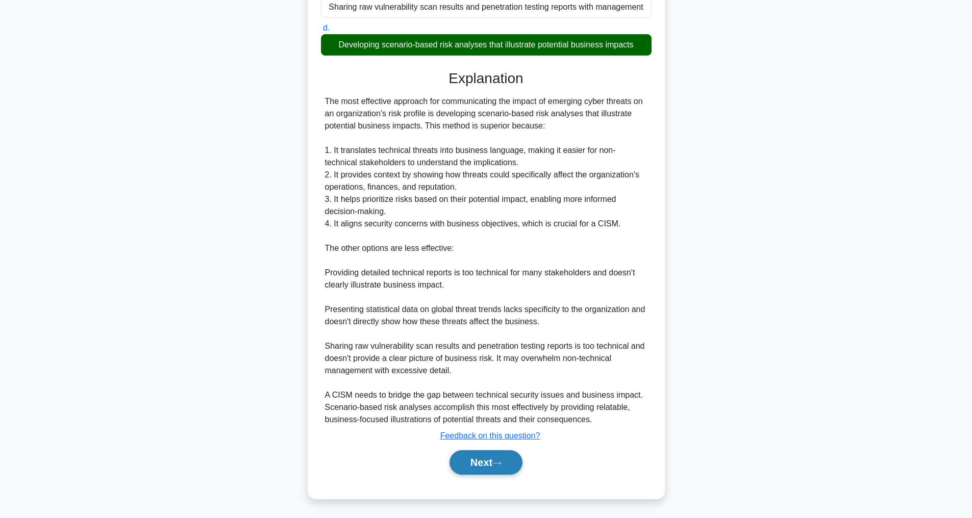
click at [487, 465] on button "Next" at bounding box center [486, 463] width 73 height 24
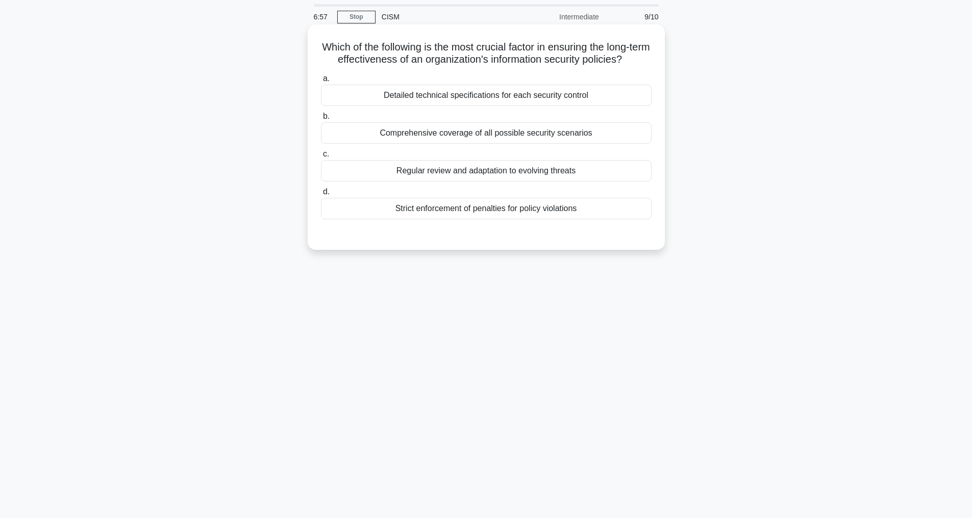
click at [477, 182] on div "Regular review and adaptation to evolving threats" at bounding box center [486, 170] width 331 height 21
click at [321, 158] on input "c. Regular review and adaptation to evolving threats" at bounding box center [321, 154] width 0 height 7
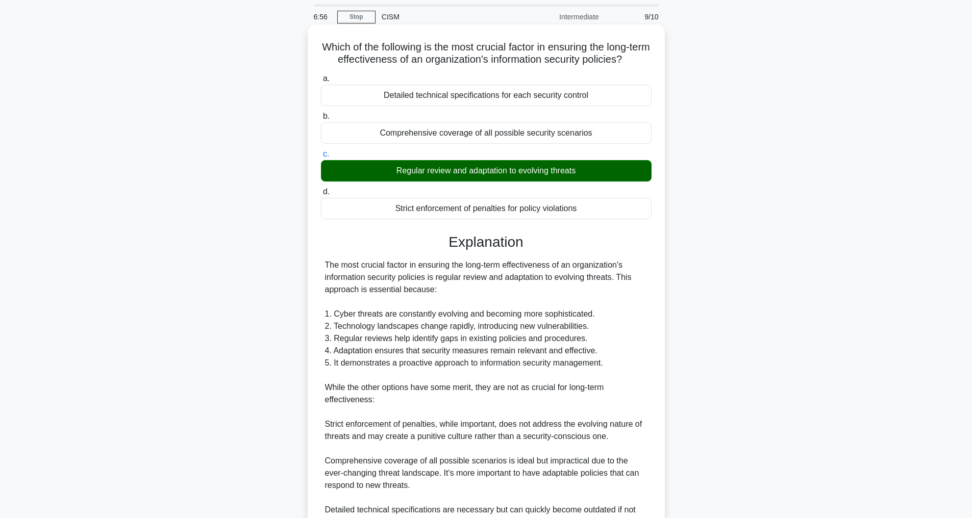
scroll to position [221, 0]
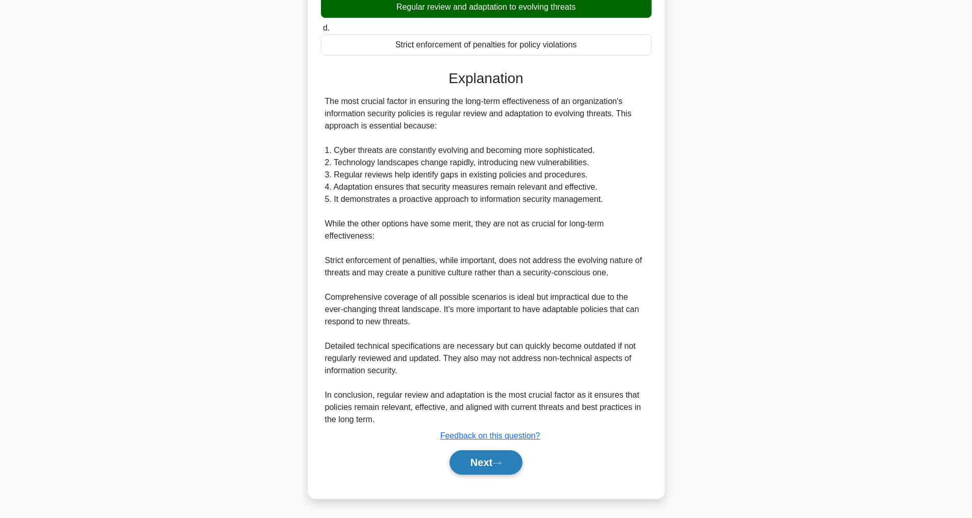
click at [482, 467] on button "Next" at bounding box center [486, 463] width 73 height 24
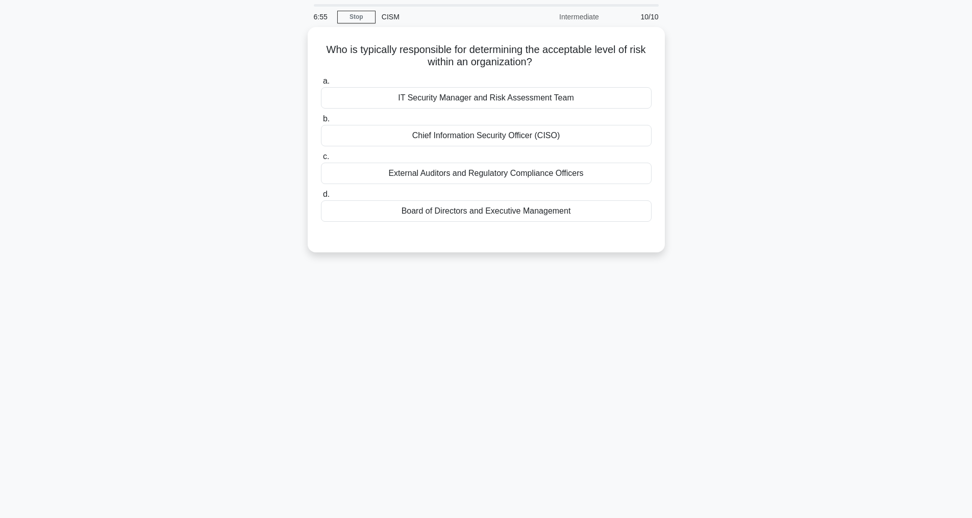
scroll to position [33, 0]
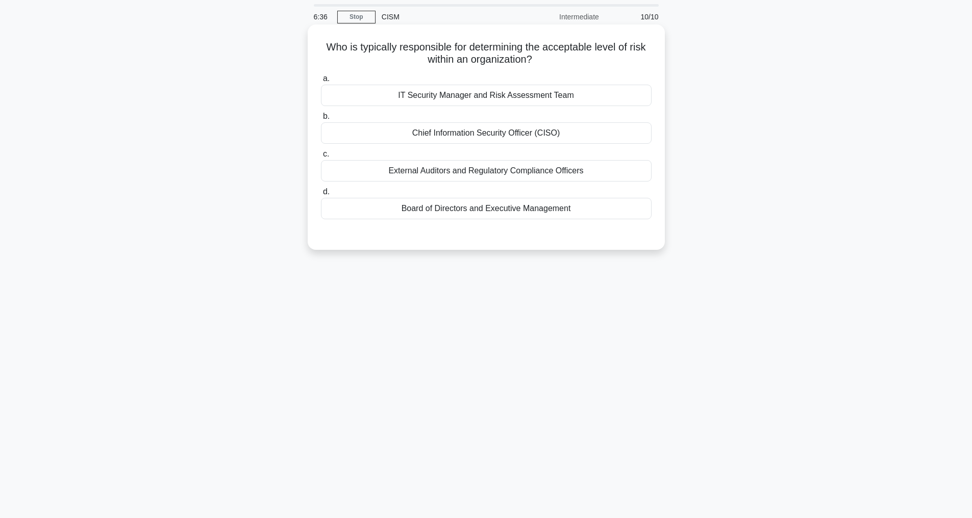
click at [471, 93] on div "IT Security Manager and Risk Assessment Team" at bounding box center [486, 95] width 331 height 21
click at [321, 82] on input "a. IT Security Manager and Risk Assessment Team" at bounding box center [321, 79] width 0 height 7
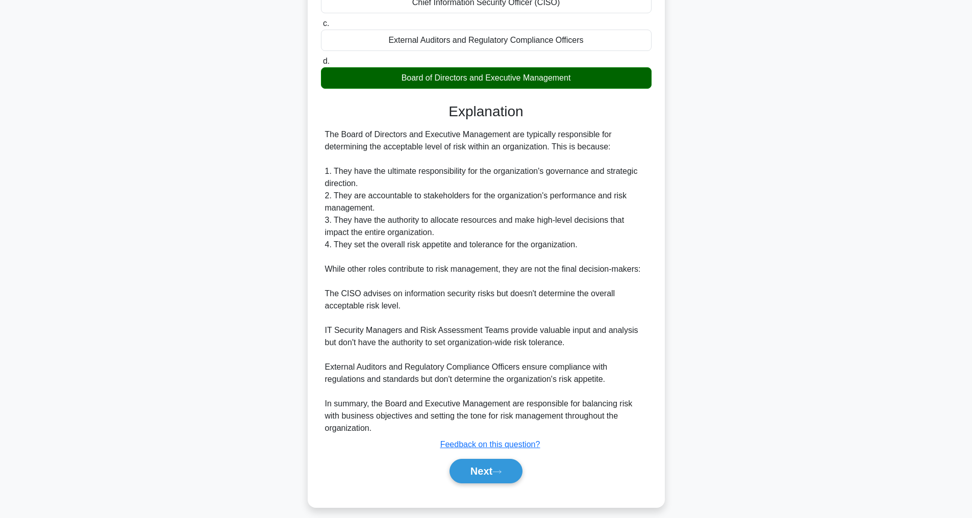
scroll to position [185, 0]
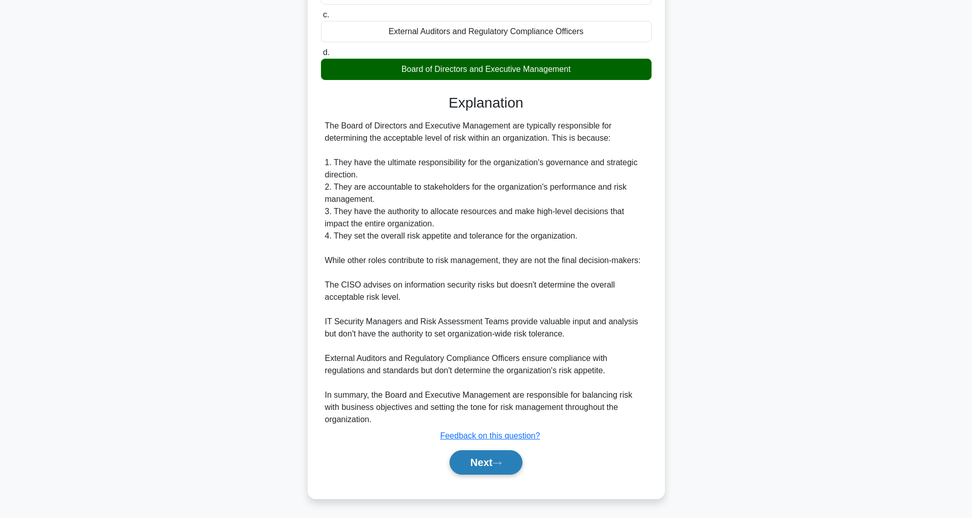
click at [465, 463] on button "Next" at bounding box center [486, 463] width 73 height 24
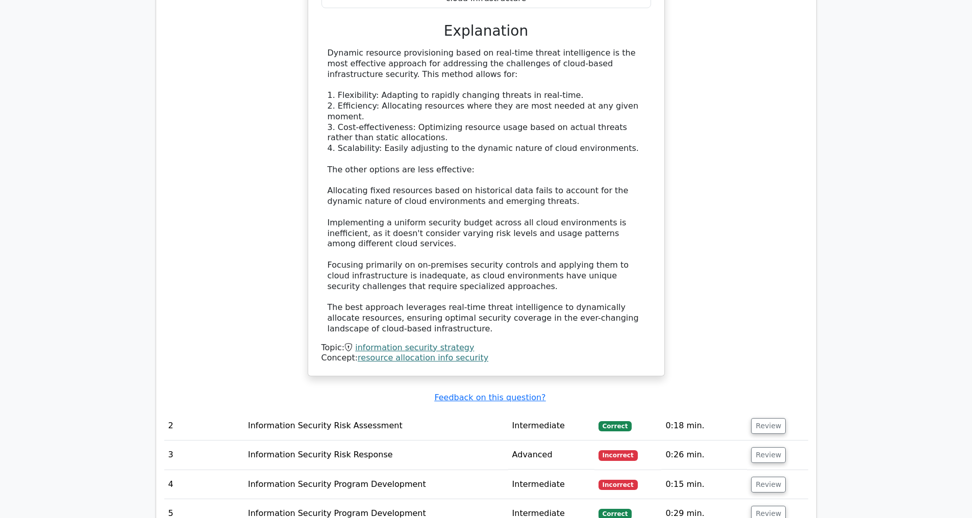
scroll to position [1410, 0]
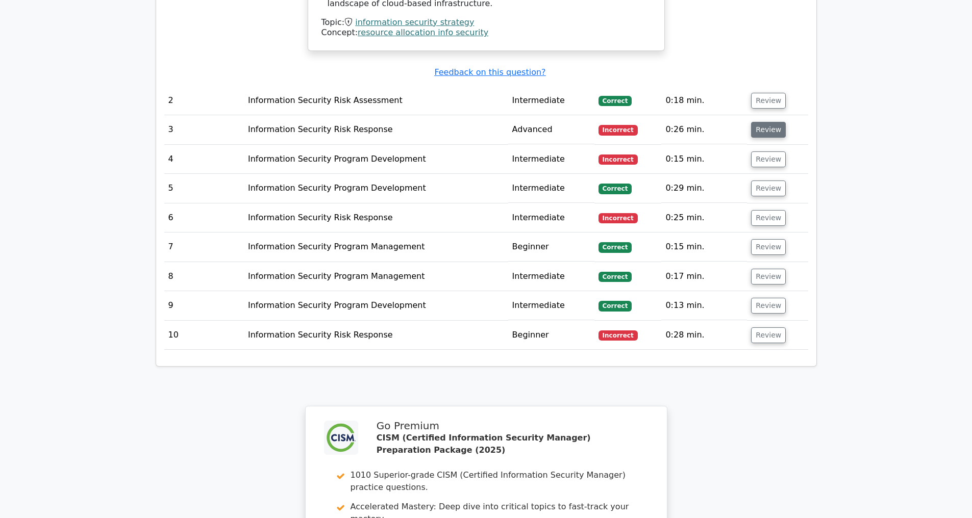
click at [757, 133] on button "Review" at bounding box center [768, 130] width 35 height 16
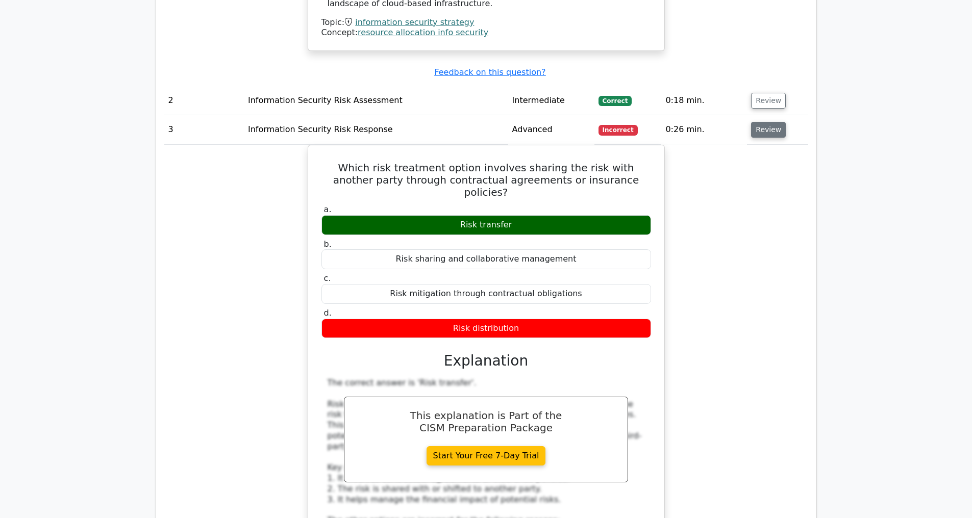
click at [764, 128] on button "Review" at bounding box center [768, 130] width 35 height 16
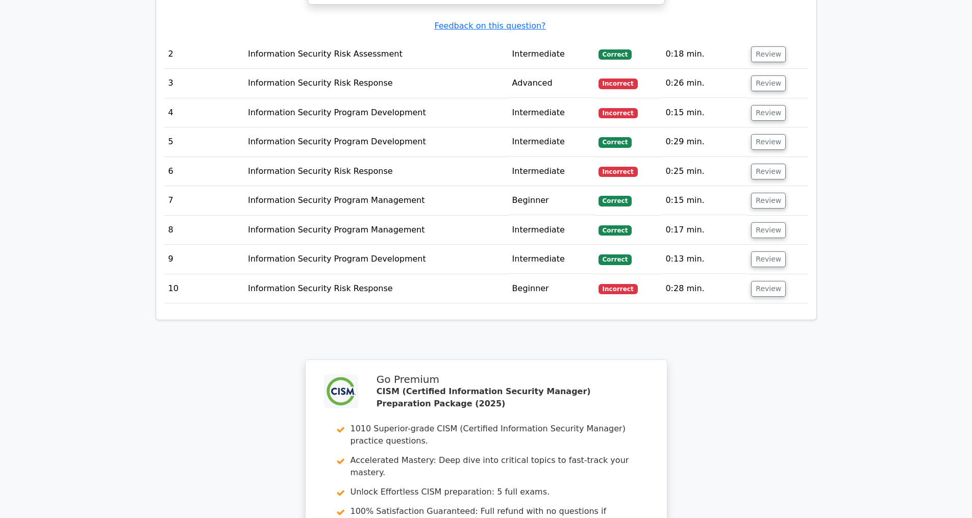
scroll to position [1465, 0]
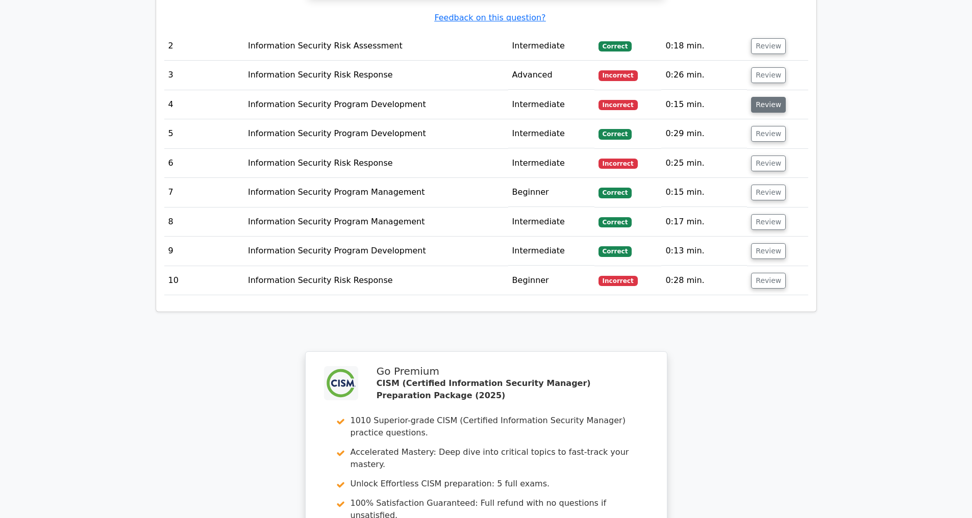
click at [762, 102] on button "Review" at bounding box center [768, 105] width 35 height 16
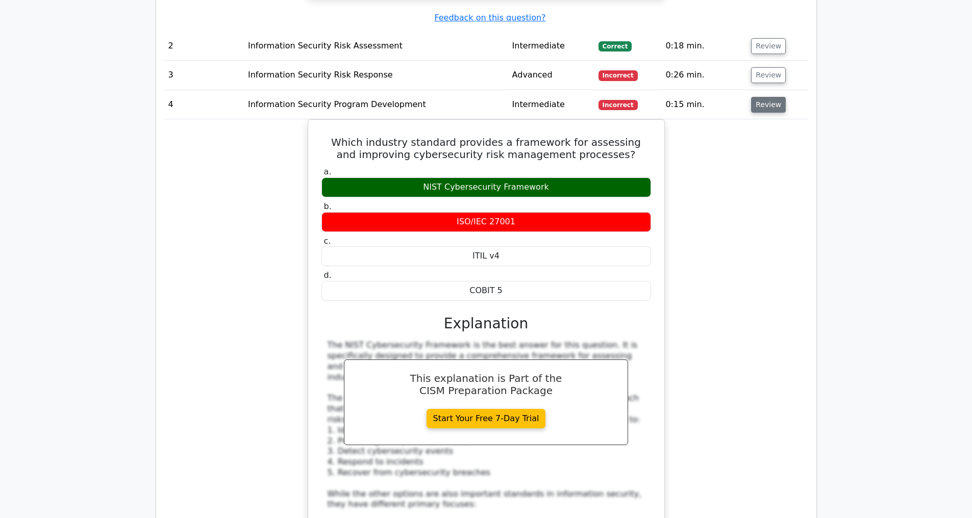
click at [762, 107] on button "Review" at bounding box center [768, 105] width 35 height 16
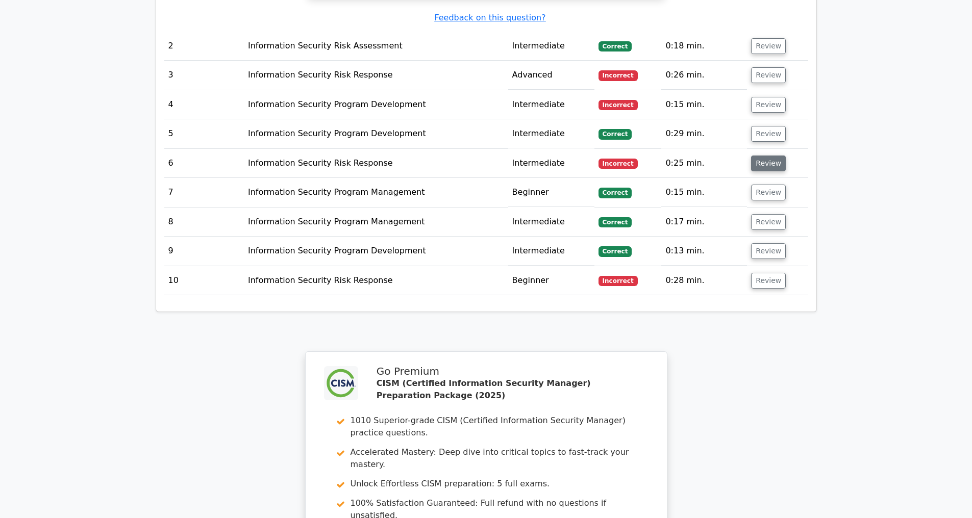
click at [763, 166] on button "Review" at bounding box center [768, 164] width 35 height 16
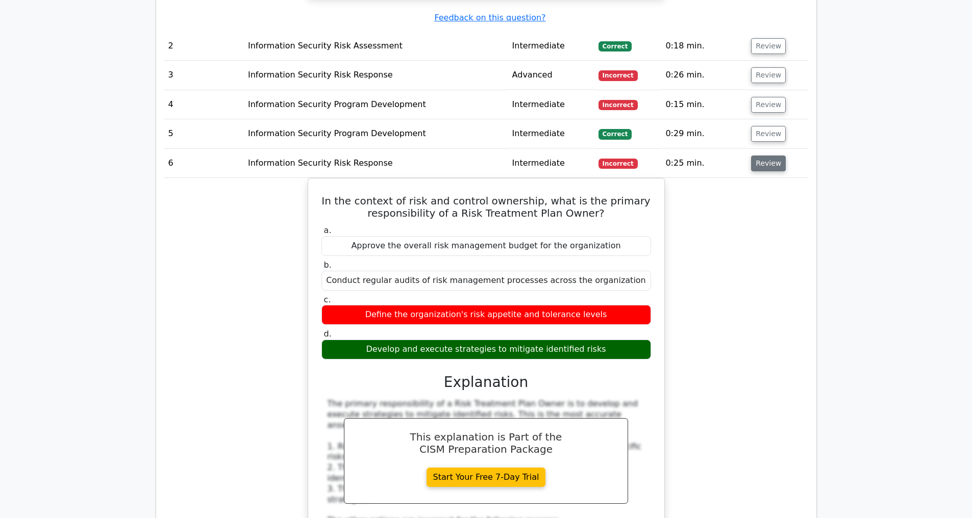
click at [779, 158] on button "Review" at bounding box center [768, 164] width 35 height 16
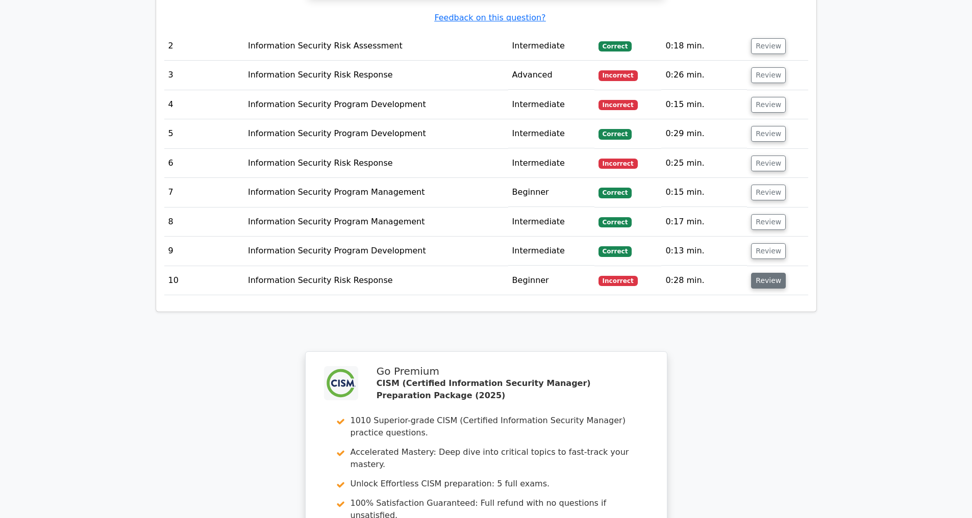
click at [759, 278] on button "Review" at bounding box center [768, 281] width 35 height 16
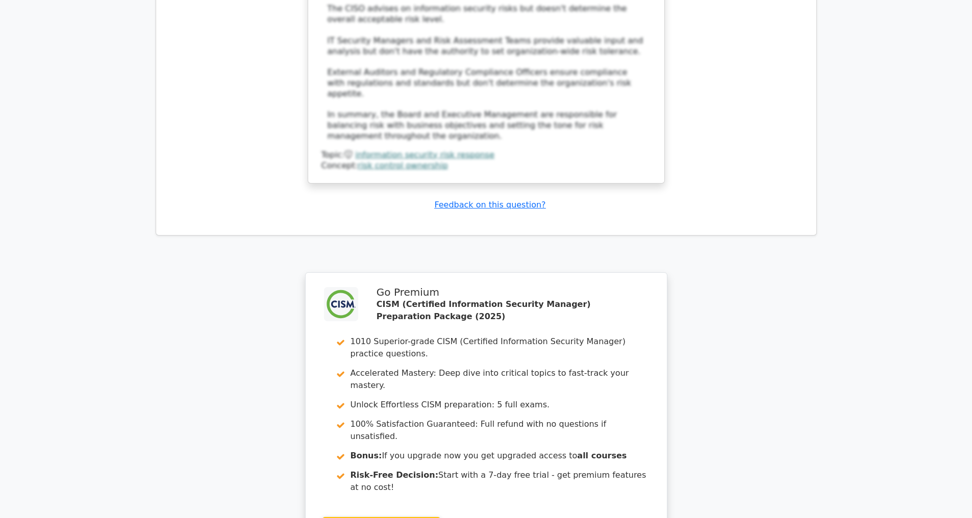
scroll to position [2384, 0]
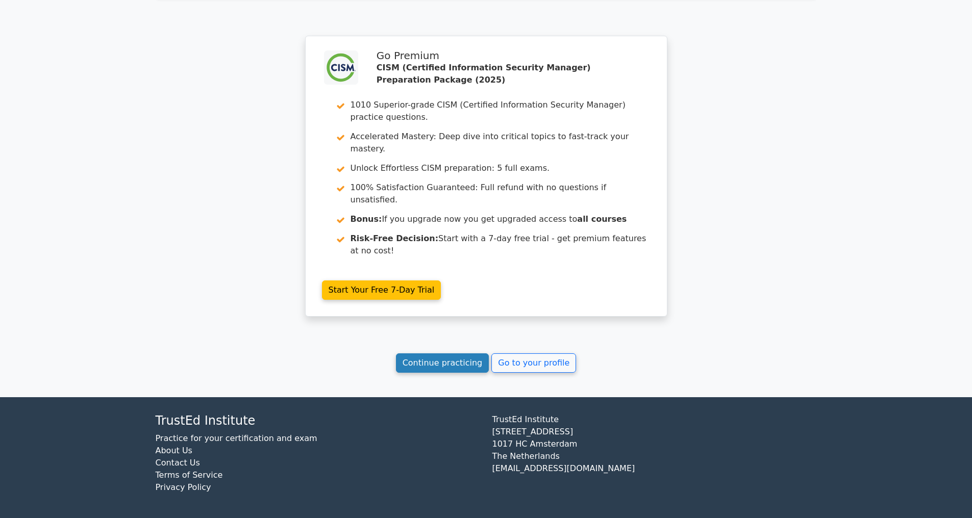
click at [433, 362] on link "Continue practicing" at bounding box center [442, 363] width 93 height 19
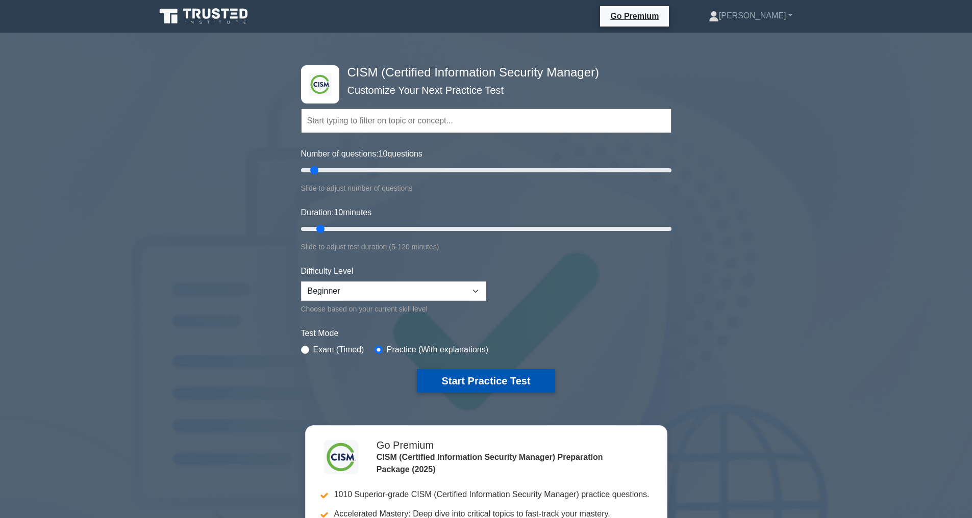
click at [470, 384] on button "Start Practice Test" at bounding box center [486, 380] width 138 height 23
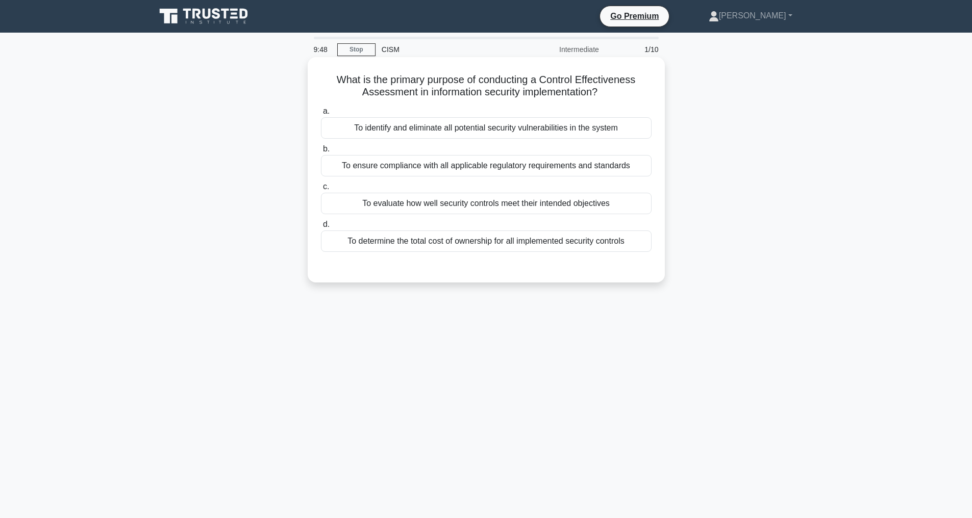
click at [439, 207] on div "To evaluate how well security controls meet their intended objectives" at bounding box center [486, 203] width 331 height 21
click at [321, 190] on input "c. To evaluate how well security controls meet their intended objectives" at bounding box center [321, 187] width 0 height 7
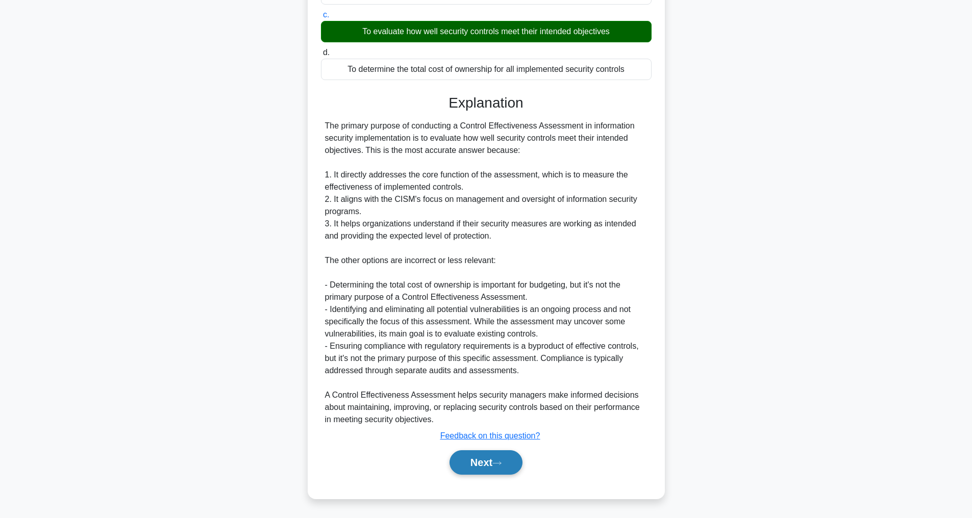
click at [496, 462] on icon at bounding box center [496, 464] width 9 height 6
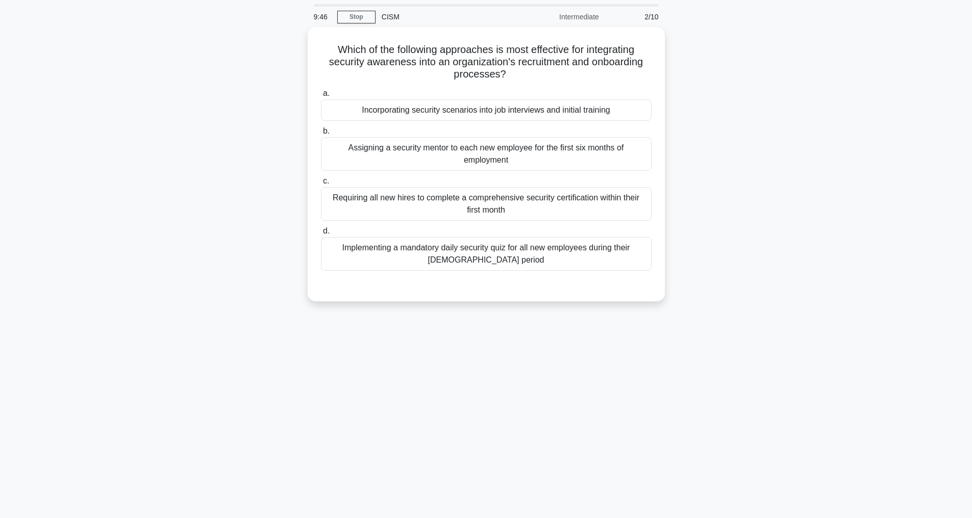
scroll to position [33, 0]
click at [498, 105] on div "Incorporating security scenarios into job interviews and initial training" at bounding box center [486, 107] width 331 height 21
click at [321, 94] on input "a. Incorporating security scenarios into job interviews and initial training" at bounding box center [321, 91] width 0 height 7
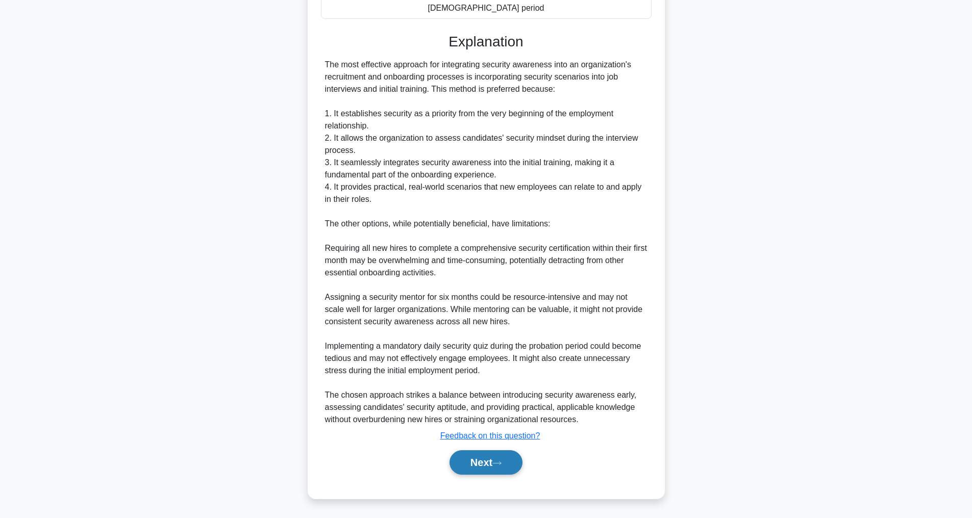
click at [484, 465] on button "Next" at bounding box center [486, 463] width 73 height 24
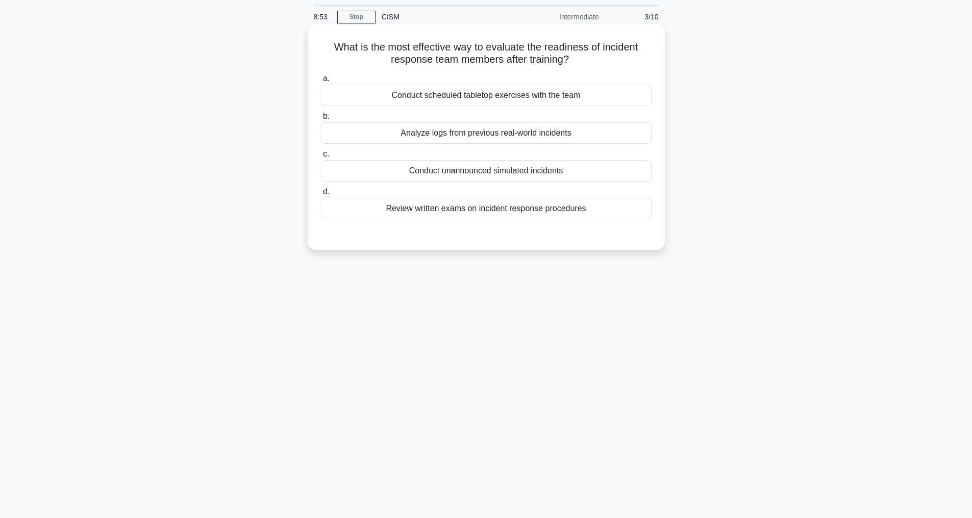
click at [479, 91] on div "Conduct scheduled tabletop exercises with the team" at bounding box center [486, 95] width 331 height 21
click at [321, 82] on input "a. Conduct scheduled tabletop exercises with the team" at bounding box center [321, 79] width 0 height 7
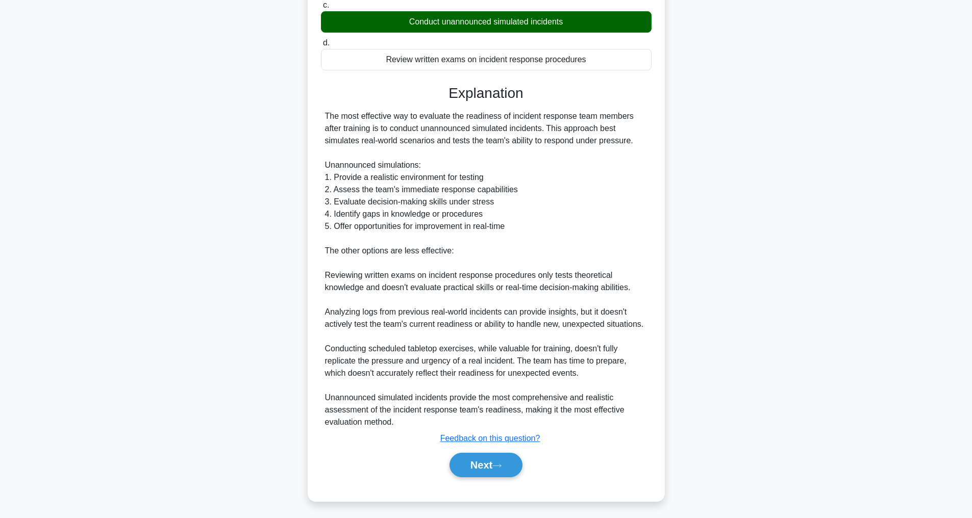
scroll to position [222, 0]
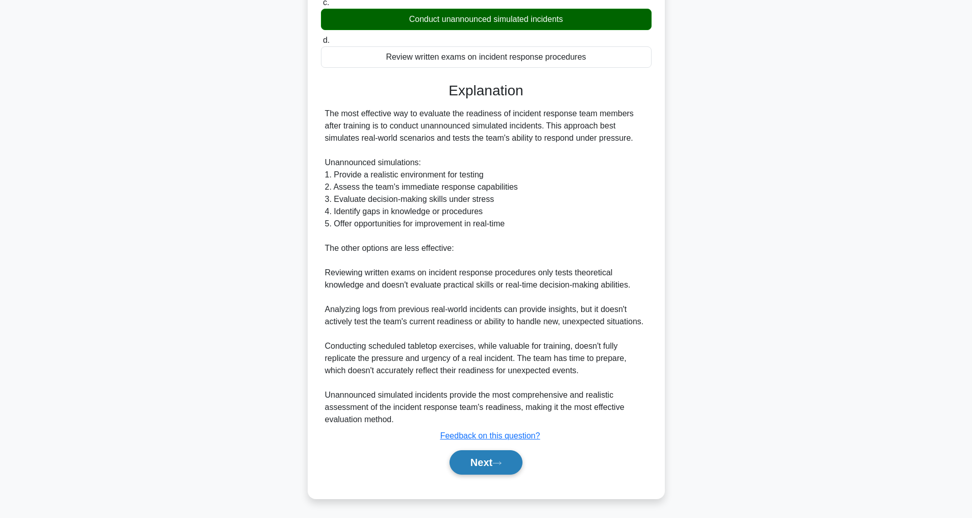
click at [480, 458] on button "Next" at bounding box center [486, 463] width 73 height 24
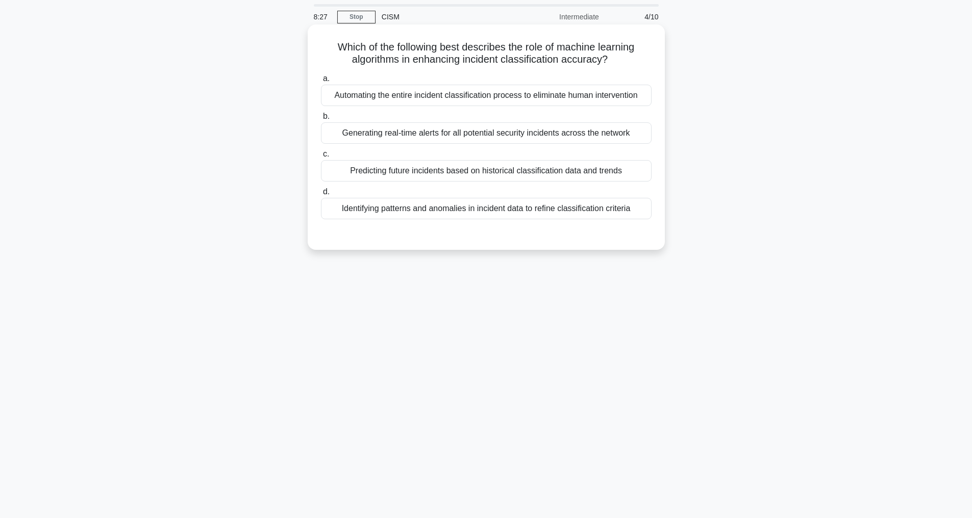
click at [490, 219] on div "Identifying patterns and anomalies in incident data to refine classification cr…" at bounding box center [486, 208] width 331 height 21
click at [321, 195] on input "d. Identifying patterns and anomalies in incident data to refine classification…" at bounding box center [321, 192] width 0 height 7
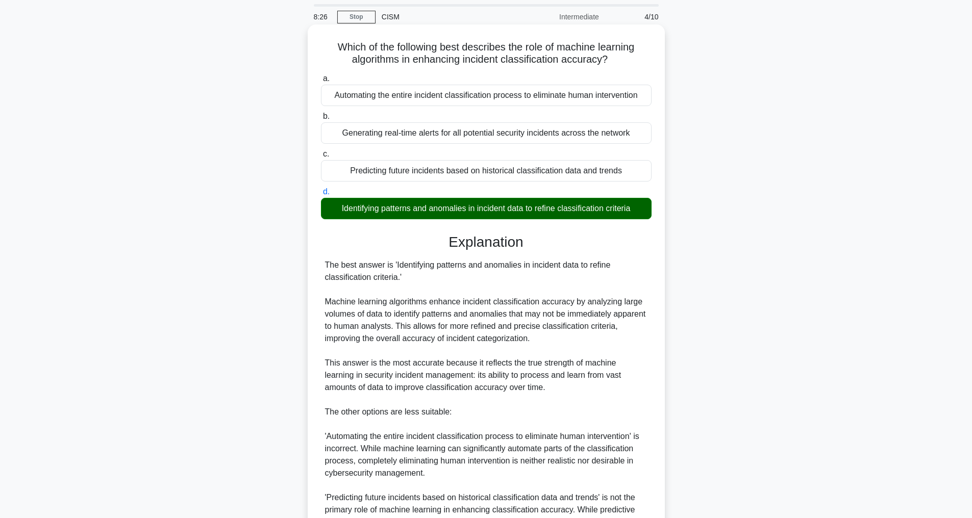
scroll to position [209, 0]
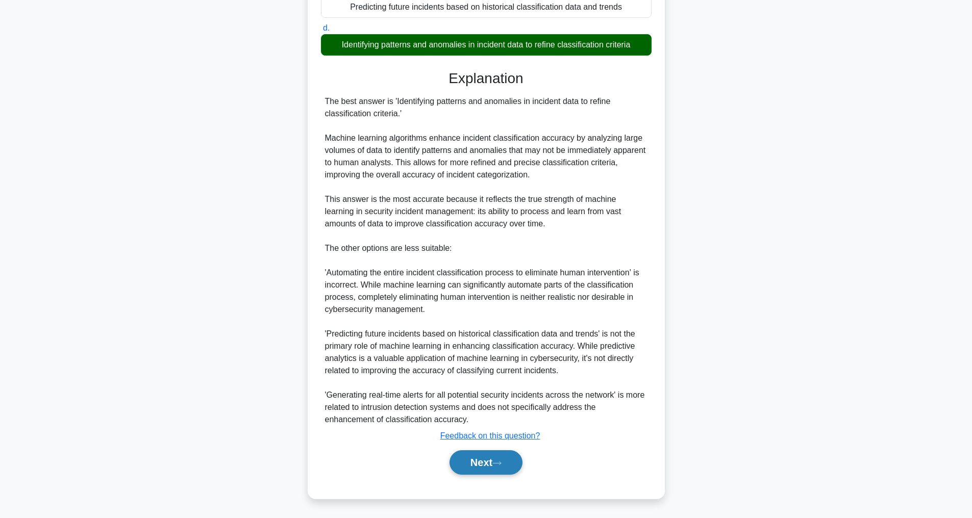
click at [473, 463] on button "Next" at bounding box center [486, 463] width 73 height 24
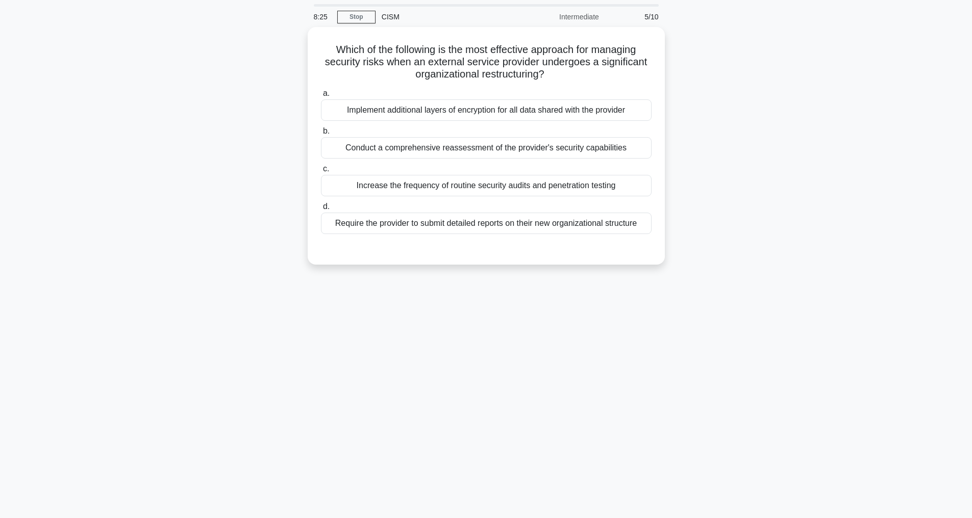
scroll to position [33, 0]
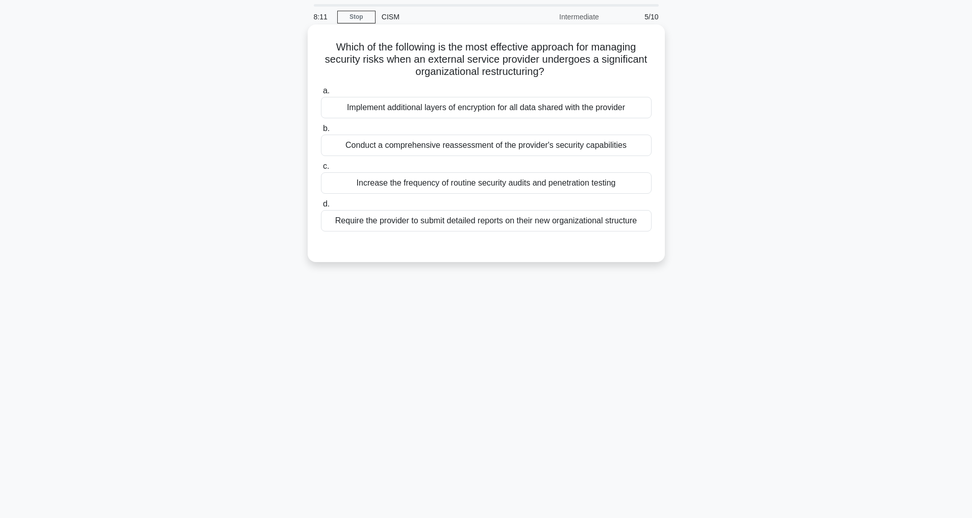
click at [616, 141] on div "Conduct a comprehensive reassessment of the provider's security capabilities" at bounding box center [486, 145] width 331 height 21
click at [321, 132] on input "b. Conduct a comprehensive reassessment of the provider's security capabilities" at bounding box center [321, 129] width 0 height 7
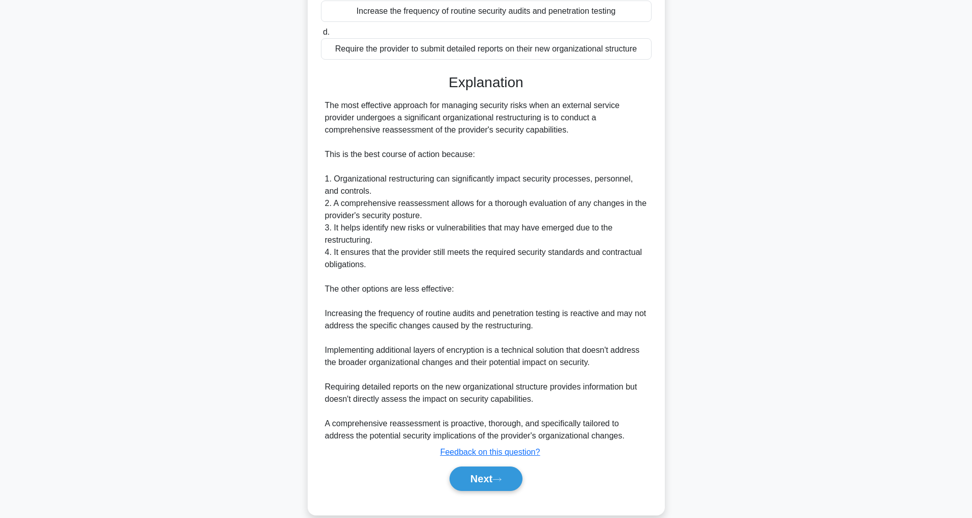
scroll to position [179, 0]
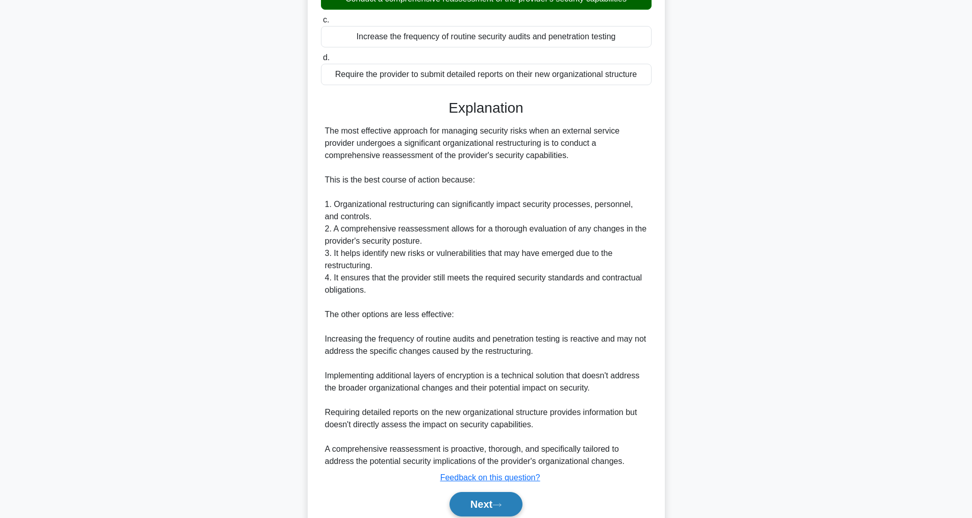
click at [491, 512] on button "Next" at bounding box center [486, 504] width 73 height 24
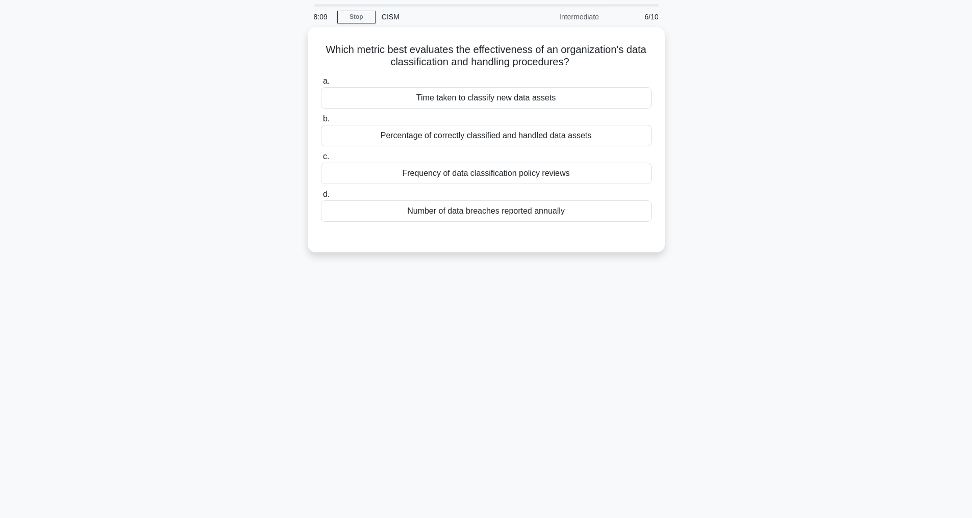
scroll to position [33, 0]
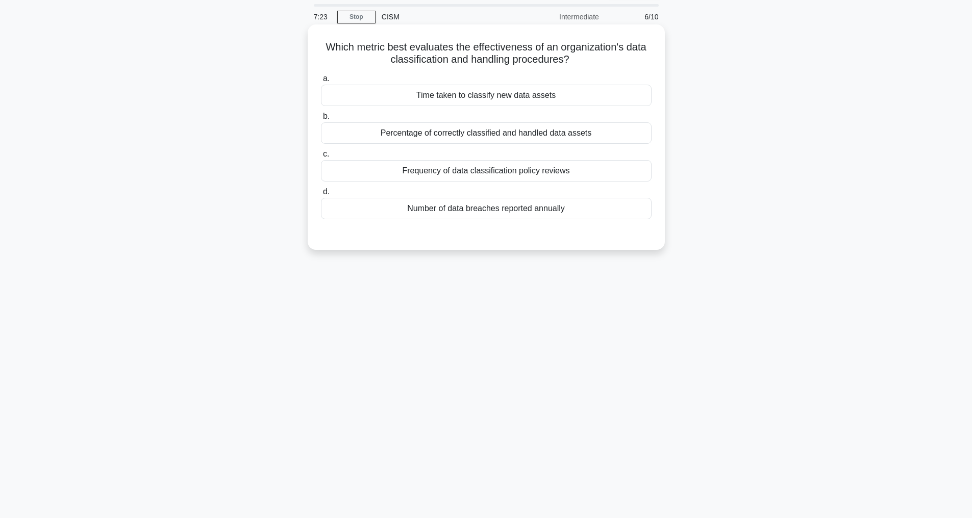
click at [508, 133] on div "Percentage of correctly classified and handled data assets" at bounding box center [486, 132] width 331 height 21
click at [321, 120] on input "b. Percentage of correctly classified and handled data assets" at bounding box center [321, 116] width 0 height 7
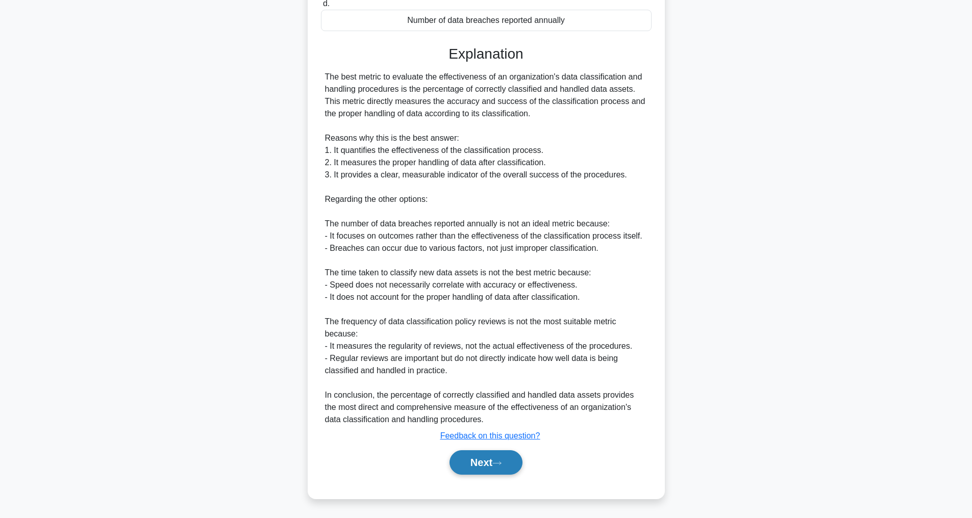
click at [493, 458] on button "Next" at bounding box center [486, 463] width 73 height 24
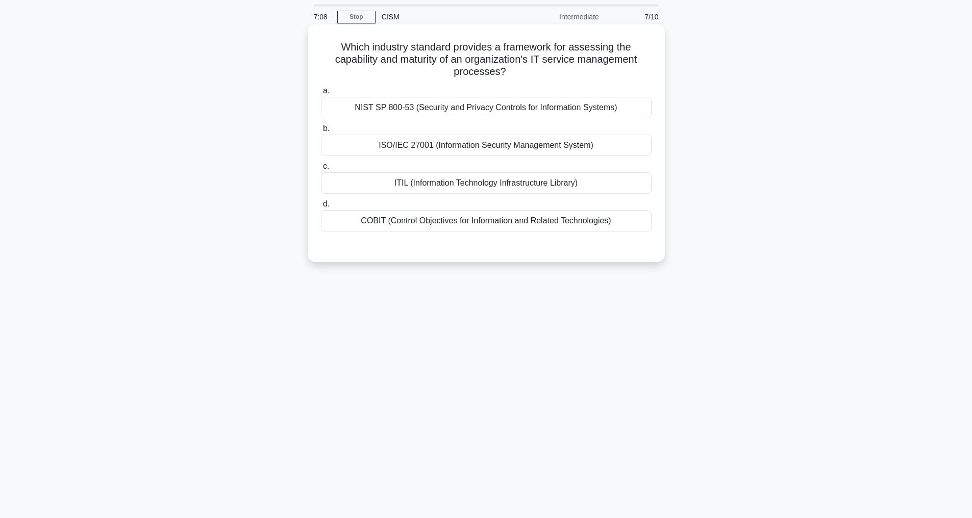
click at [479, 180] on div "ITIL (Information Technology Infrastructure Library)" at bounding box center [486, 182] width 331 height 21
click at [321, 170] on input "c. ITIL (Information Technology Infrastructure Library)" at bounding box center [321, 166] width 0 height 7
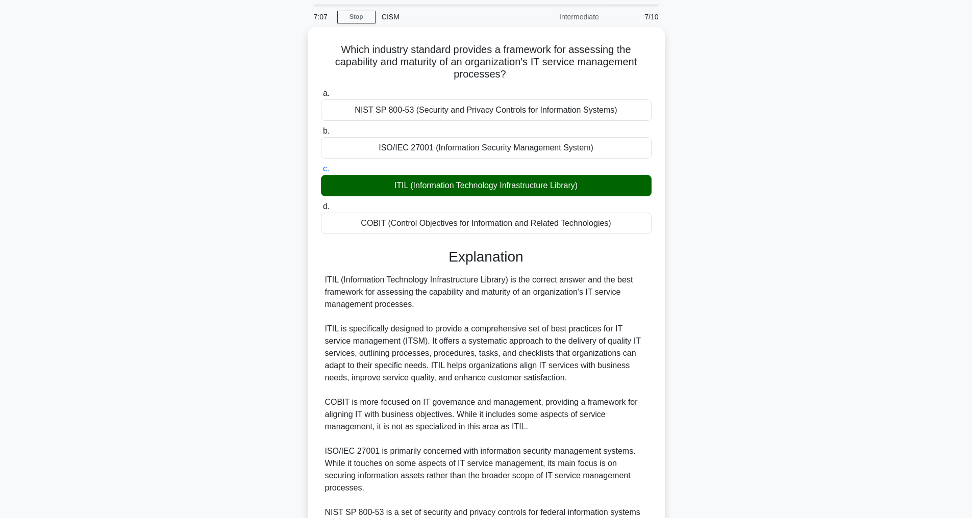
scroll to position [245, 0]
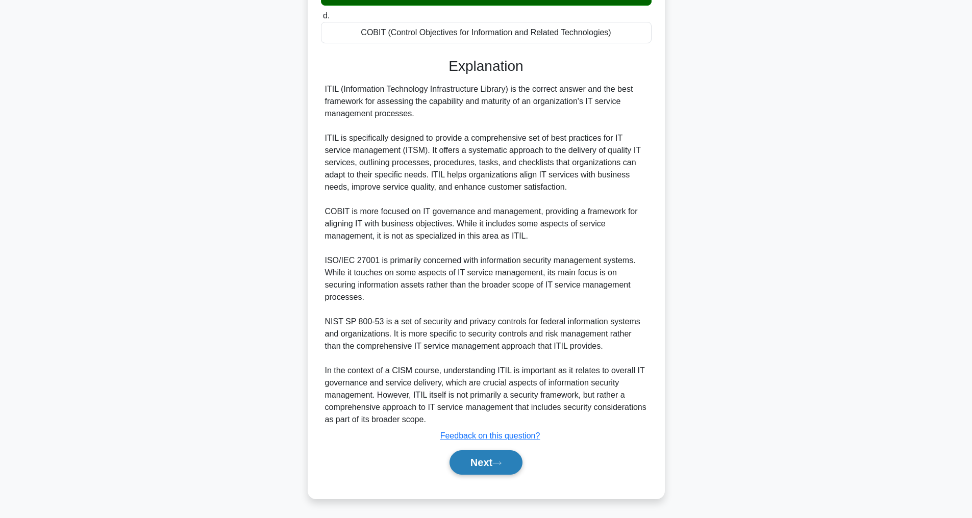
click at [494, 461] on button "Next" at bounding box center [486, 463] width 73 height 24
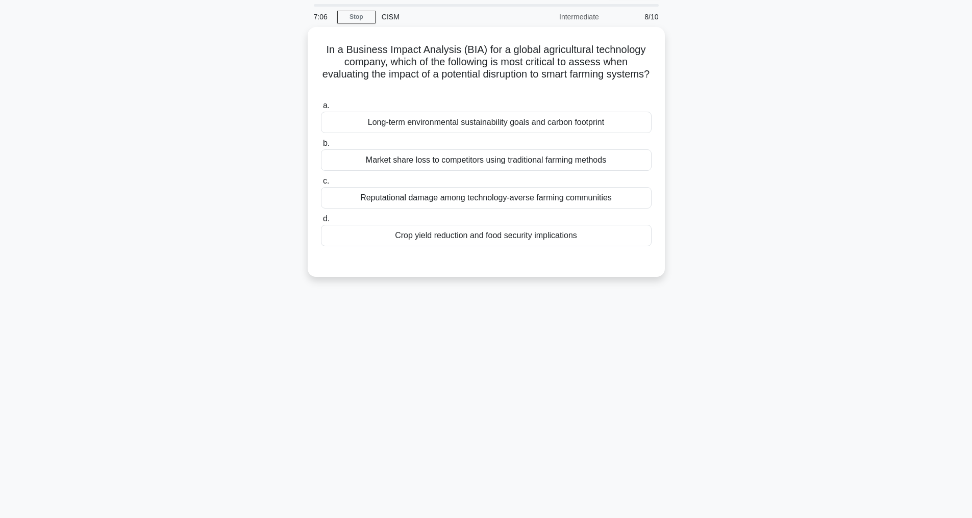
scroll to position [33, 0]
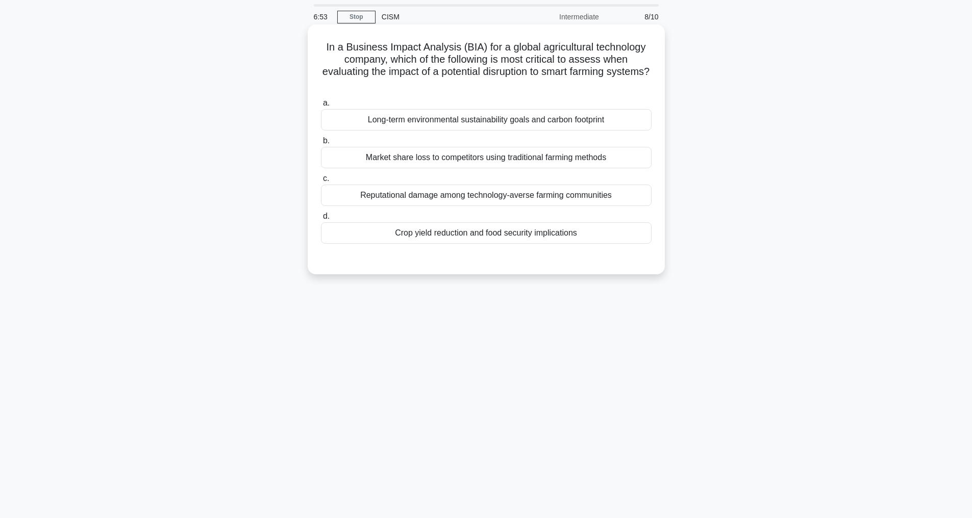
click at [506, 238] on div "Crop yield reduction and food security implications" at bounding box center [486, 232] width 331 height 21
click at [321, 220] on input "d. Crop yield reduction and food security implications" at bounding box center [321, 216] width 0 height 7
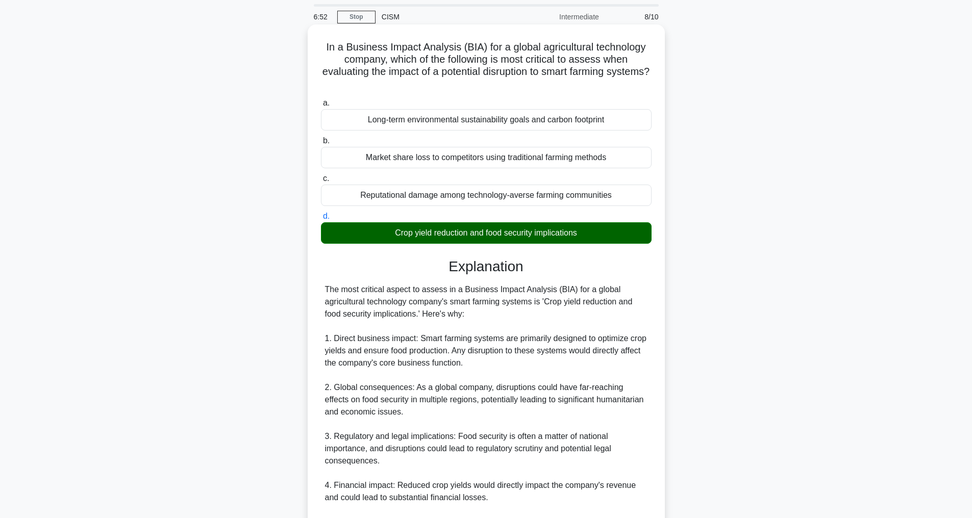
scroll to position [307, 0]
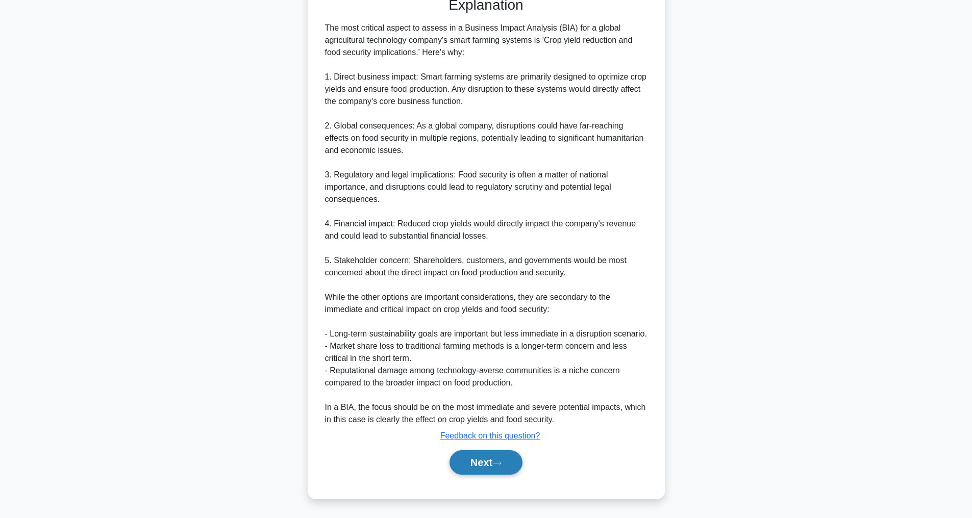
click at [477, 460] on button "Next" at bounding box center [486, 463] width 73 height 24
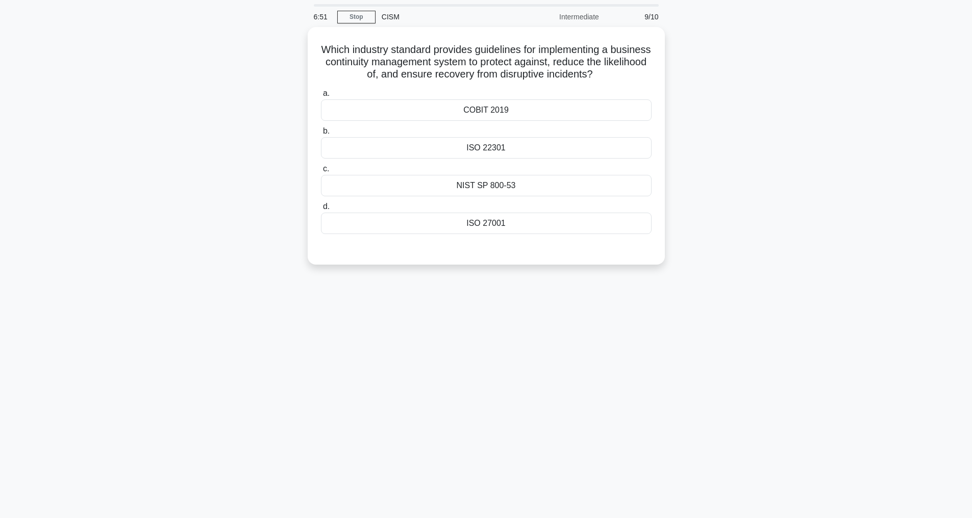
scroll to position [33, 0]
click at [472, 105] on div "COBIT 2019" at bounding box center [486, 107] width 331 height 21
click at [321, 94] on input "a. COBIT 2019" at bounding box center [321, 91] width 0 height 7
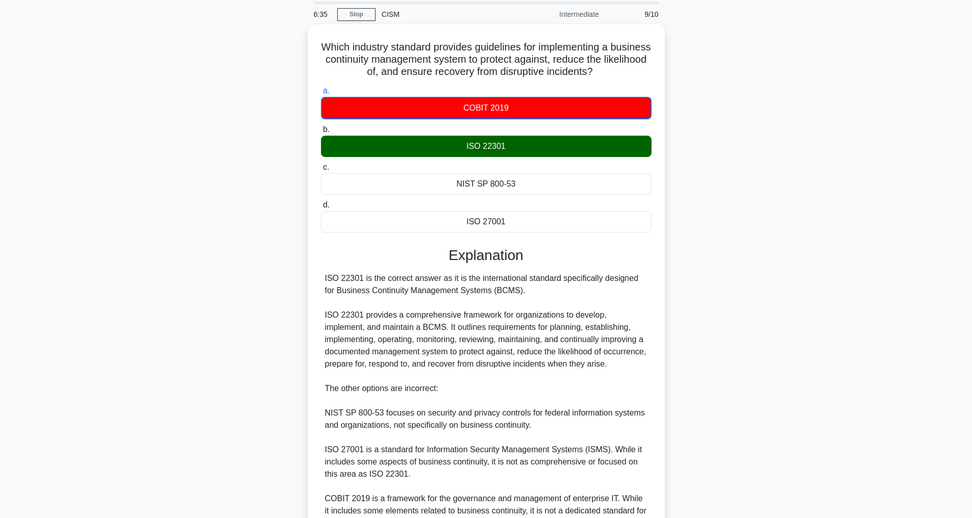
scroll to position [148, 0]
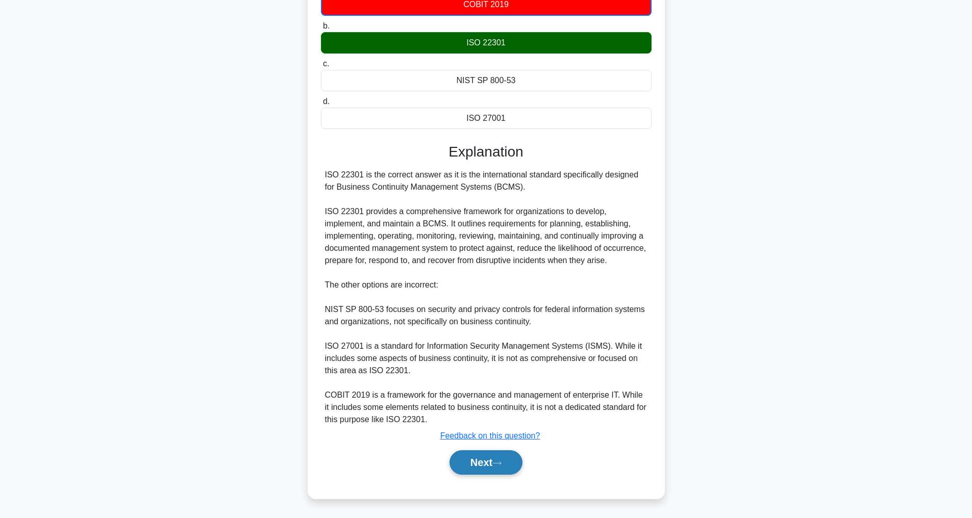
click at [489, 460] on button "Next" at bounding box center [486, 463] width 73 height 24
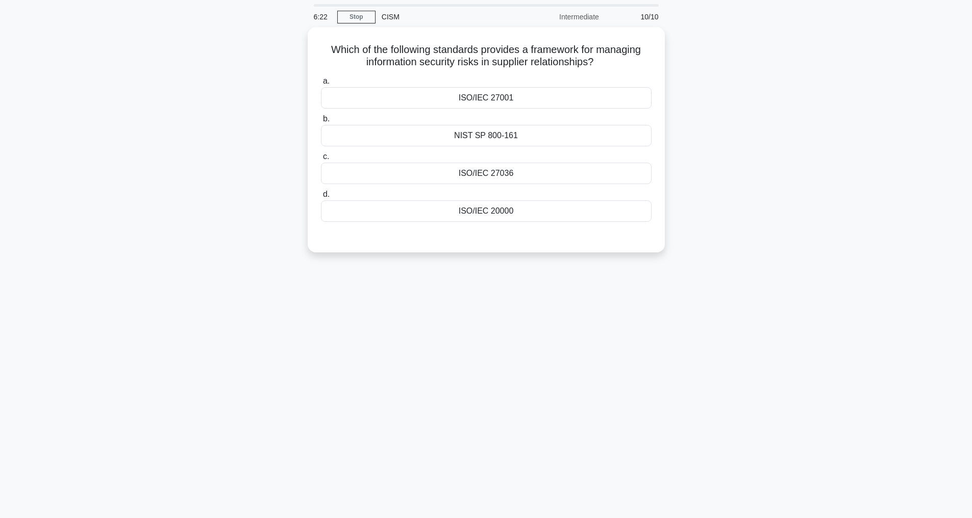
scroll to position [33, 0]
click at [491, 168] on div "ISO/IEC 27036" at bounding box center [486, 170] width 331 height 21
click at [321, 158] on input "c. ISO/IEC 27036" at bounding box center [321, 154] width 0 height 7
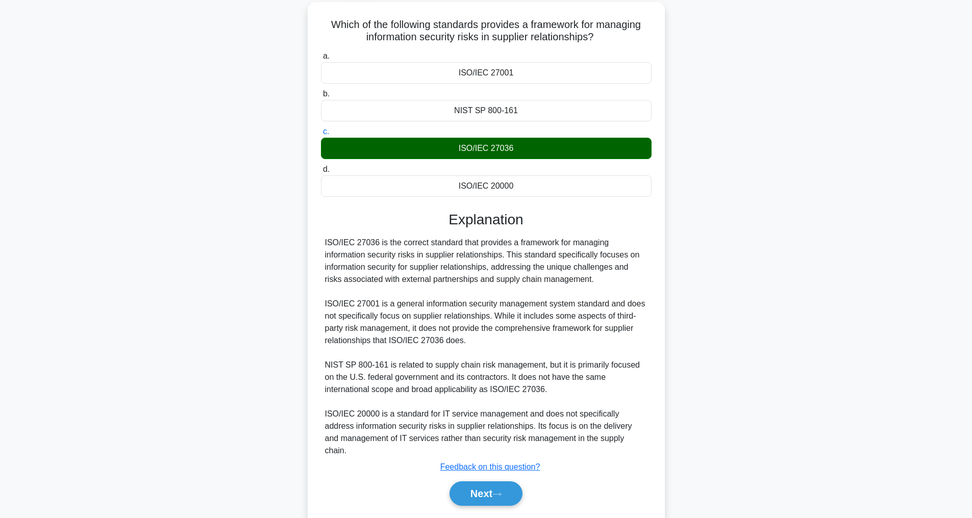
scroll to position [98, 0]
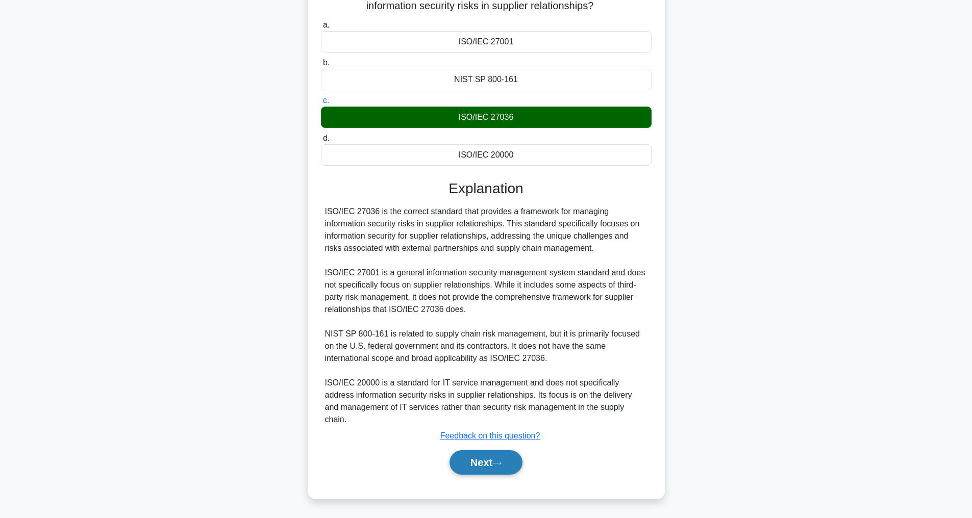
click at [478, 463] on button "Next" at bounding box center [486, 463] width 73 height 24
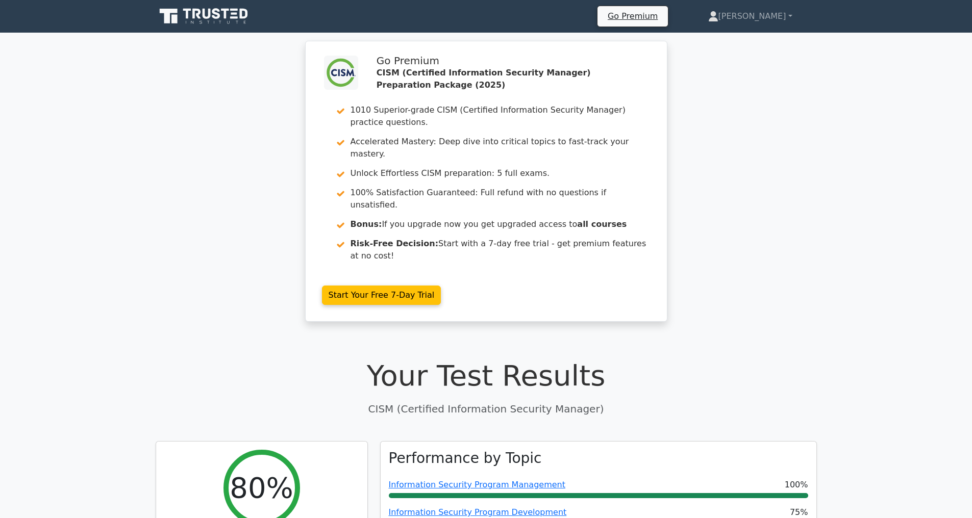
scroll to position [273, 0]
